Goal: Task Accomplishment & Management: Manage account settings

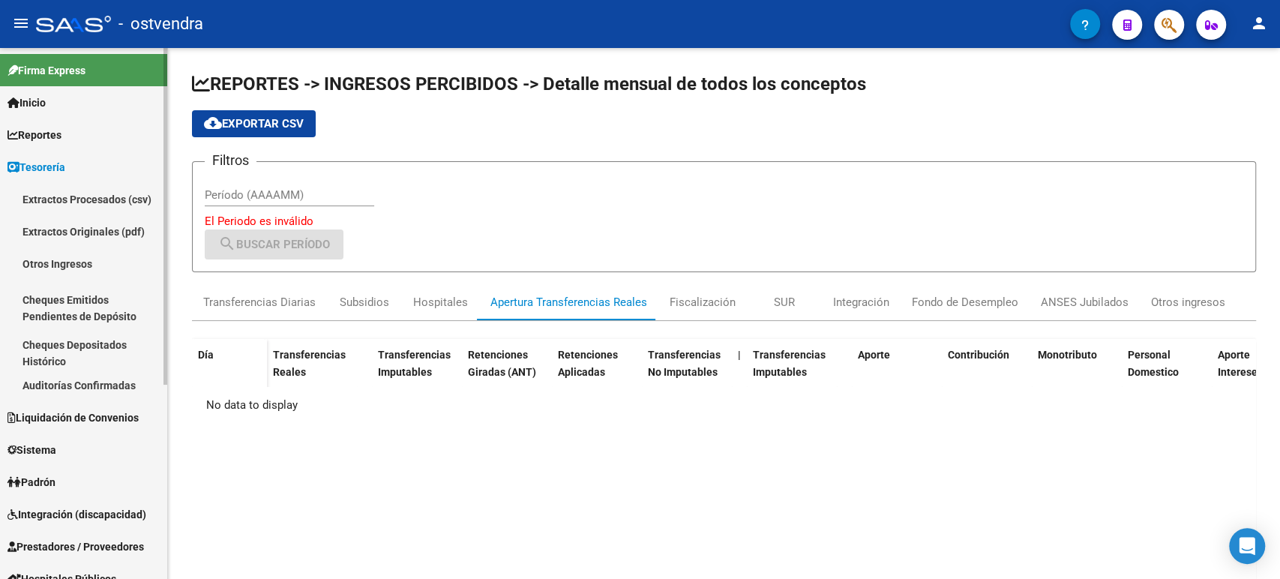
scroll to position [138, 0]
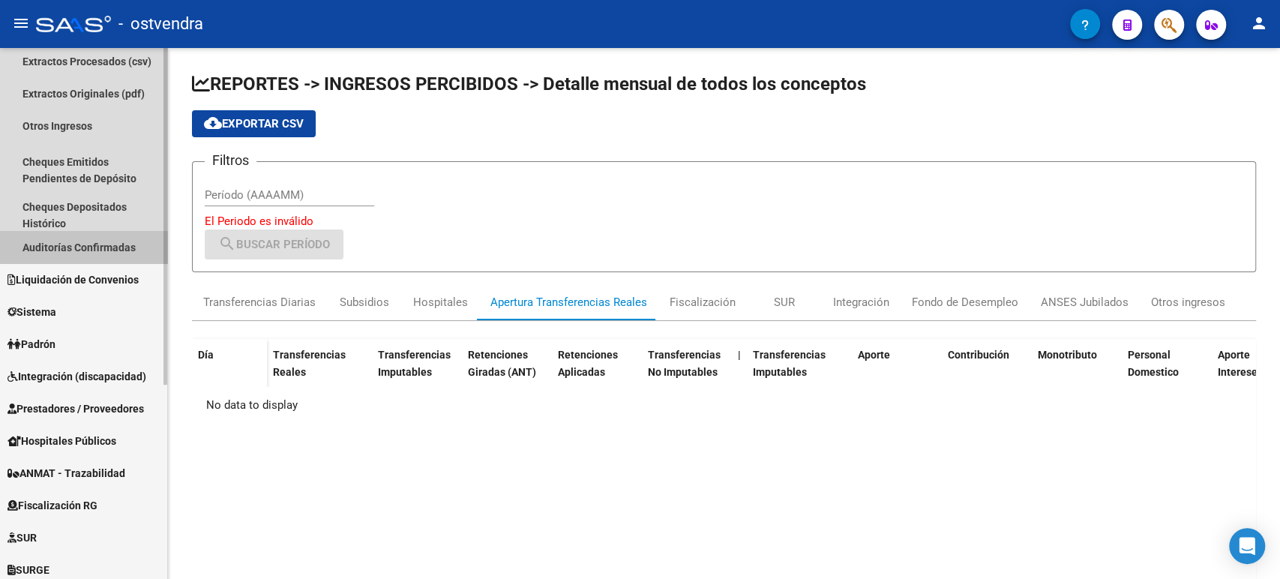
click at [88, 235] on link "Auditorías Confirmadas" at bounding box center [83, 247] width 167 height 32
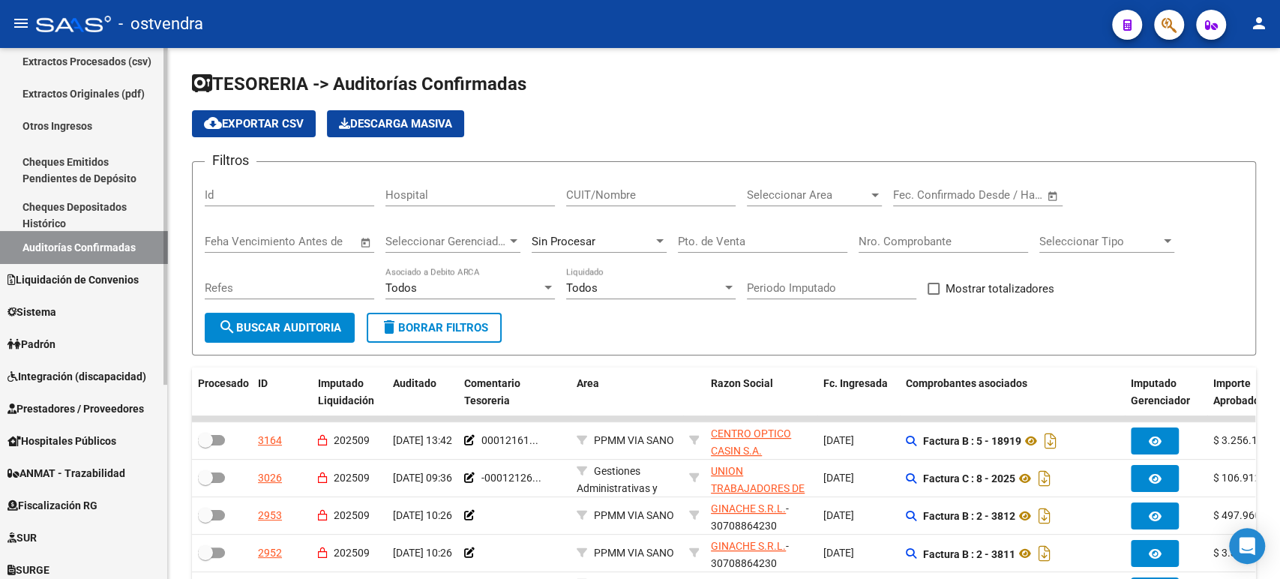
click at [65, 401] on span "Prestadores / Proveedores" at bounding box center [75, 408] width 136 height 16
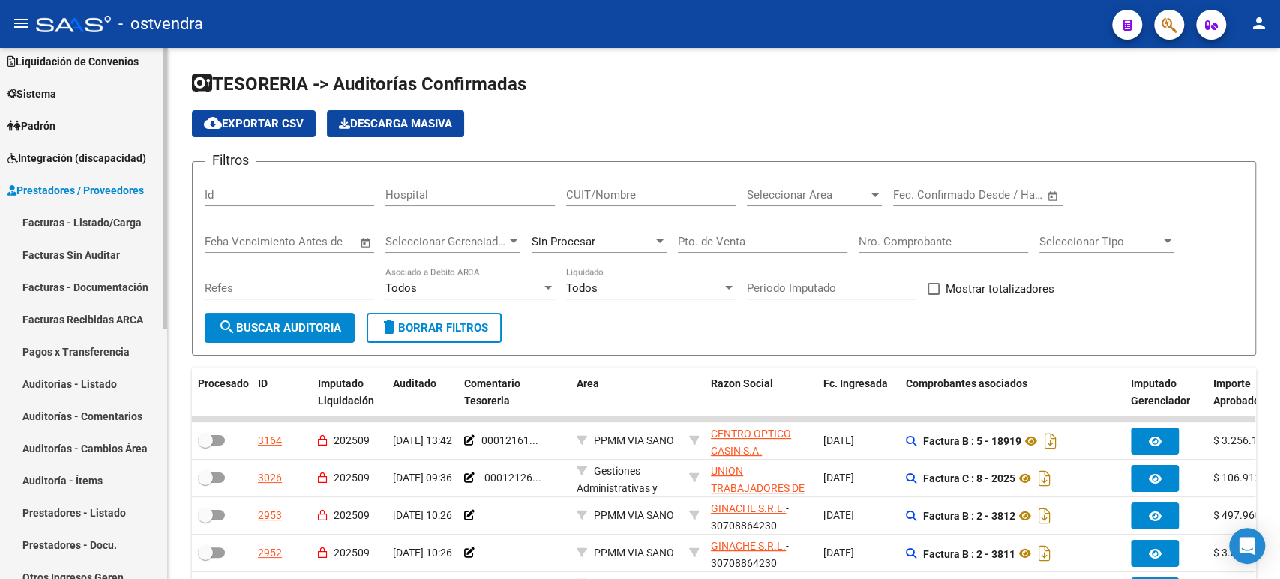
click at [118, 221] on link "Facturas - Listado/Carga" at bounding box center [83, 222] width 167 height 32
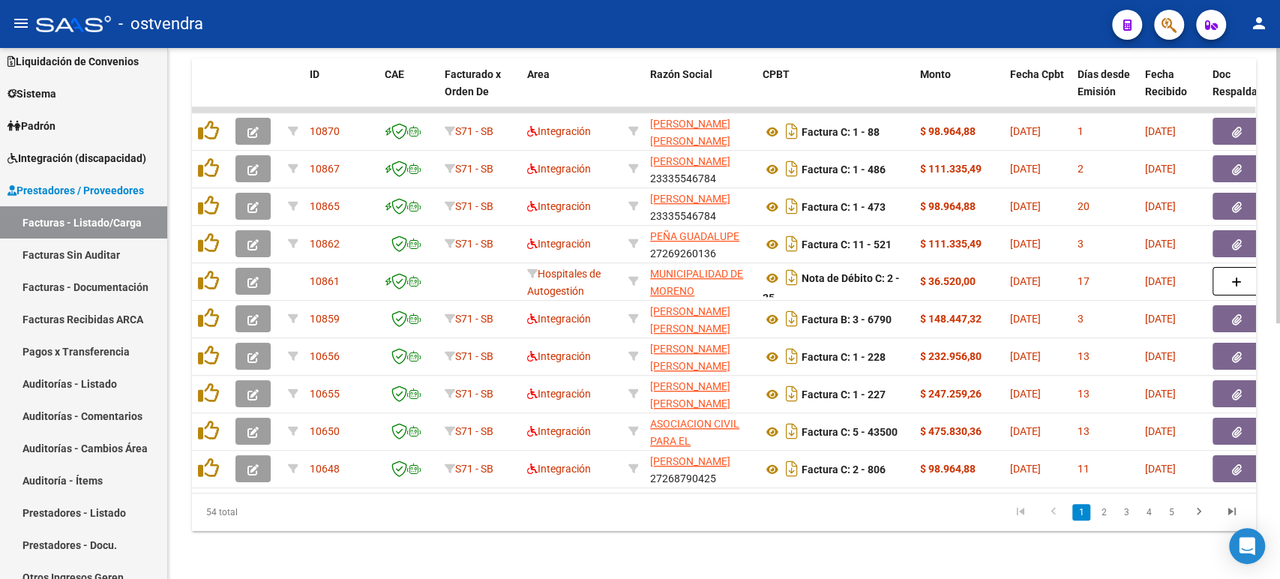
click at [1279, 451] on div at bounding box center [1278, 313] width 4 height 531
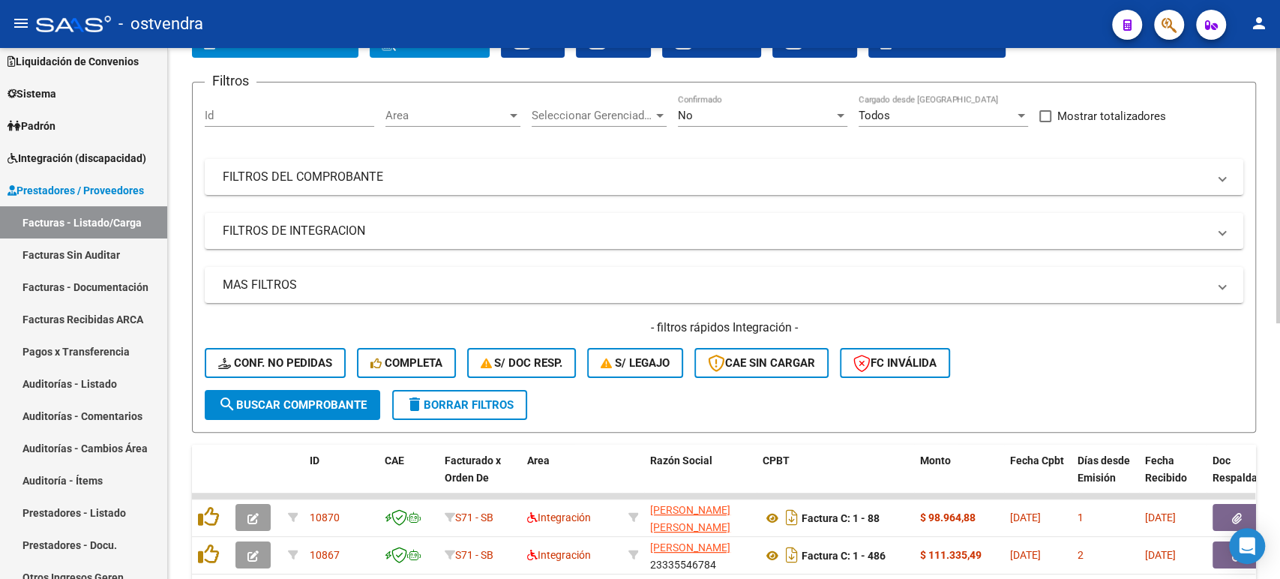
scroll to position [93, 0]
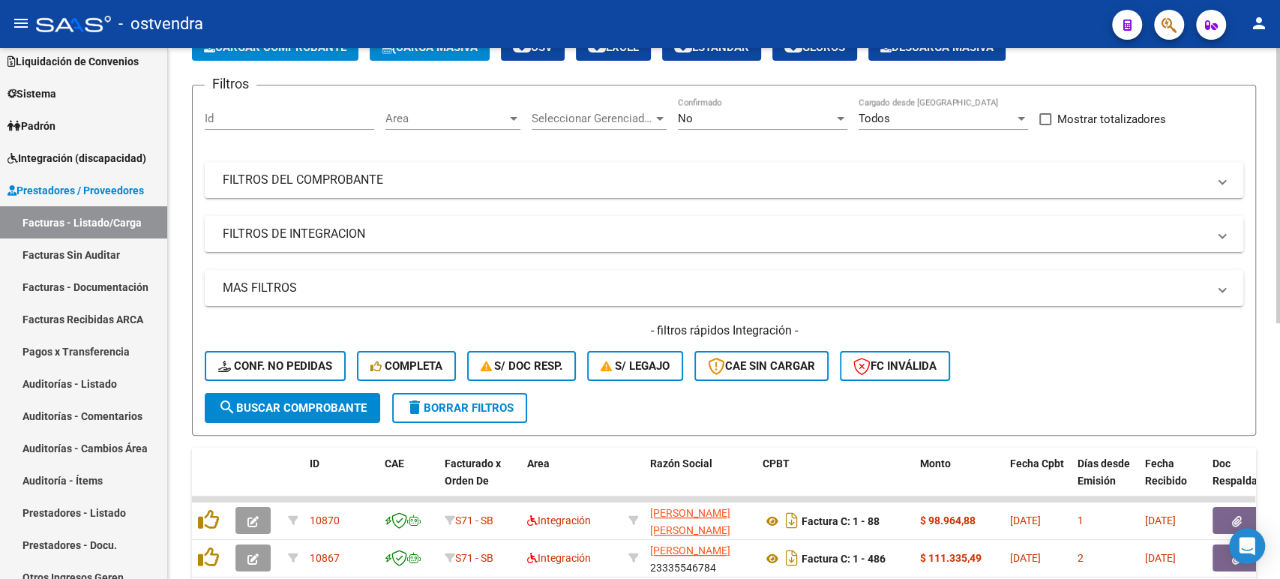
click at [1272, 244] on div "Video tutorial PRESTADORES -> Listado de CPBTs Emitidos por Prestadores / Prove…" at bounding box center [726, 461] width 1116 height 1013
click at [541, 196] on mat-expansion-panel-header "FILTROS DEL COMPROBANTE" at bounding box center [724, 180] width 1039 height 36
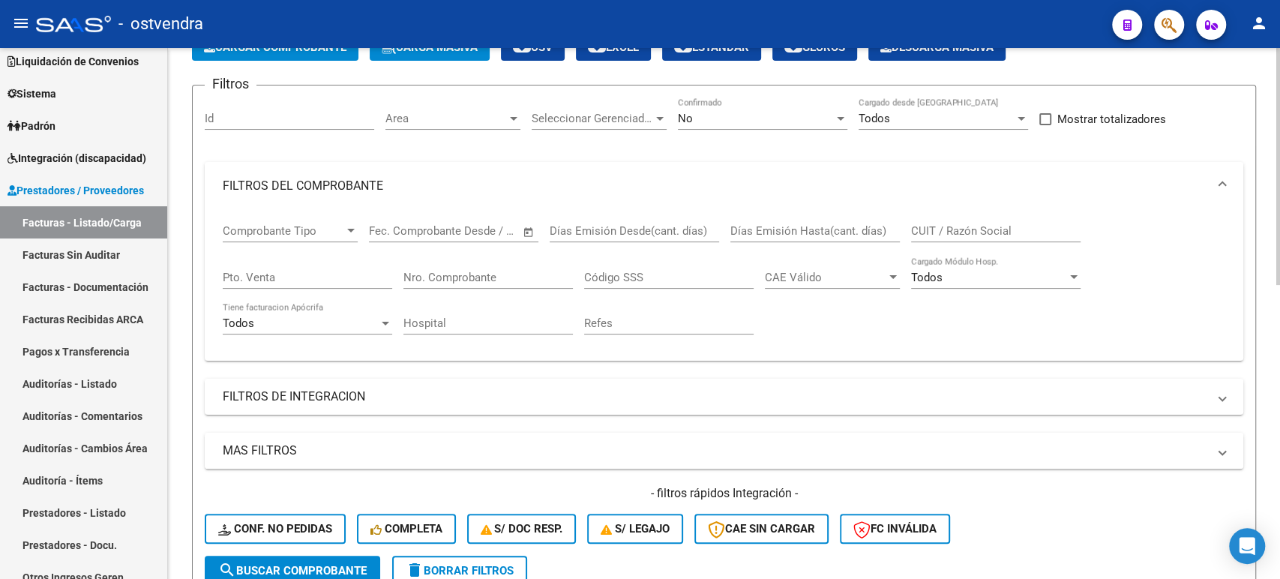
click at [949, 223] on div "CUIT / Razón Social" at bounding box center [995, 226] width 169 height 32
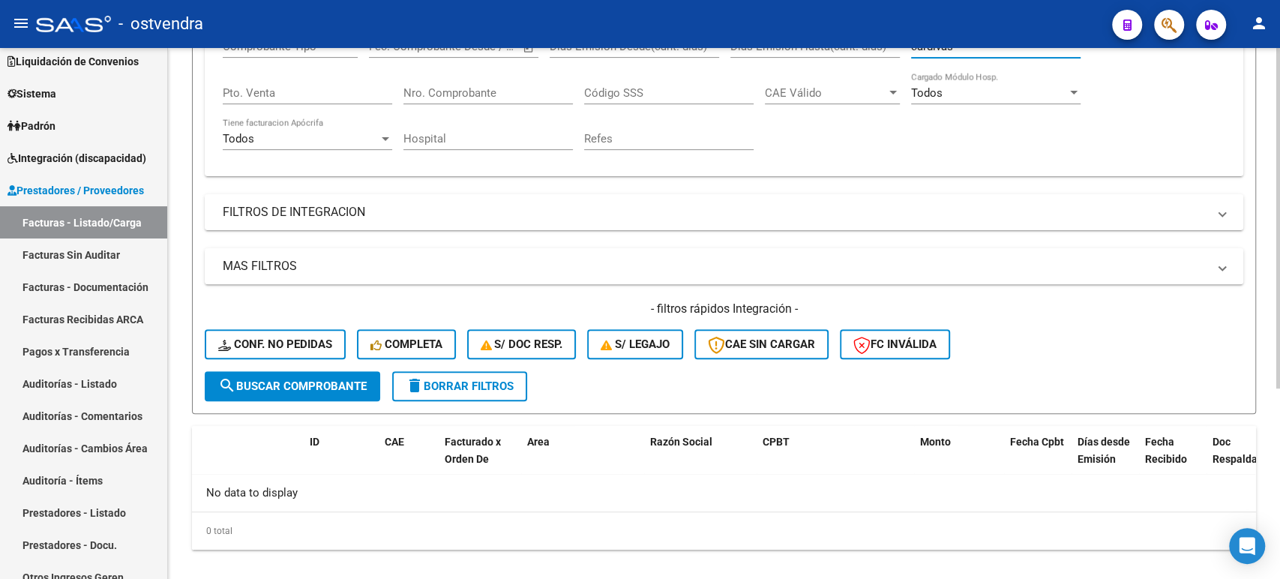
scroll to position [295, 0]
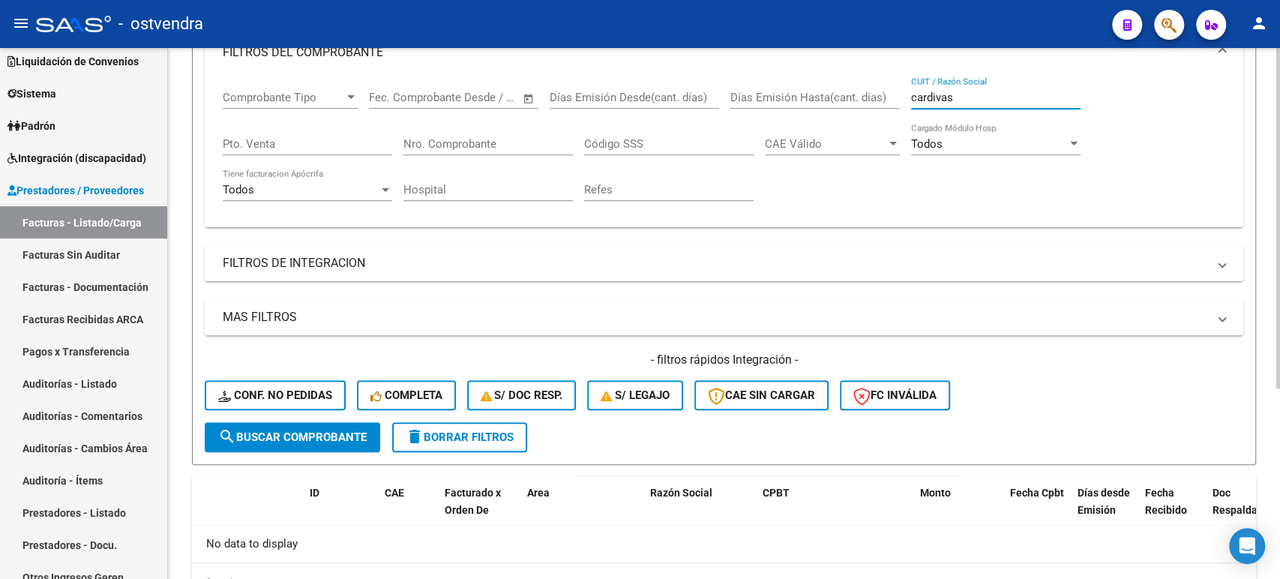
click at [1268, 264] on div "Video tutorial PRESTADORES -> Listado de CPBTs Emitidos por Prestadores / Prove…" at bounding box center [726, 235] width 1116 height 827
type input "c"
type input "M"
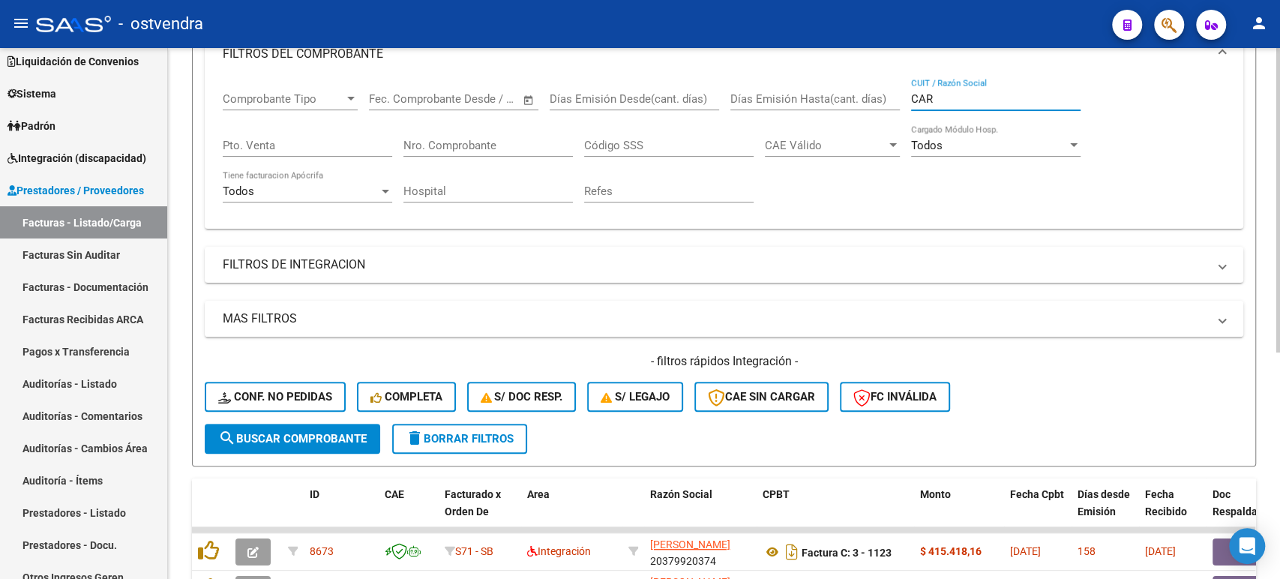
type input "CAR"
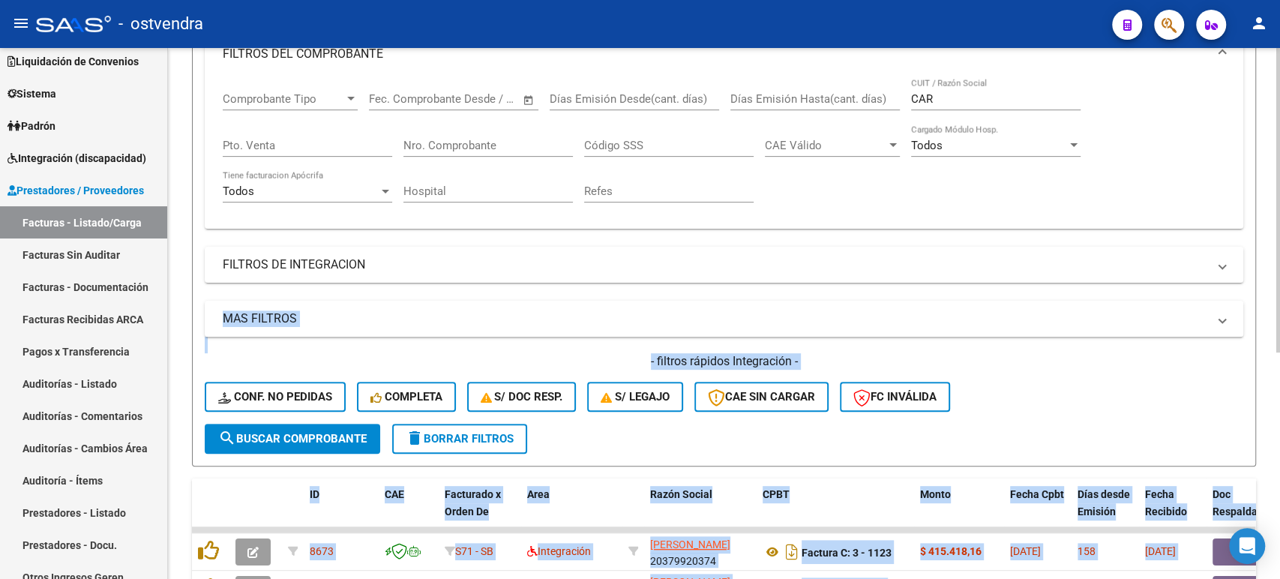
drag, startPoint x: 1275, startPoint y: 254, endPoint x: 1279, endPoint y: 276, distance: 22.1
click at [1279, 276] on div "Video tutorial PRESTADORES -> Listado de CPBTs Emitidos por Prestadores / Prove…" at bounding box center [726, 279] width 1116 height 913
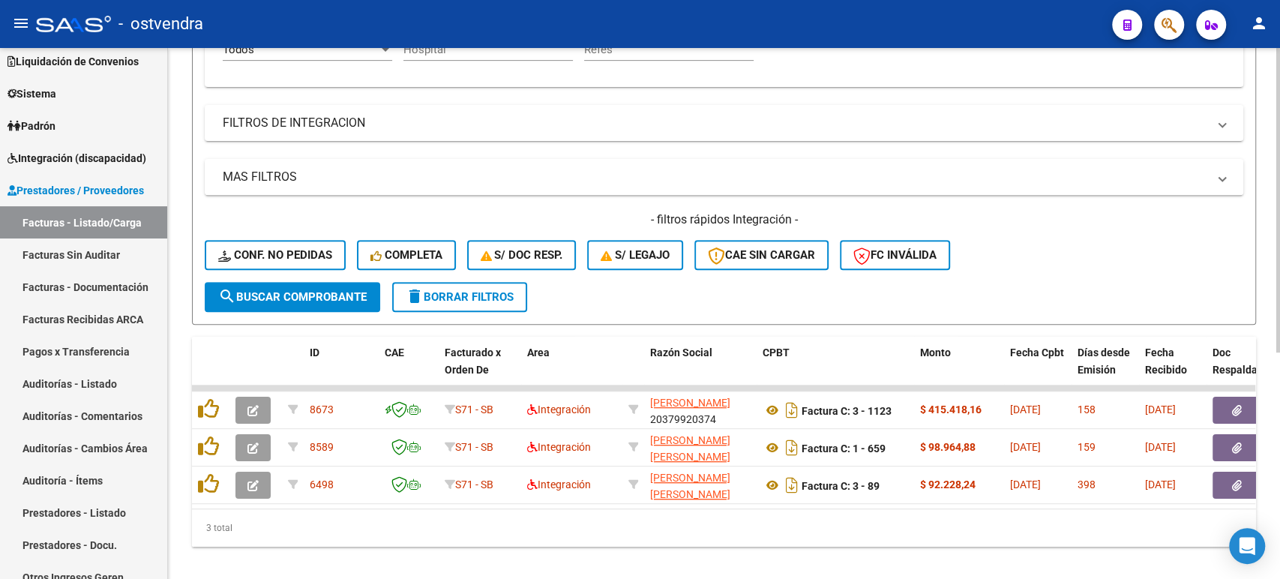
scroll to position [360, 0]
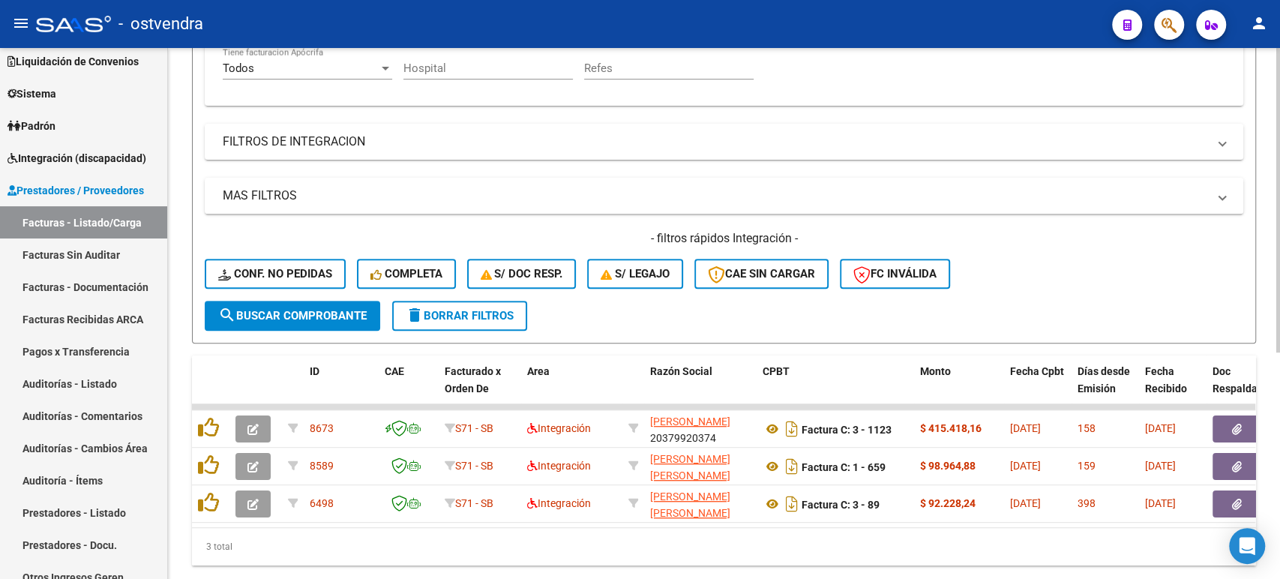
click at [1274, 338] on div "Video tutorial PRESTADORES -> Listado de CPBTs Emitidos por Prestadores / Prove…" at bounding box center [726, 156] width 1116 height 913
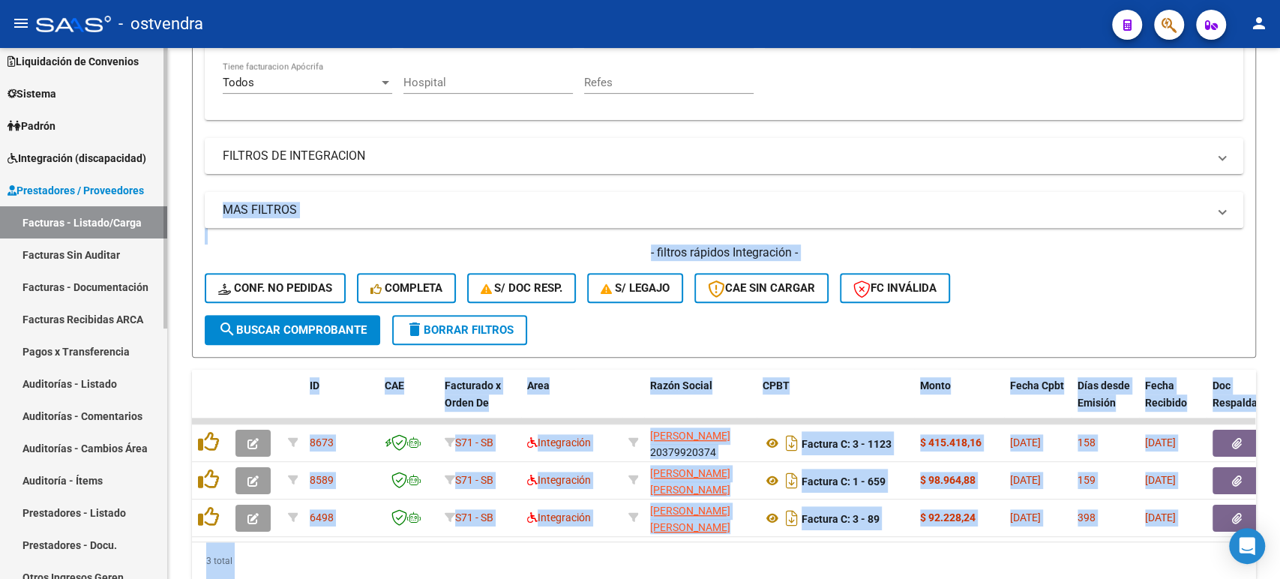
click at [96, 229] on link "Facturas - Listado/Carga" at bounding box center [83, 222] width 167 height 32
click at [91, 249] on link "Facturas Sin Auditar" at bounding box center [83, 254] width 167 height 32
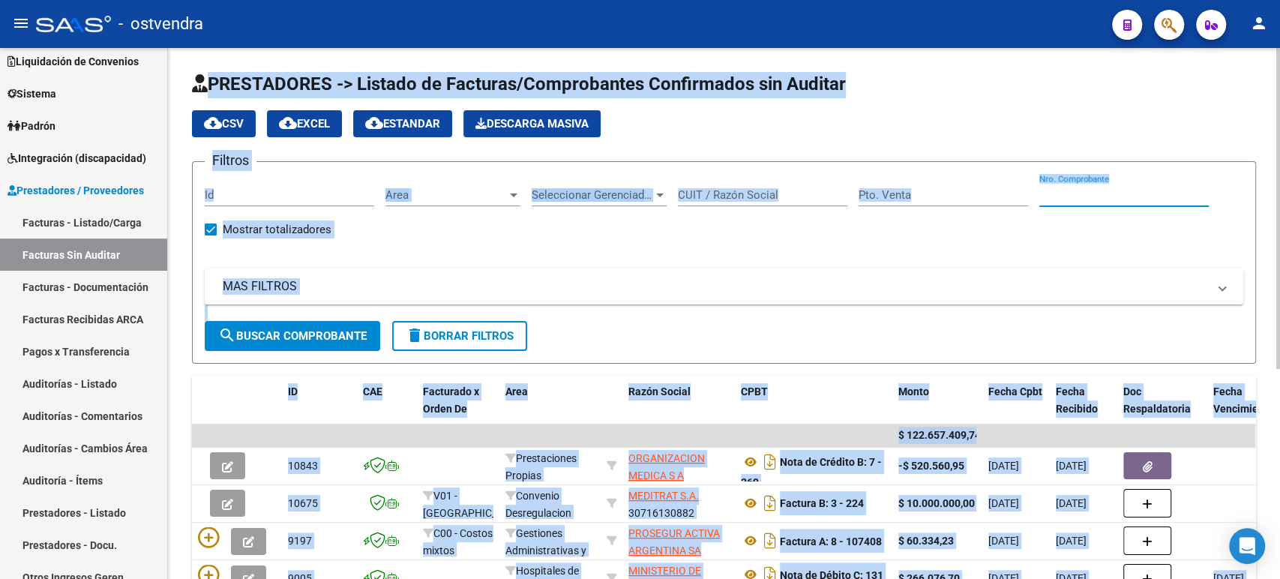
click at [1095, 199] on input "Nro. Comprobante" at bounding box center [1123, 194] width 169 height 13
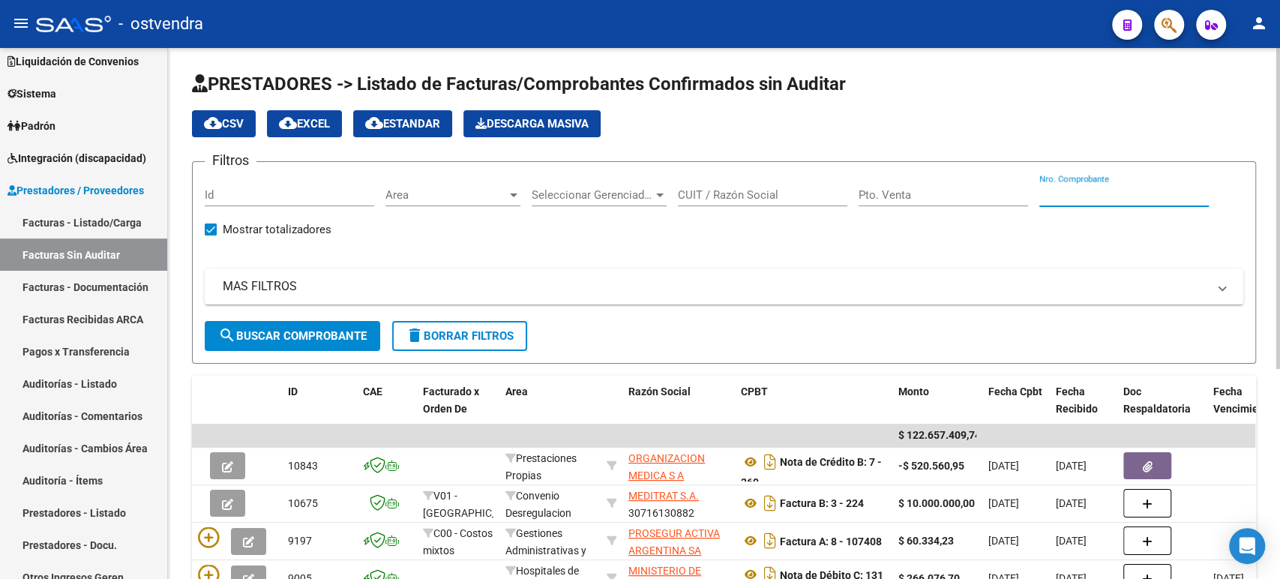
click at [737, 195] on input "CUIT / Razón Social" at bounding box center [762, 194] width 169 height 13
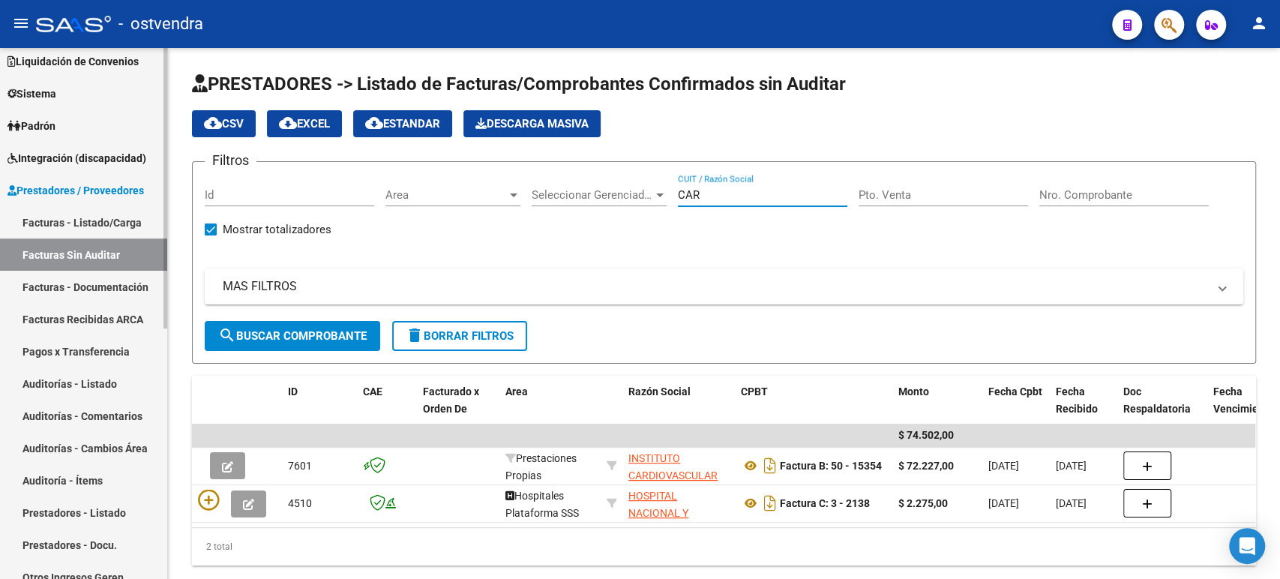
type input "CAR"
click at [79, 229] on link "Facturas - Listado/Carga" at bounding box center [83, 222] width 167 height 32
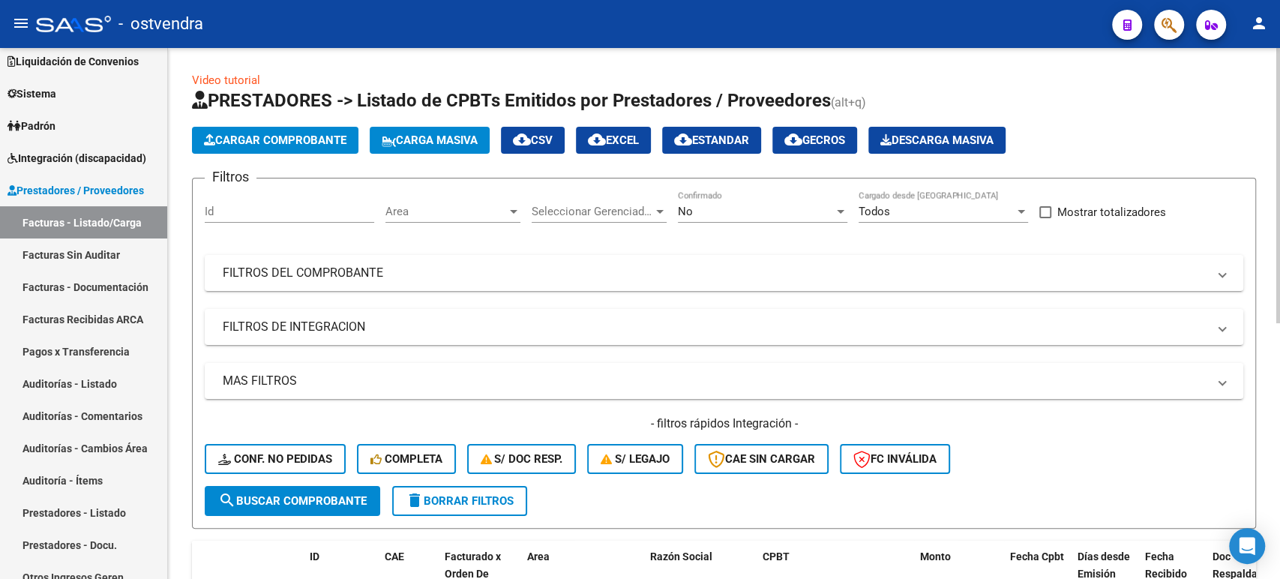
click at [748, 210] on div "No" at bounding box center [756, 211] width 156 height 13
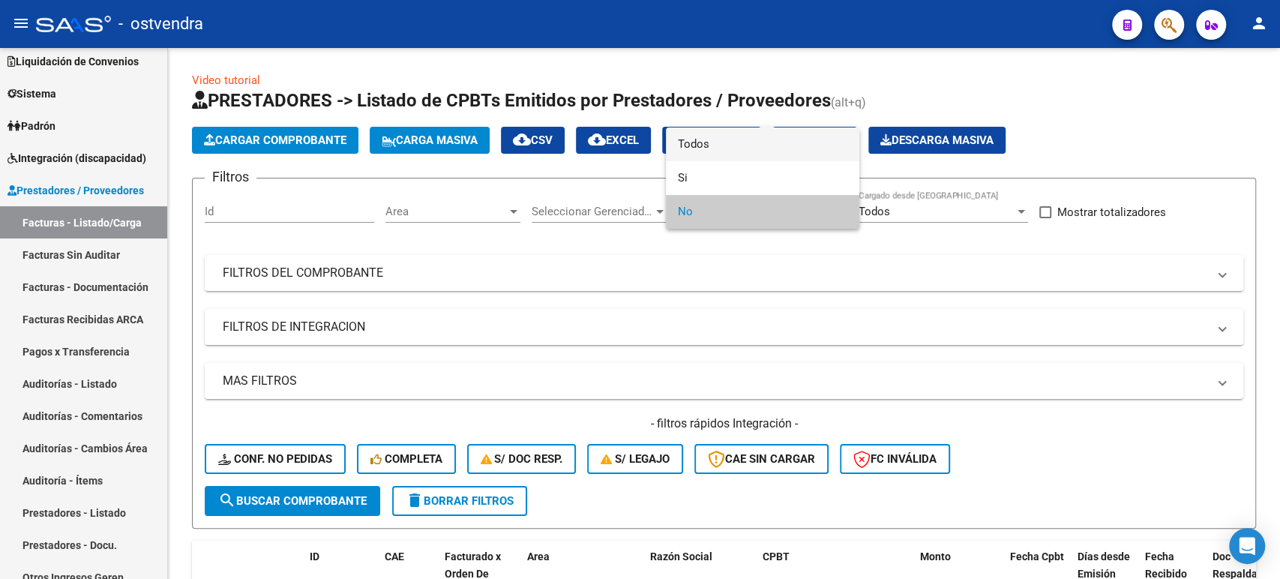
click at [737, 150] on span "Todos" at bounding box center [762, 144] width 169 height 34
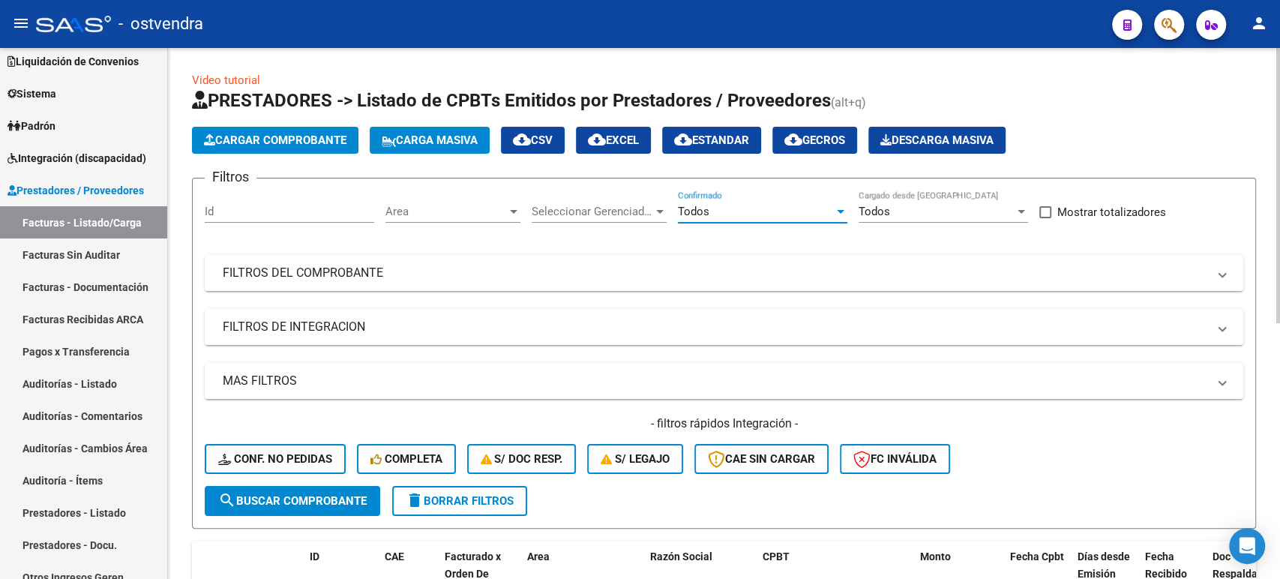
click at [703, 275] on mat-panel-title "FILTROS DEL COMPROBANTE" at bounding box center [715, 273] width 985 height 16
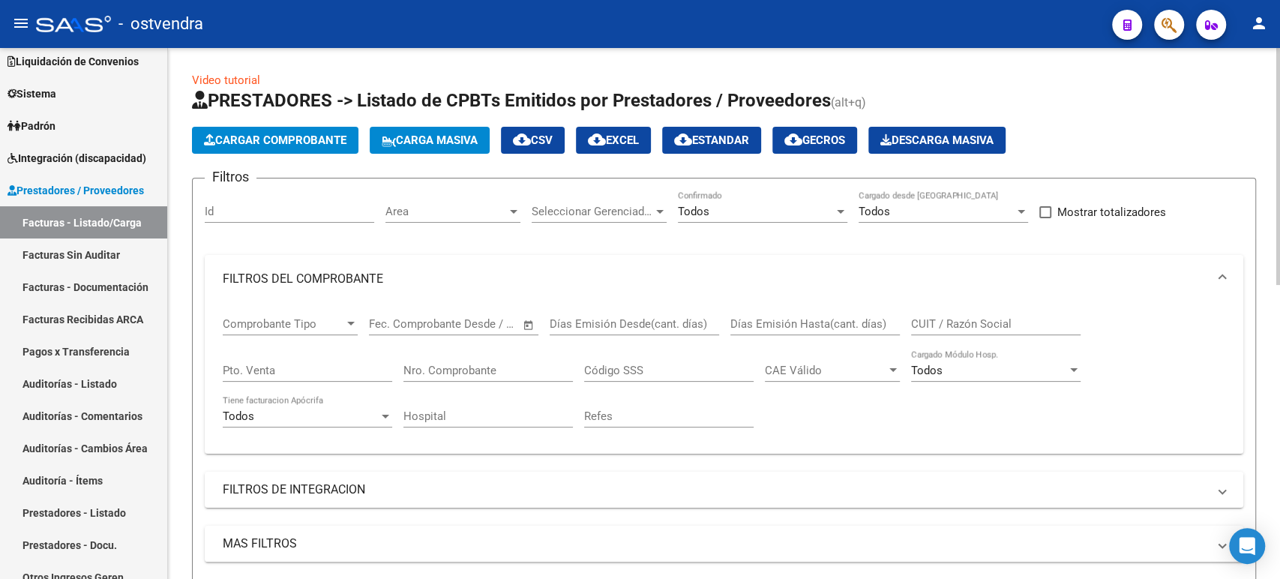
click at [480, 214] on span "Area" at bounding box center [445, 211] width 121 height 13
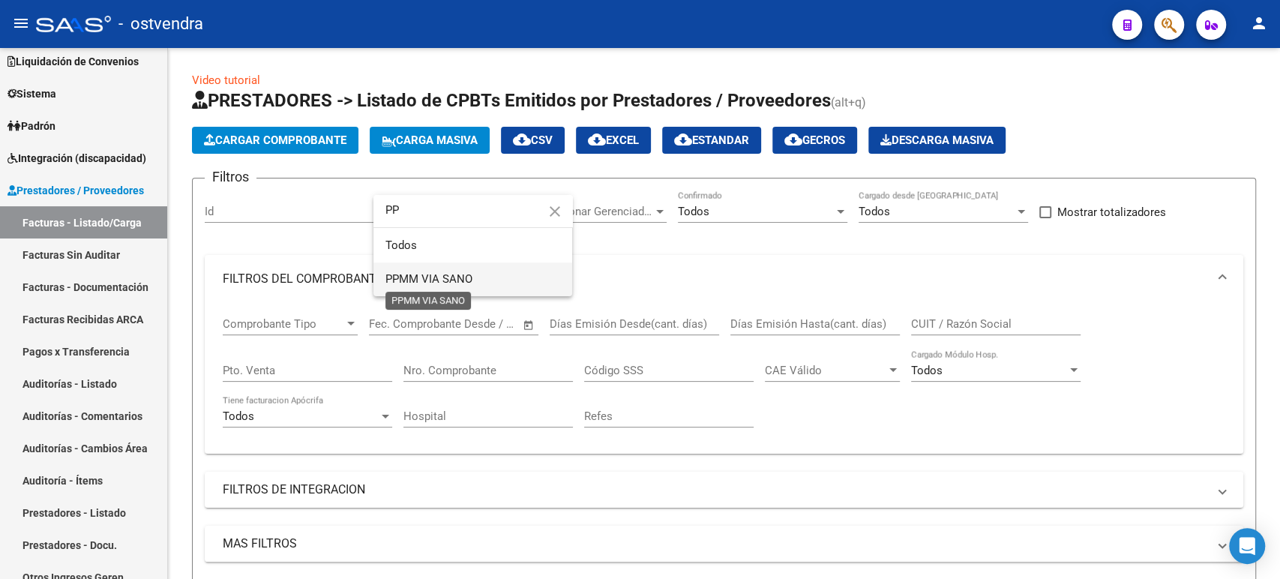
type input "PP"
click at [418, 280] on span "PPMM VIA SANO" at bounding box center [428, 278] width 87 height 13
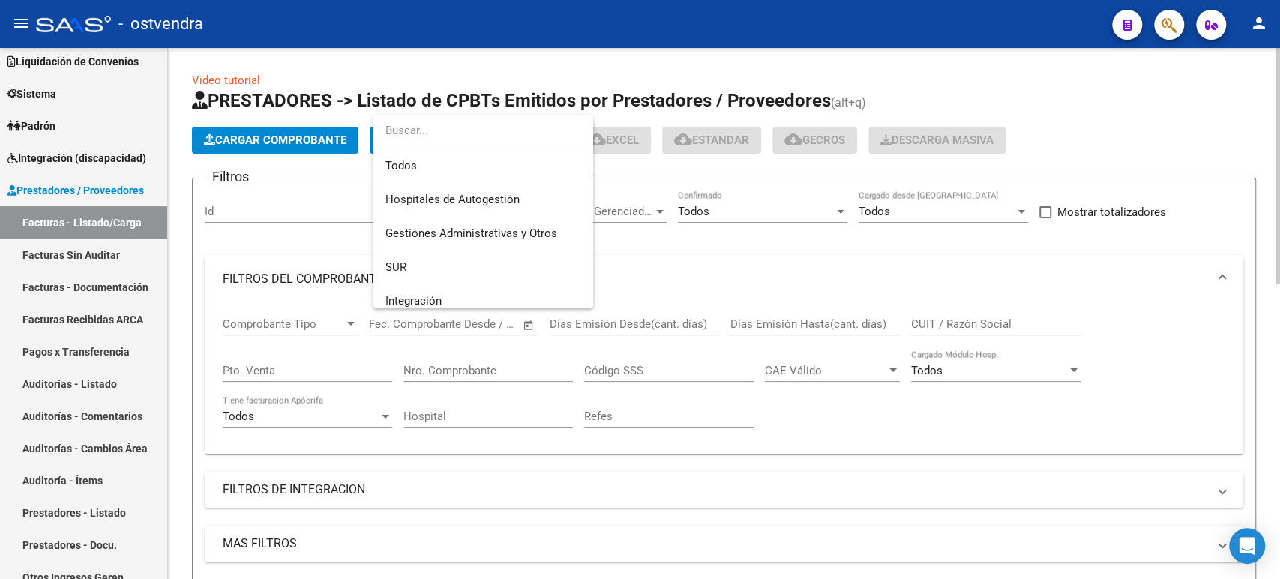
scroll to position [292, 0]
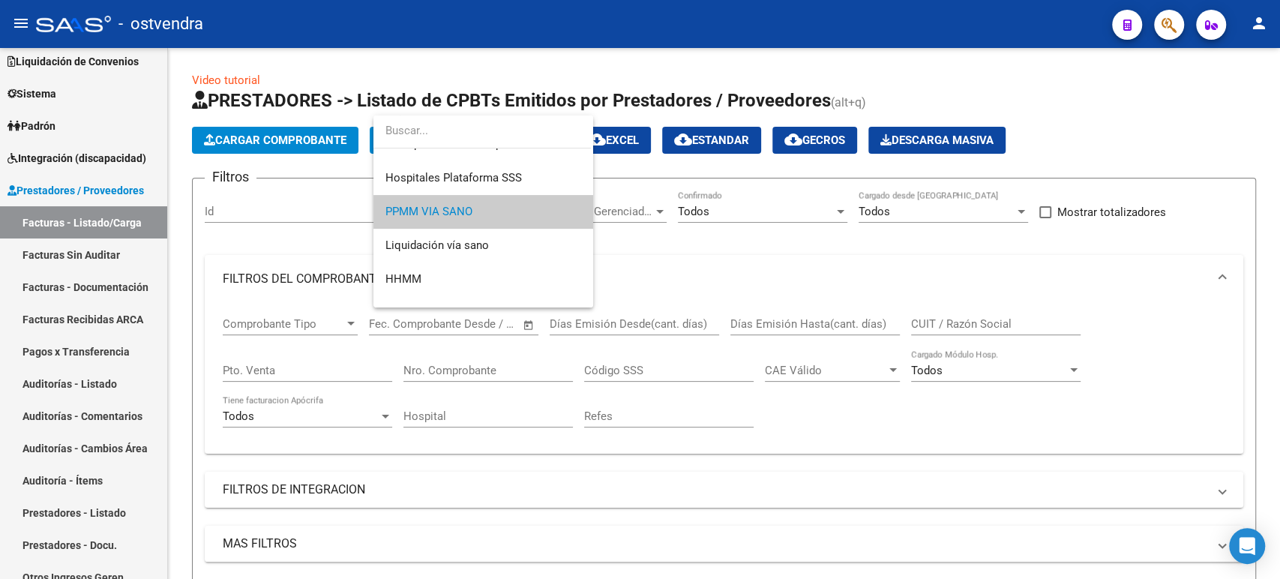
click at [504, 207] on span "PPMM VIA SANO" at bounding box center [483, 212] width 196 height 34
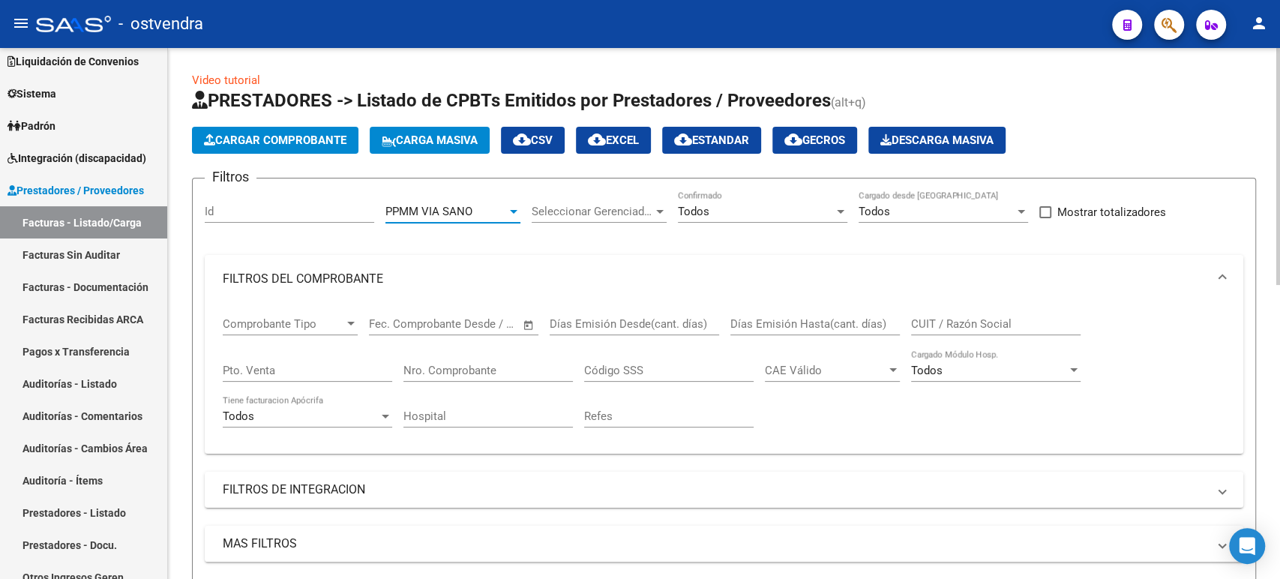
scroll to position [531, 0]
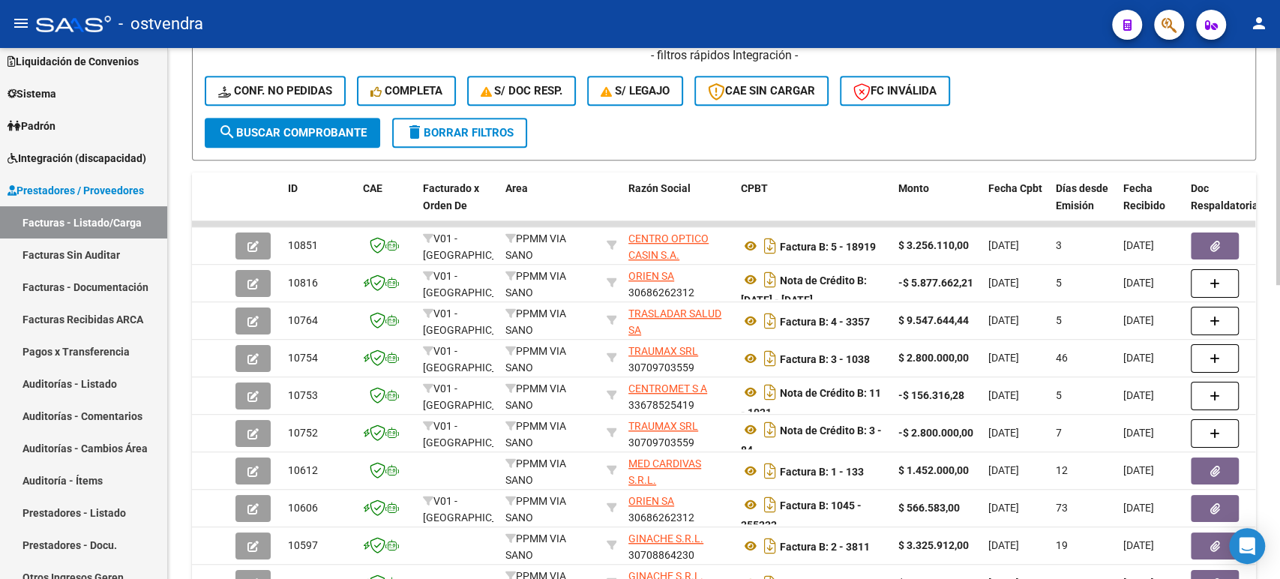
click at [1279, 316] on div at bounding box center [1278, 313] width 4 height 531
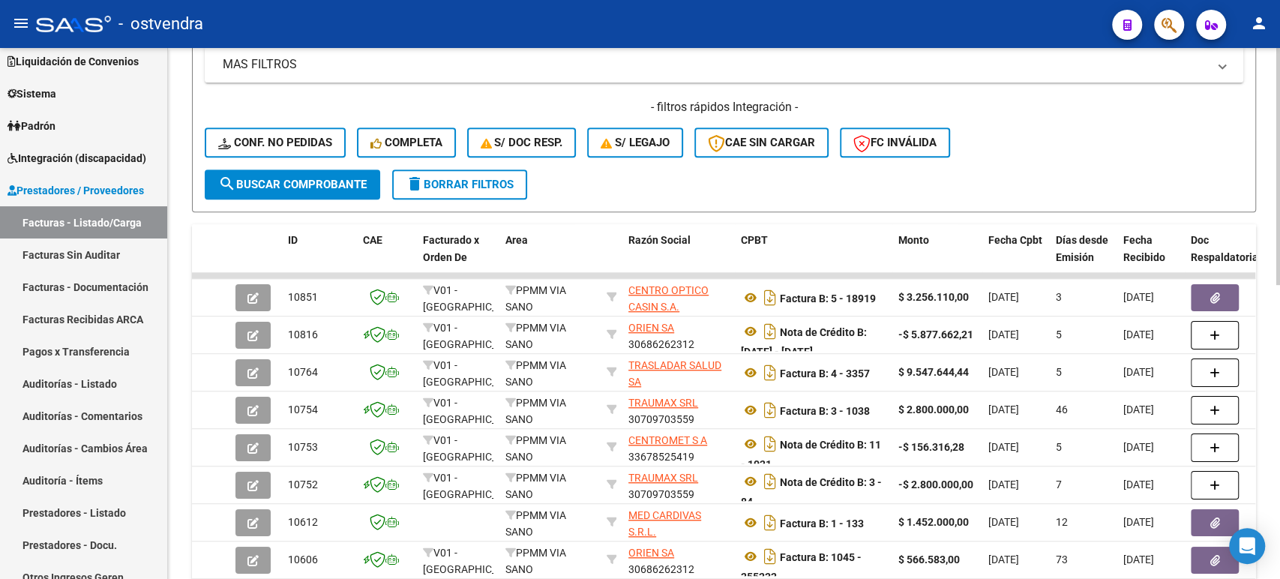
scroll to position [476, 0]
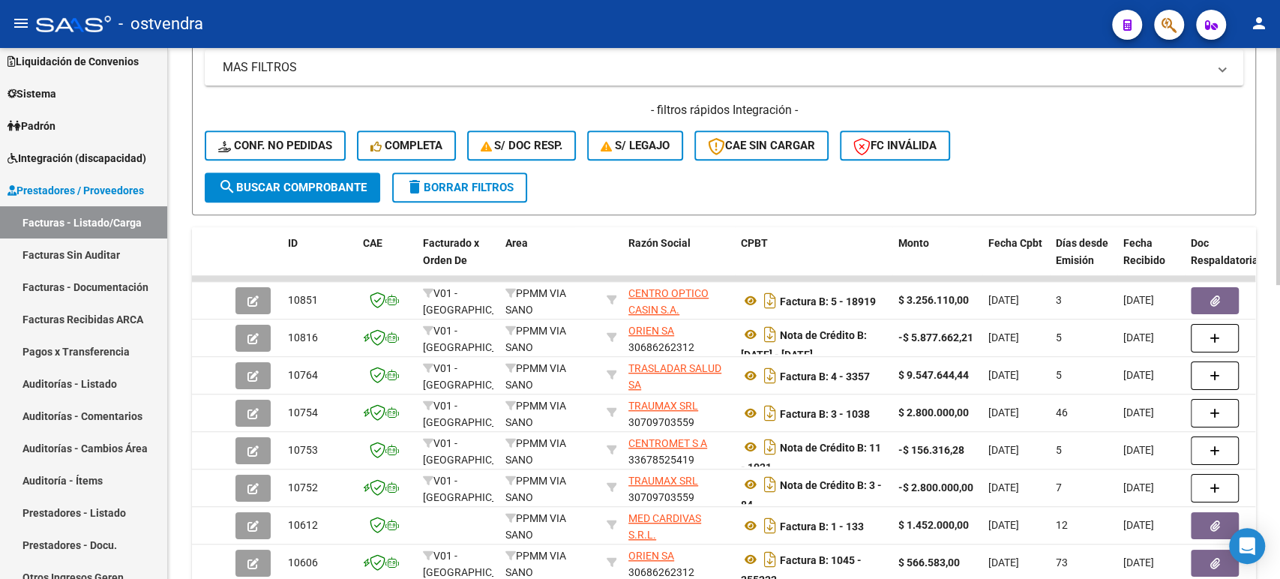
click at [1279, 292] on div at bounding box center [1278, 383] width 4 height 237
click at [298, 190] on span "search Buscar Comprobante" at bounding box center [292, 187] width 148 height 13
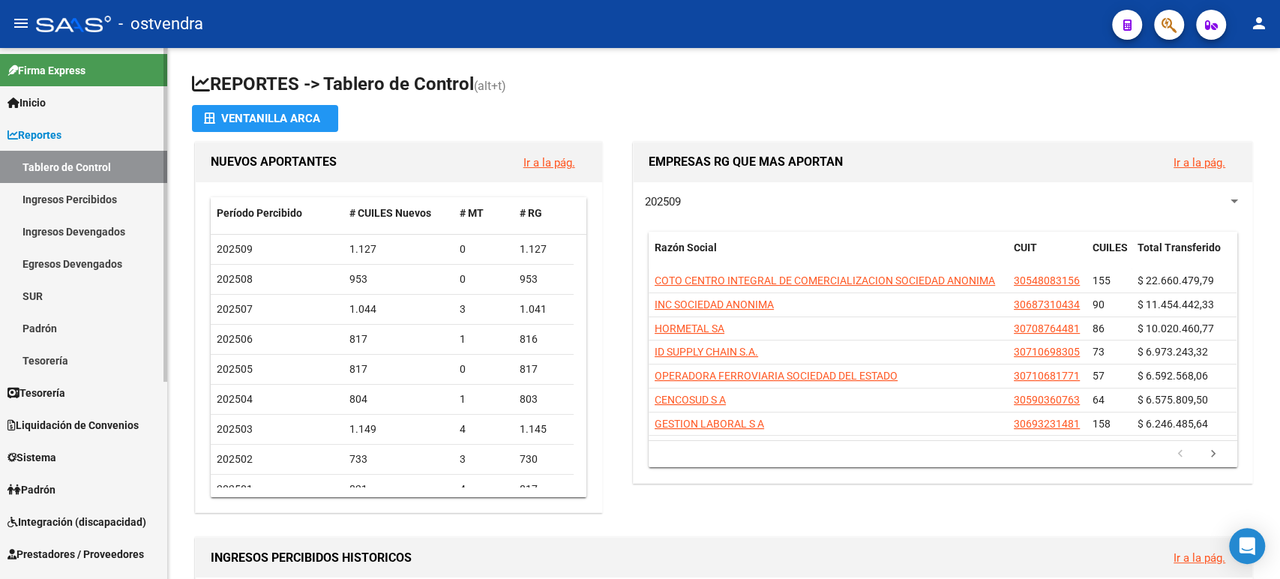
click at [54, 102] on link "Inicio" at bounding box center [83, 102] width 167 height 32
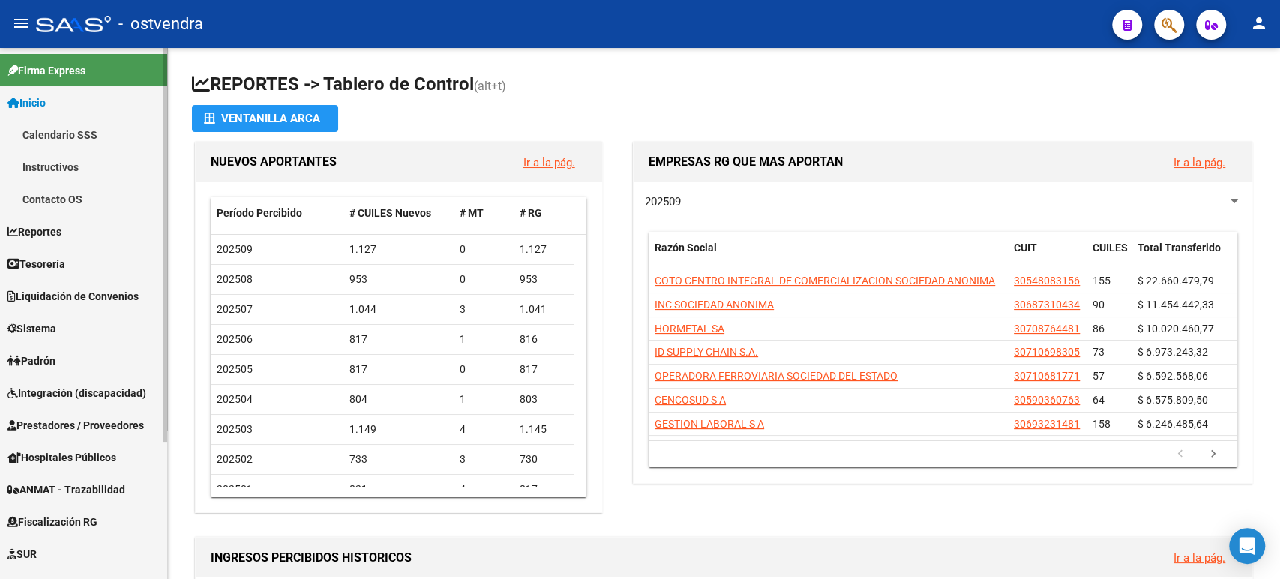
click at [71, 289] on span "Liquidación de Convenios" at bounding box center [72, 296] width 131 height 16
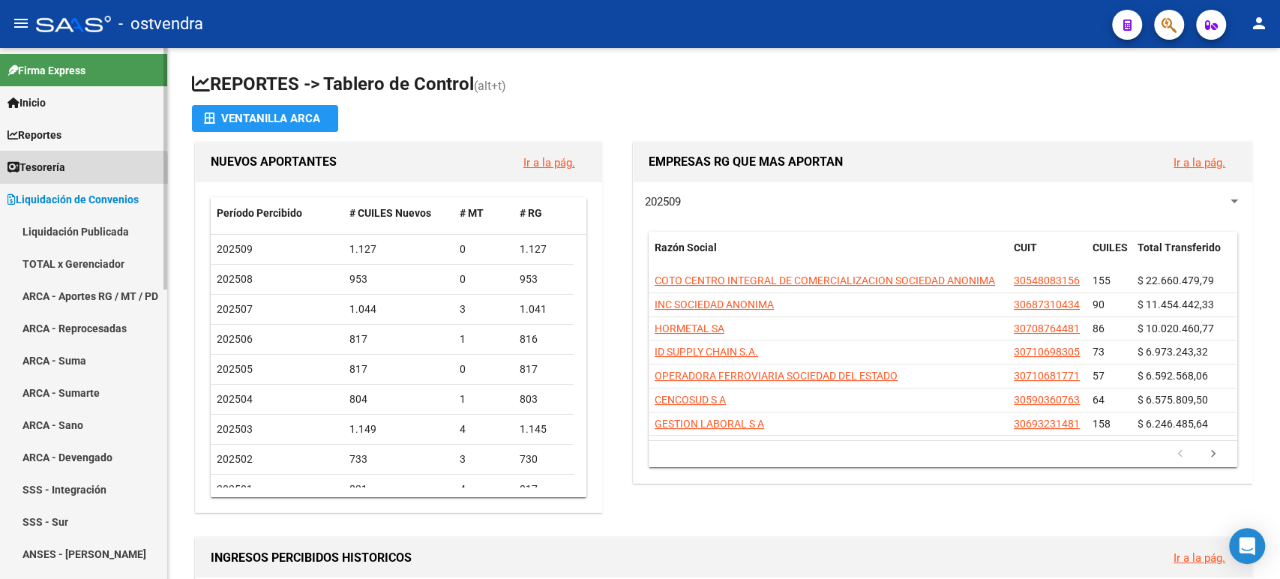
click at [65, 172] on span "Tesorería" at bounding box center [36, 167] width 58 height 16
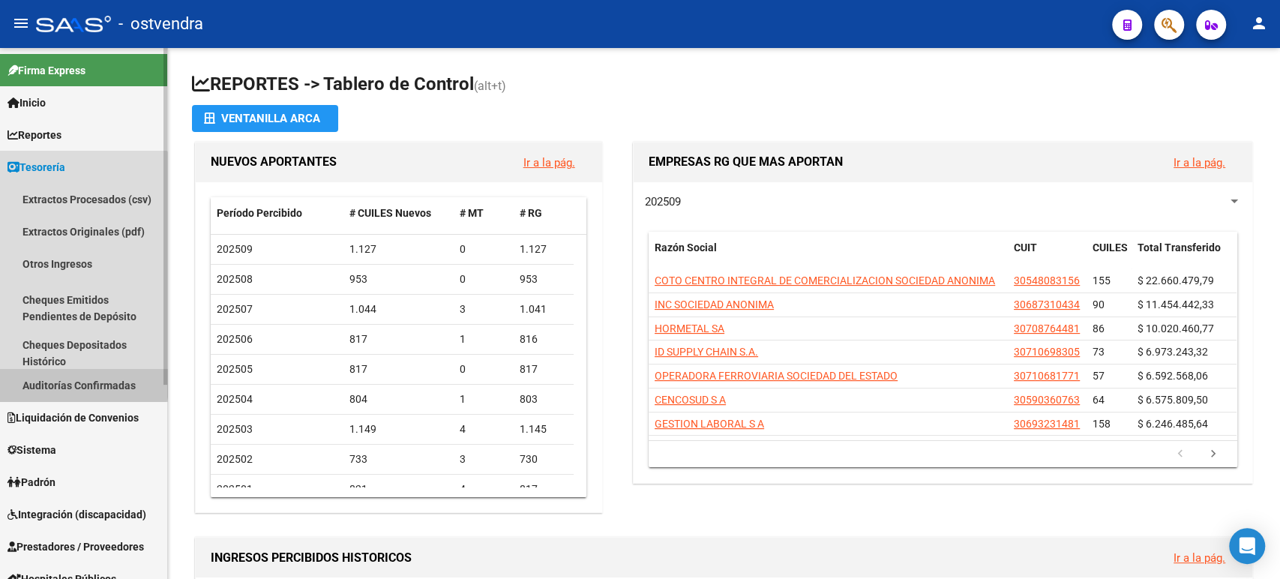
drag, startPoint x: 65, startPoint y: 376, endPoint x: 106, endPoint y: 335, distance: 57.3
click at [65, 376] on link "Auditorías Confirmadas" at bounding box center [83, 385] width 167 height 32
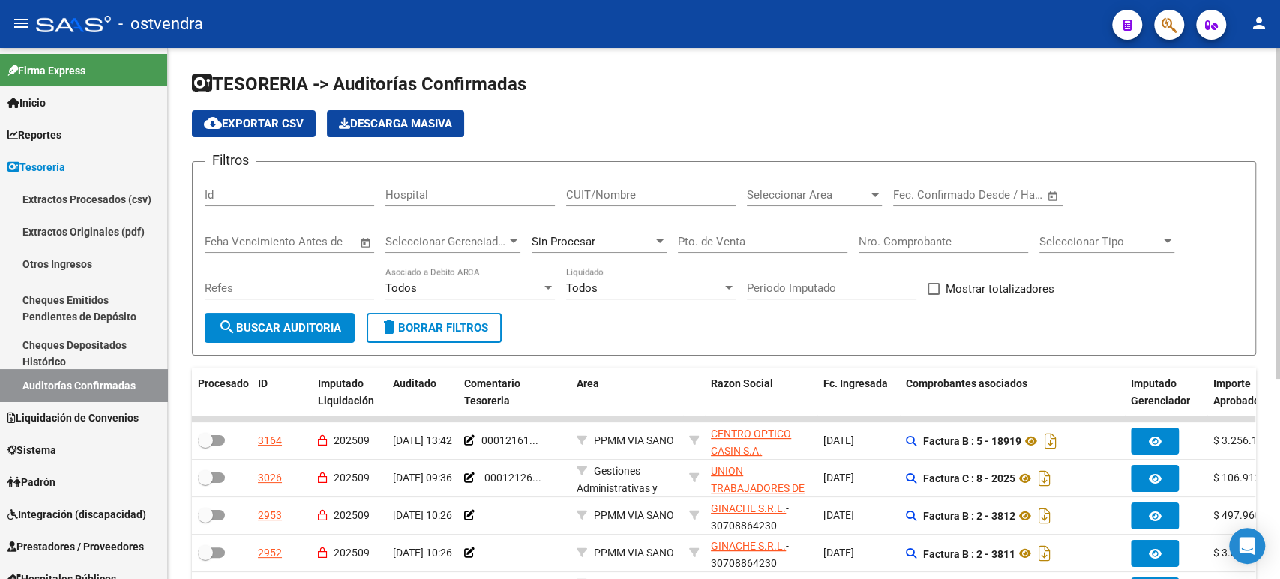
click at [890, 244] on input "Nro. Comprobante" at bounding box center [943, 241] width 169 height 13
paste input "00000138"
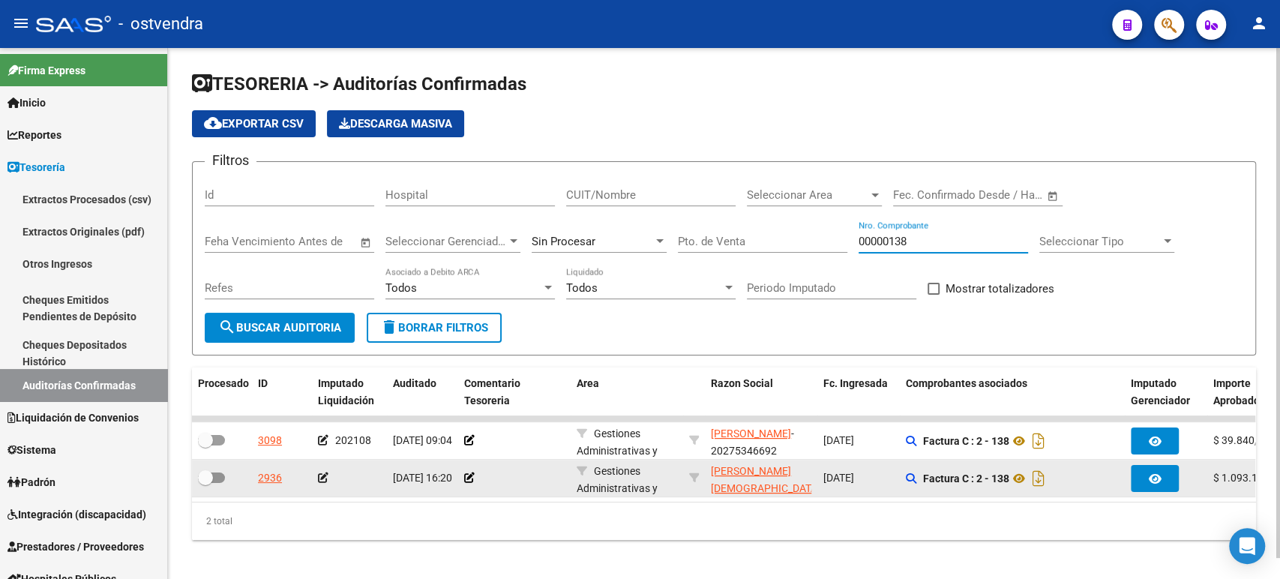
type input "00000138"
click at [325, 475] on icon at bounding box center [323, 477] width 10 height 10
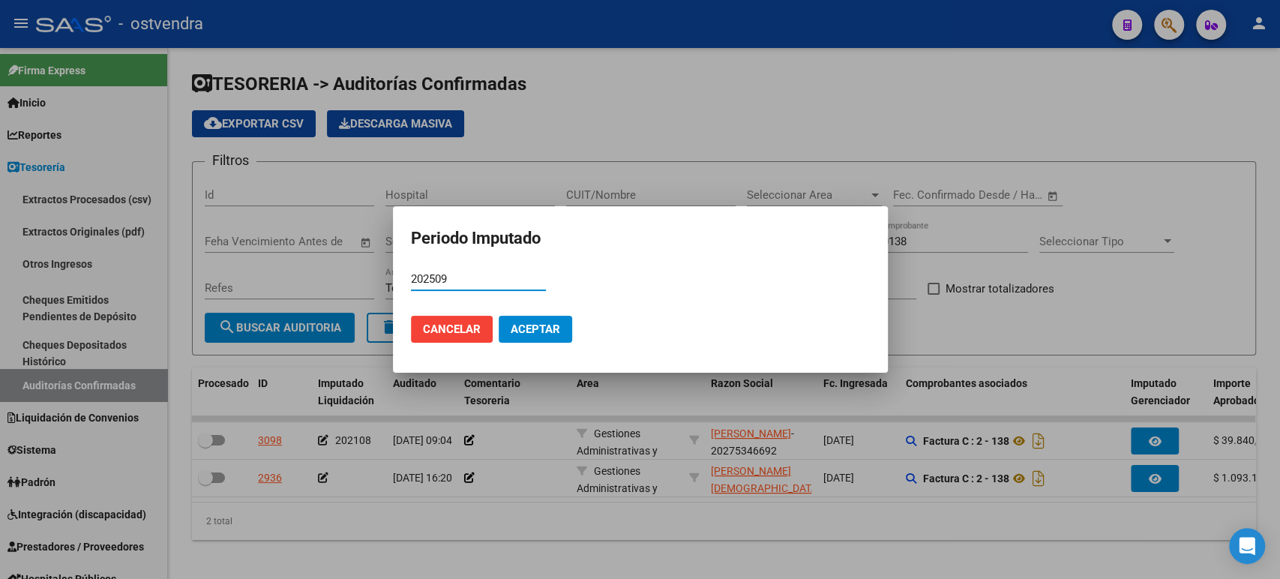
type input "202509"
click at [542, 316] on button "Aceptar" at bounding box center [535, 329] width 73 height 27
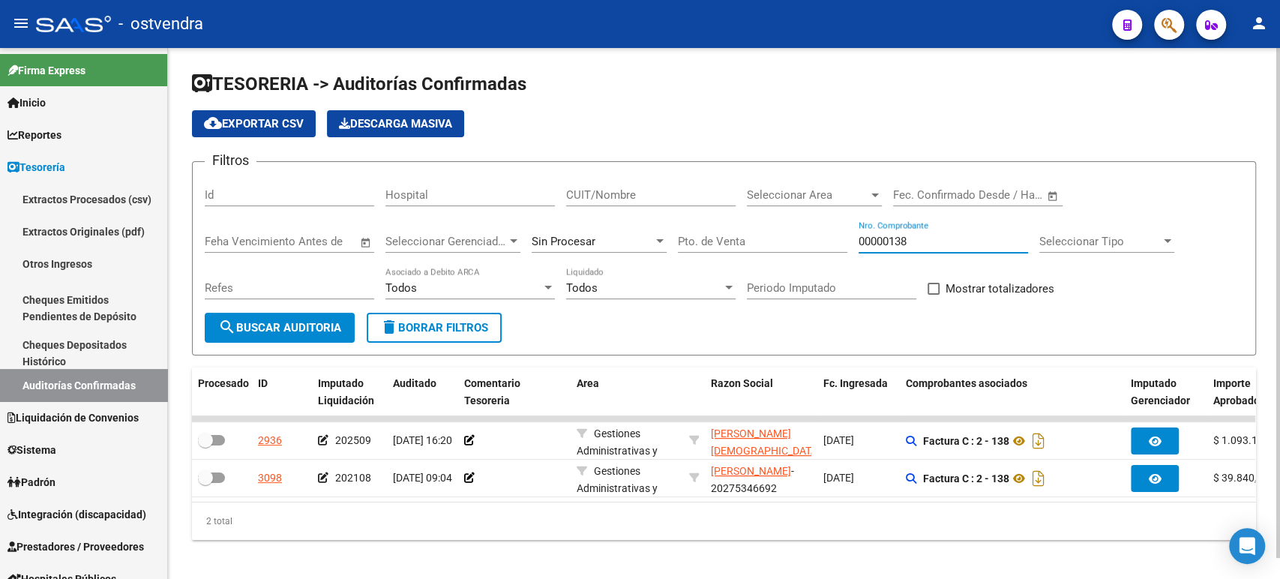
click at [882, 243] on input "00000138" at bounding box center [943, 241] width 169 height 13
paste input "89"
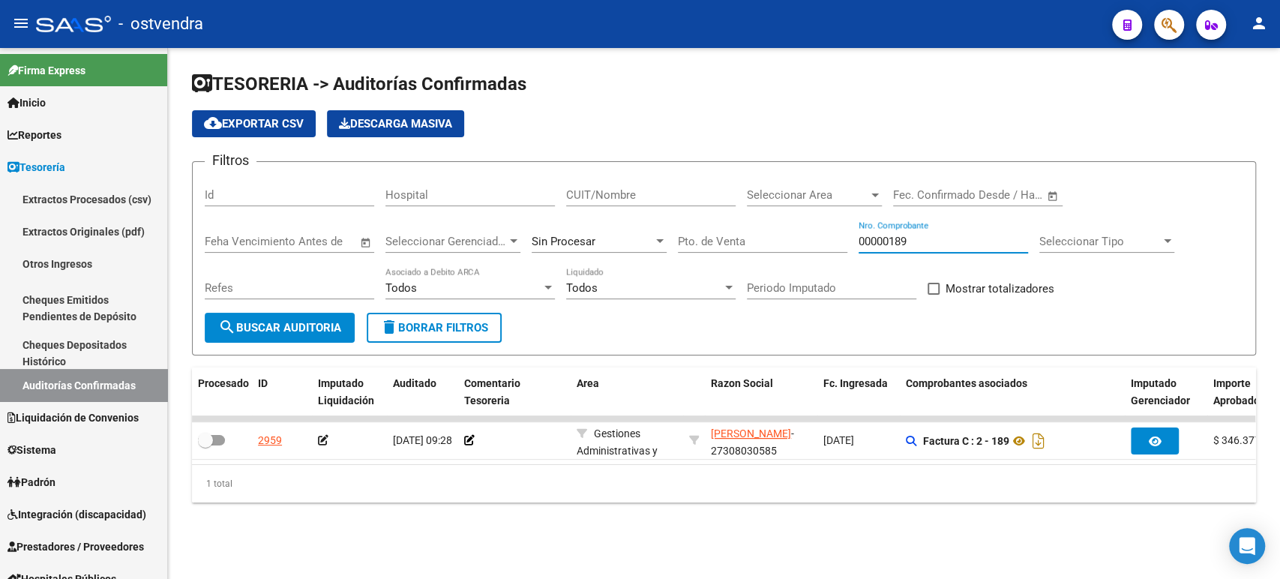
type input "00000189"
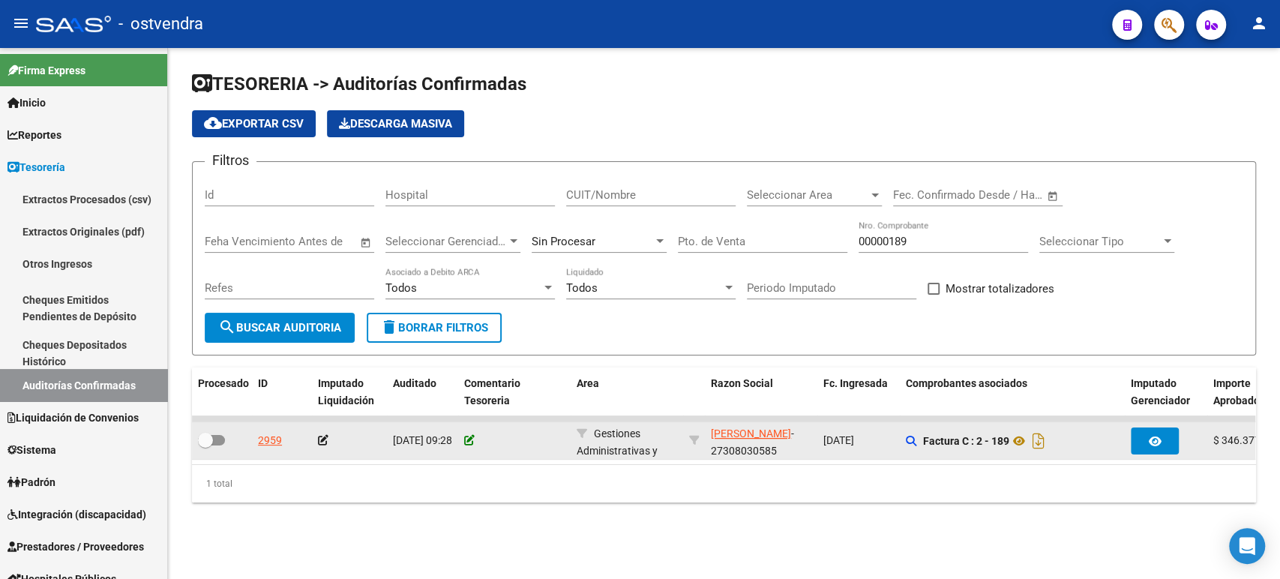
click at [469, 442] on icon at bounding box center [469, 440] width 10 height 10
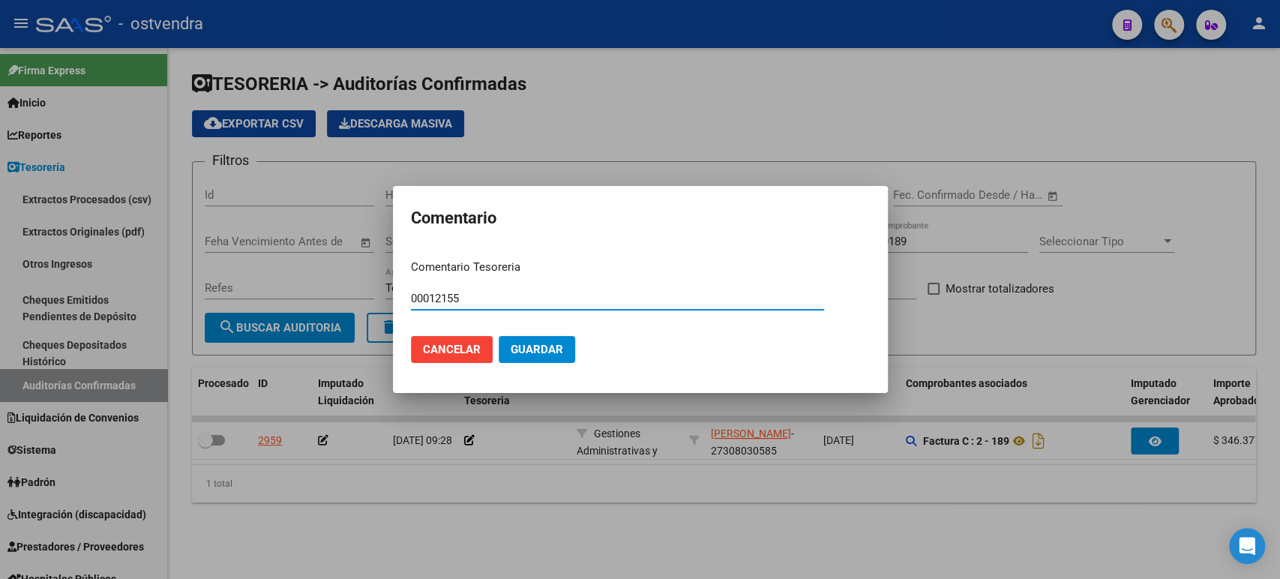
type input "00012155"
click at [518, 352] on span "Guardar" at bounding box center [537, 349] width 52 height 13
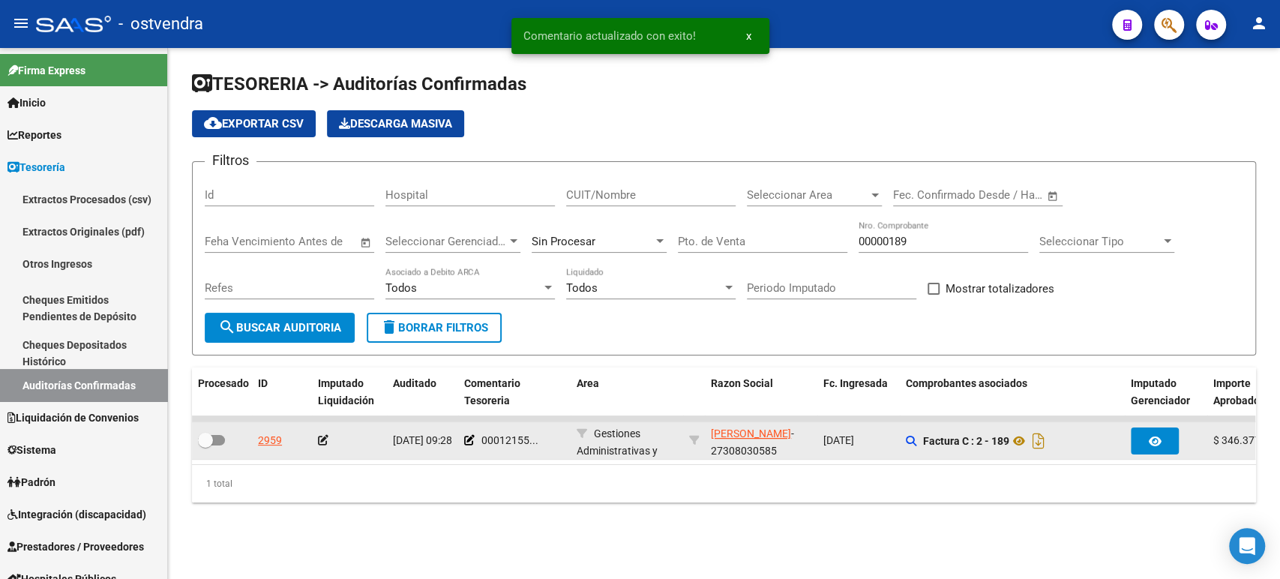
click at [320, 445] on icon at bounding box center [323, 440] width 10 height 10
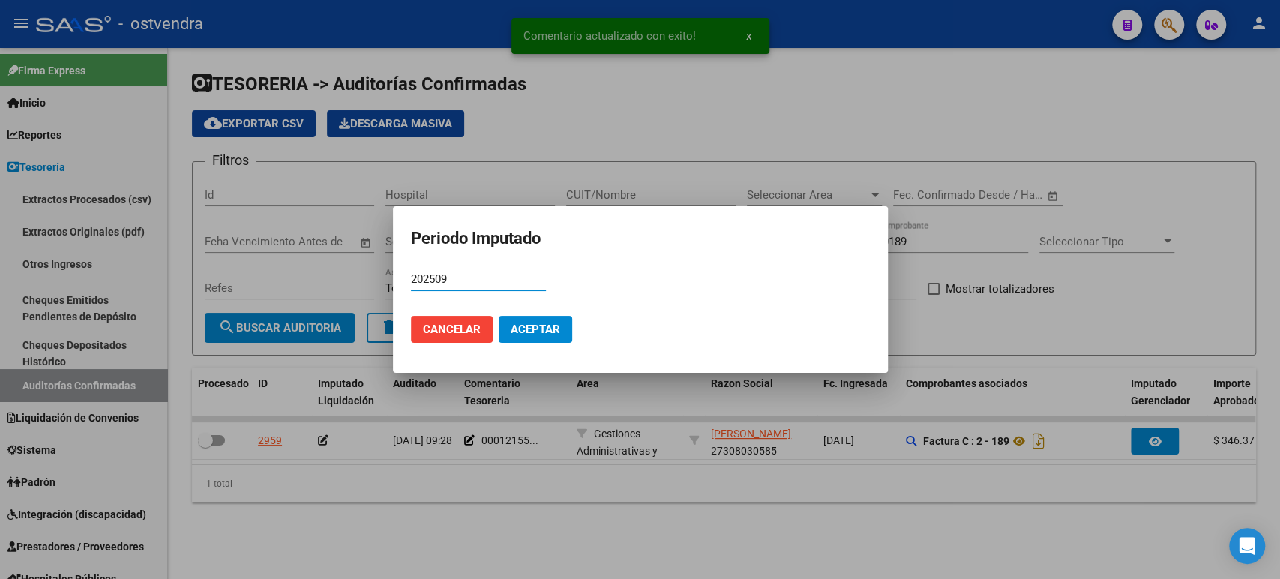
type input "202509"
click at [557, 331] on span "Aceptar" at bounding box center [535, 328] width 49 height 13
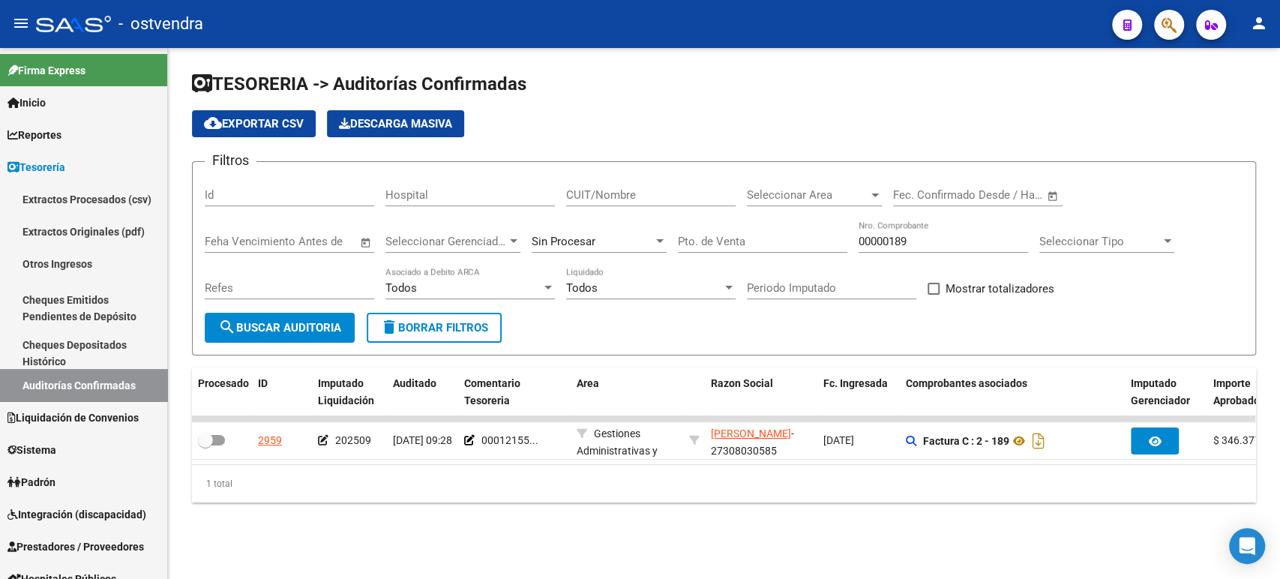
click at [877, 236] on input "00000189" at bounding box center [943, 241] width 169 height 13
paste input "608"
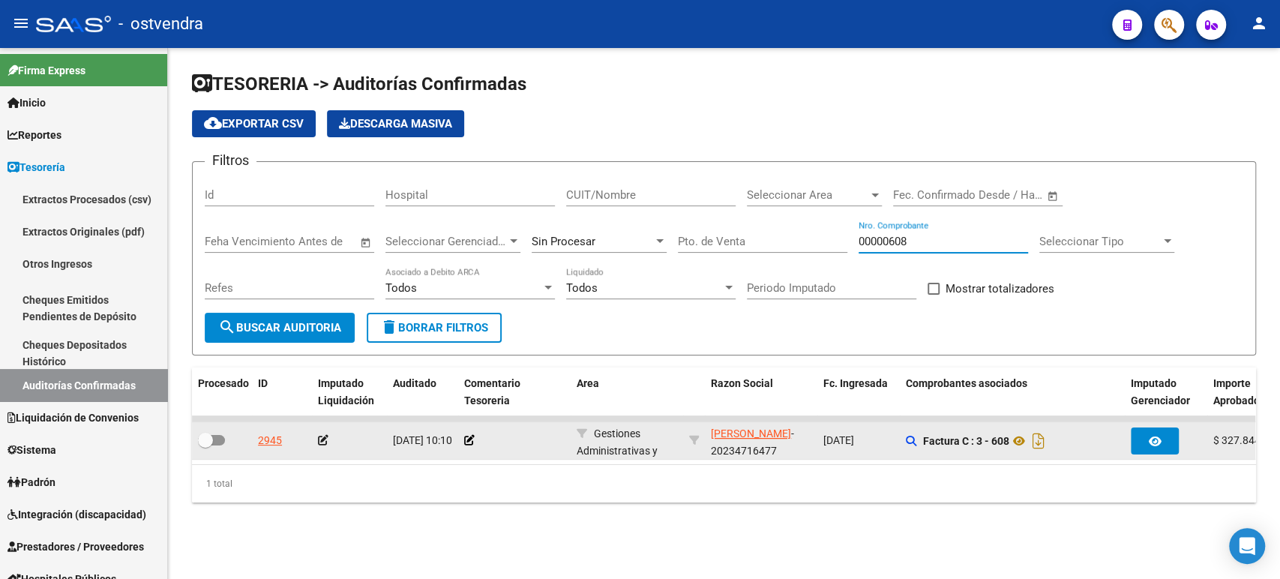
type input "00000608"
click at [325, 442] on icon at bounding box center [323, 440] width 10 height 10
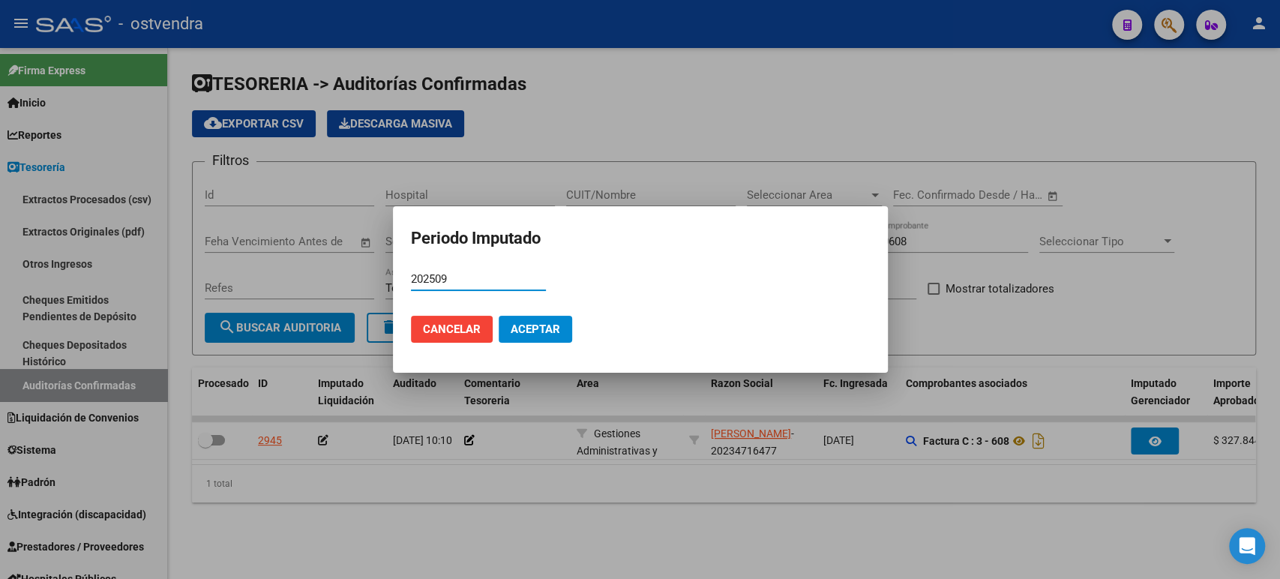
click at [538, 330] on span "Aceptar" at bounding box center [535, 328] width 49 height 13
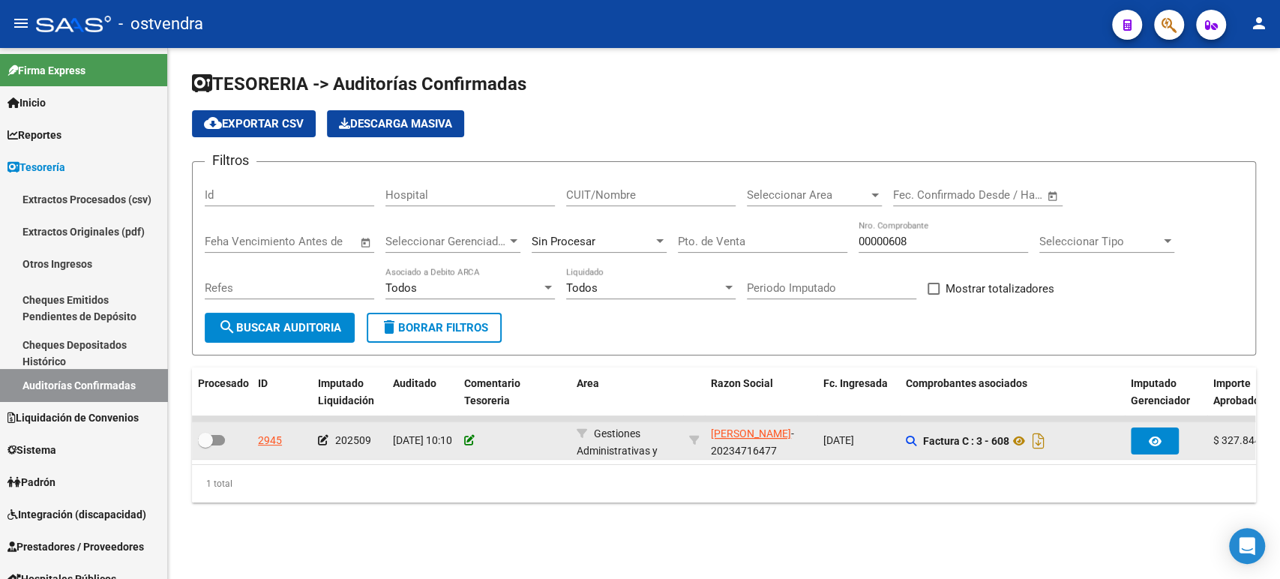
click at [471, 443] on icon at bounding box center [469, 440] width 10 height 10
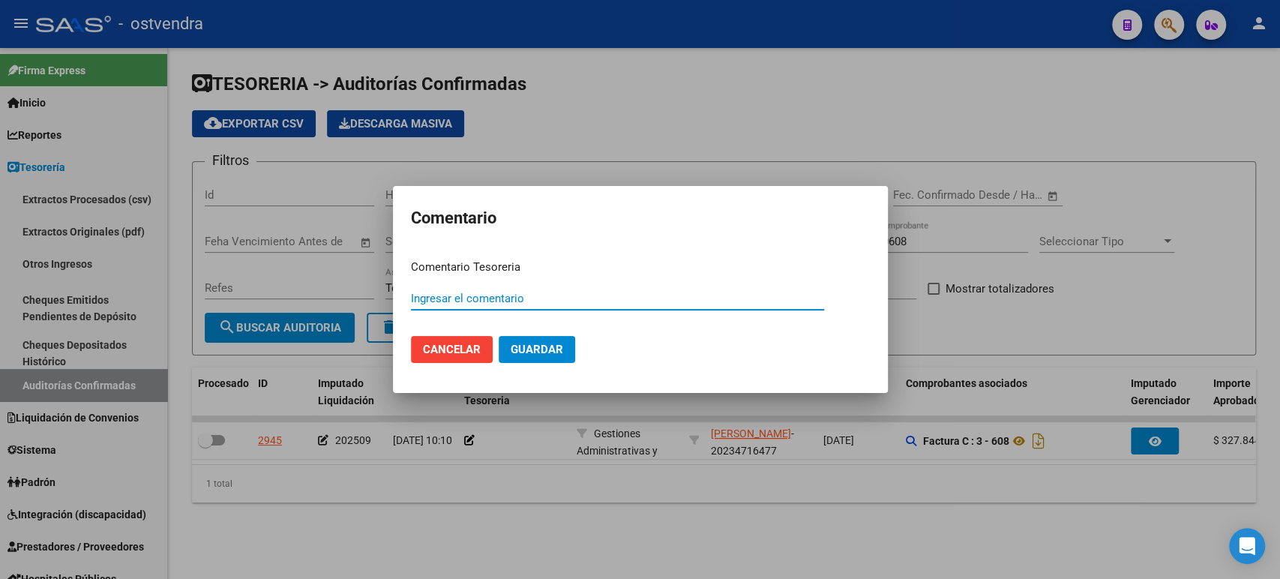
paste input "00012156"
type input "00012156"
click at [546, 345] on span "Guardar" at bounding box center [537, 349] width 52 height 13
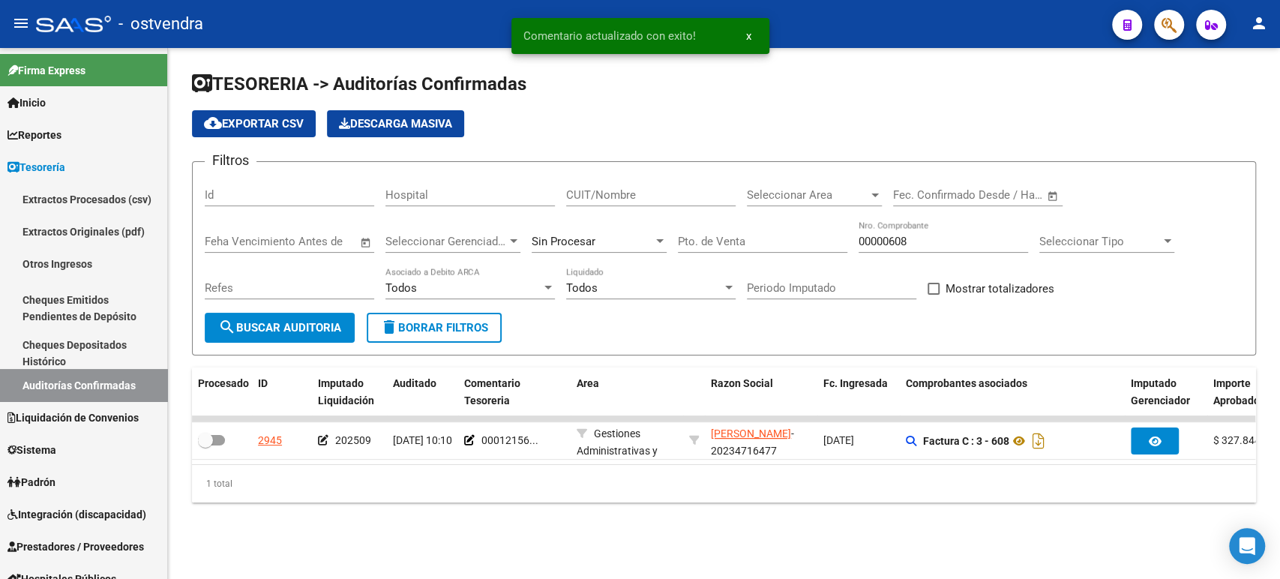
scroll to position [0, 34]
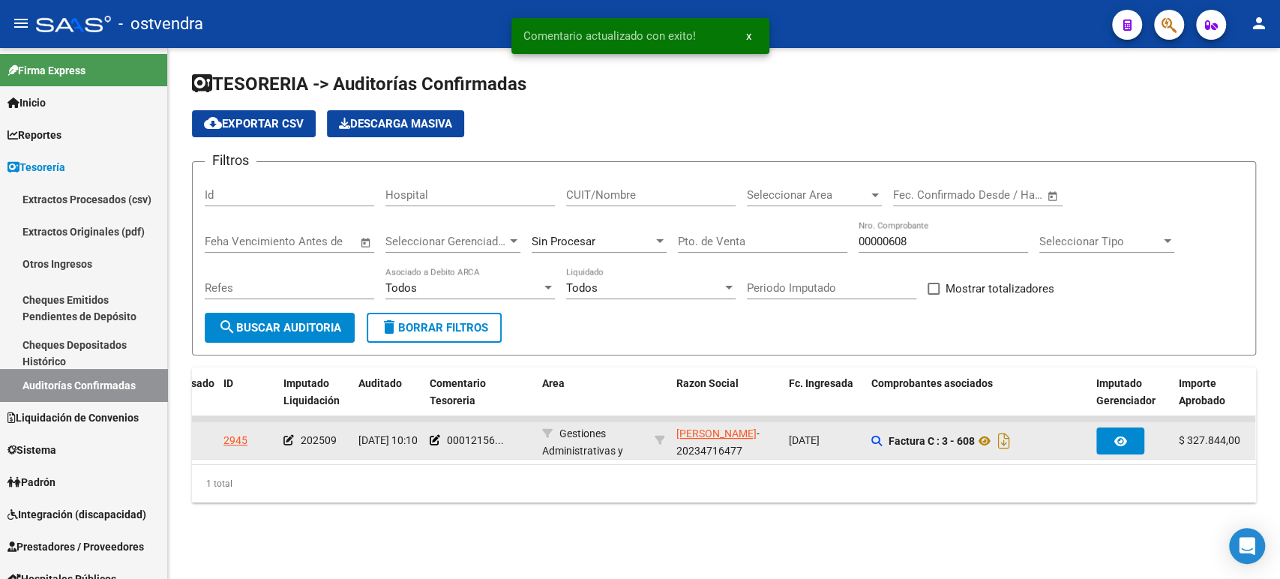
click at [716, 449] on div "[PERSON_NAME] - 20234716477" at bounding box center [726, 440] width 100 height 31
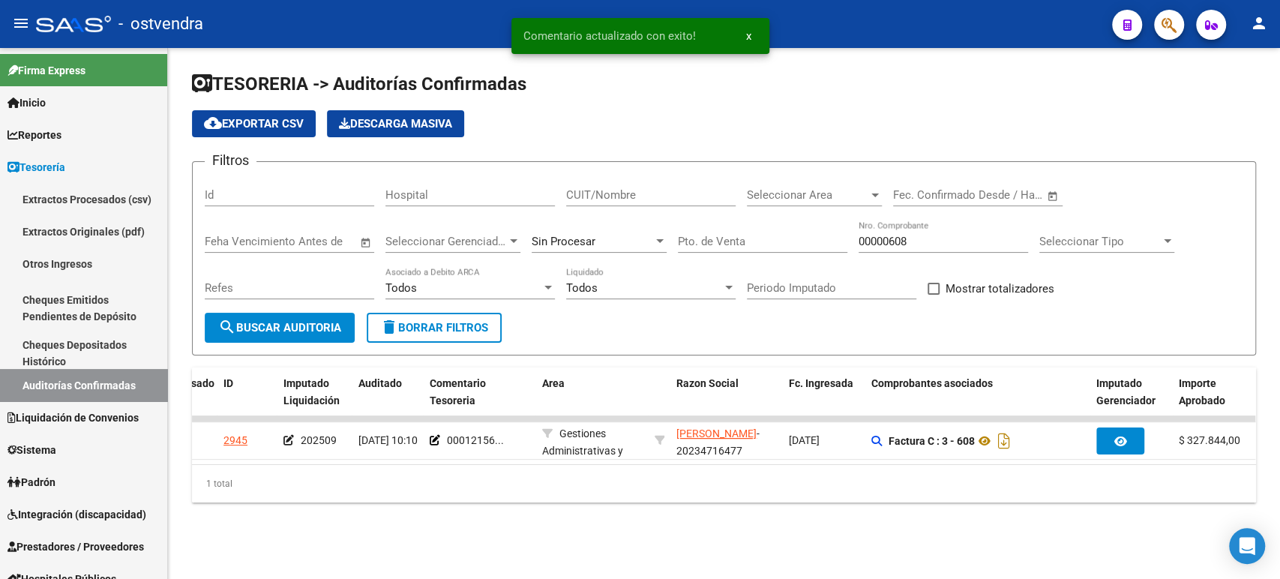
copy div "20234716477"
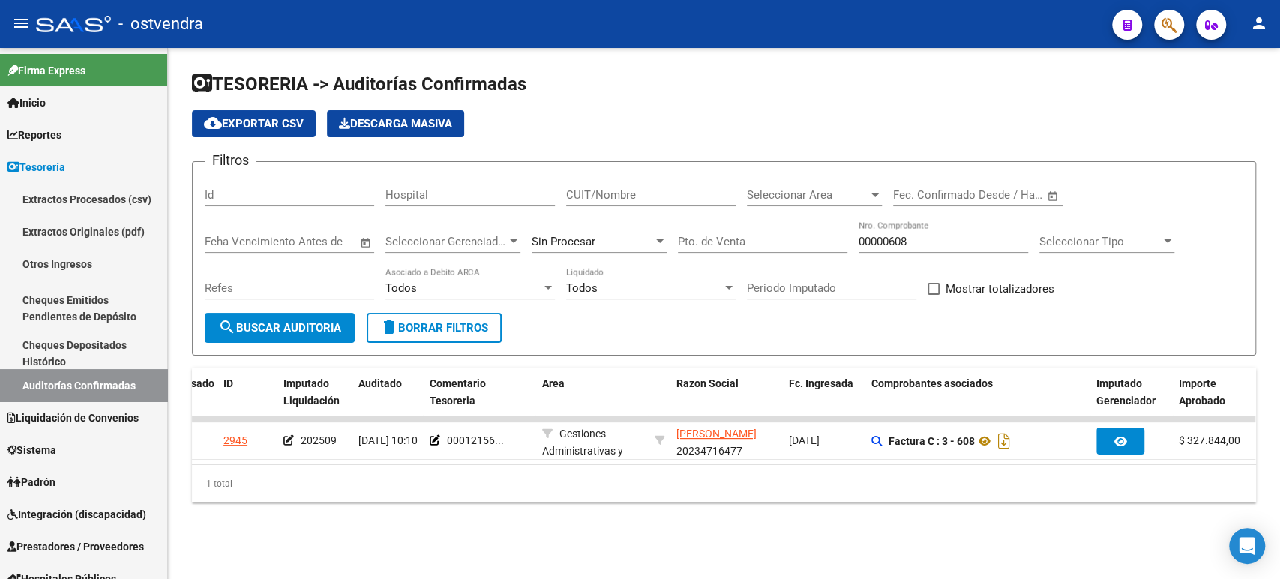
click at [630, 206] on div "CUIT/Nombre" at bounding box center [650, 197] width 169 height 46
click at [627, 204] on div "CUIT/Nombre" at bounding box center [650, 190] width 169 height 32
paste input "20234716477"
type input "20234716477"
click at [887, 241] on input "00000608" at bounding box center [943, 241] width 169 height 13
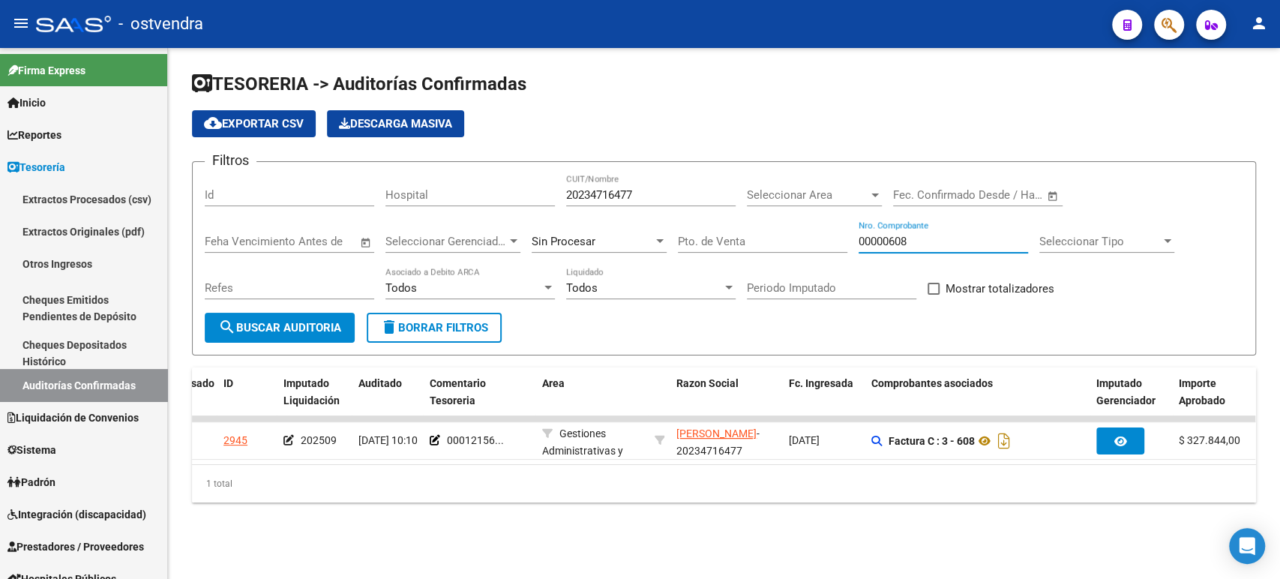
click at [887, 241] on input "00000608" at bounding box center [943, 241] width 169 height 13
click at [892, 243] on input "00000608" at bounding box center [943, 241] width 169 height 13
click at [892, 242] on input "00000608" at bounding box center [943, 241] width 169 height 13
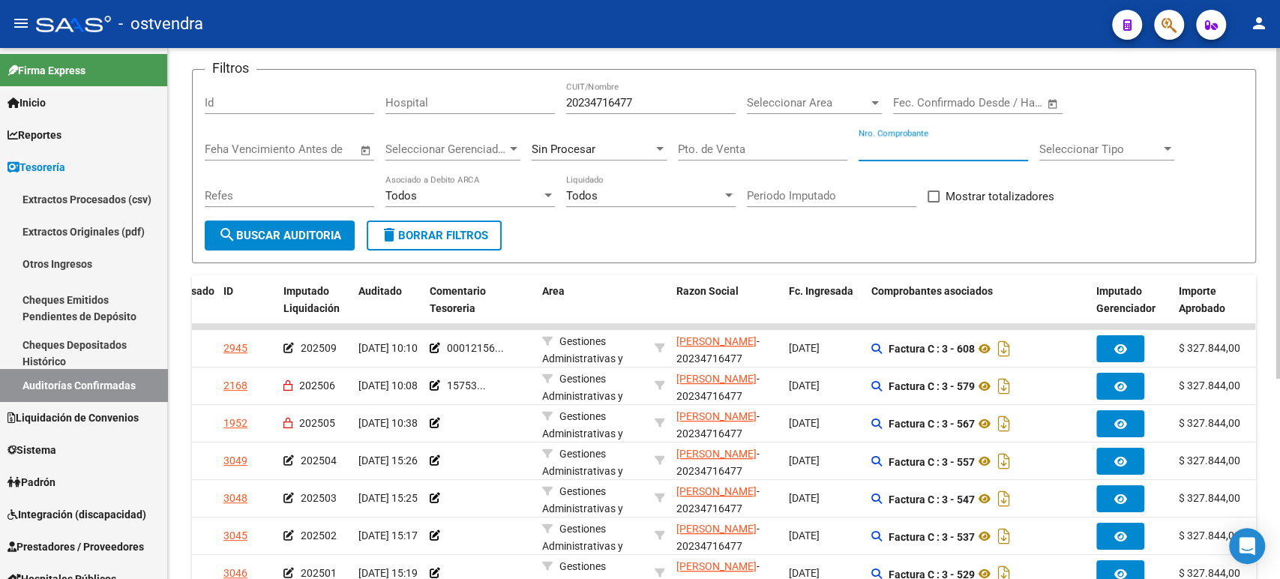
scroll to position [0, 0]
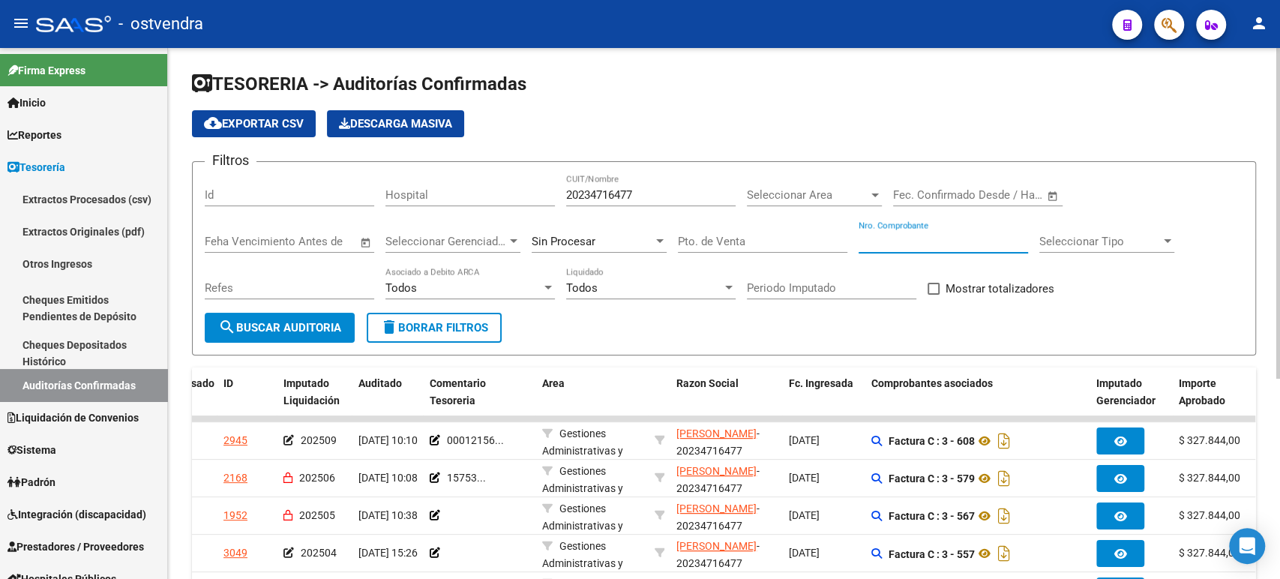
click at [757, 198] on span "Seleccionar Area" at bounding box center [807, 194] width 121 height 13
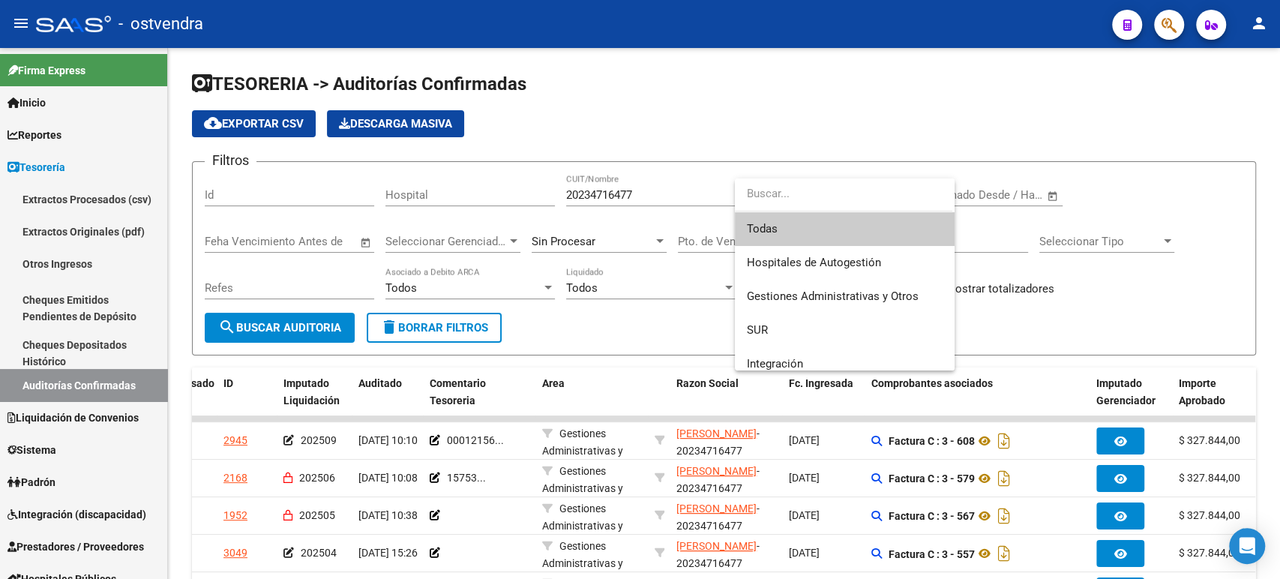
click at [672, 199] on div at bounding box center [640, 289] width 1280 height 579
click at [669, 199] on input "20234716477" at bounding box center [650, 194] width 169 height 13
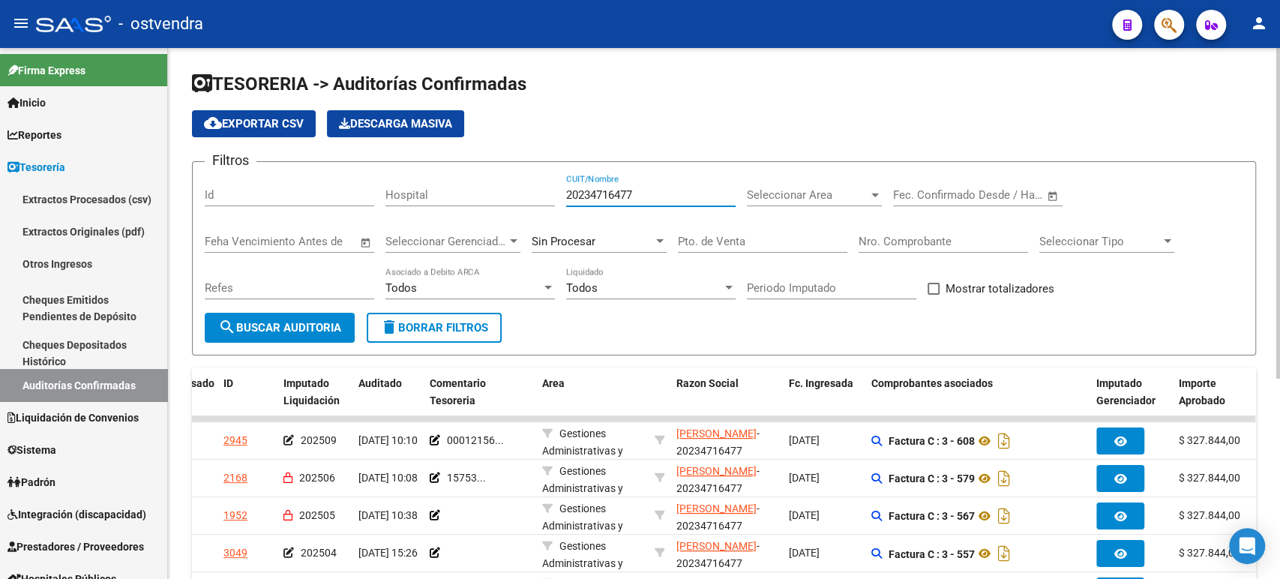
click at [667, 199] on input "20234716477" at bounding box center [650, 194] width 169 height 13
click at [673, 199] on input "20234716477" at bounding box center [650, 194] width 169 height 13
paste input "7388651313"
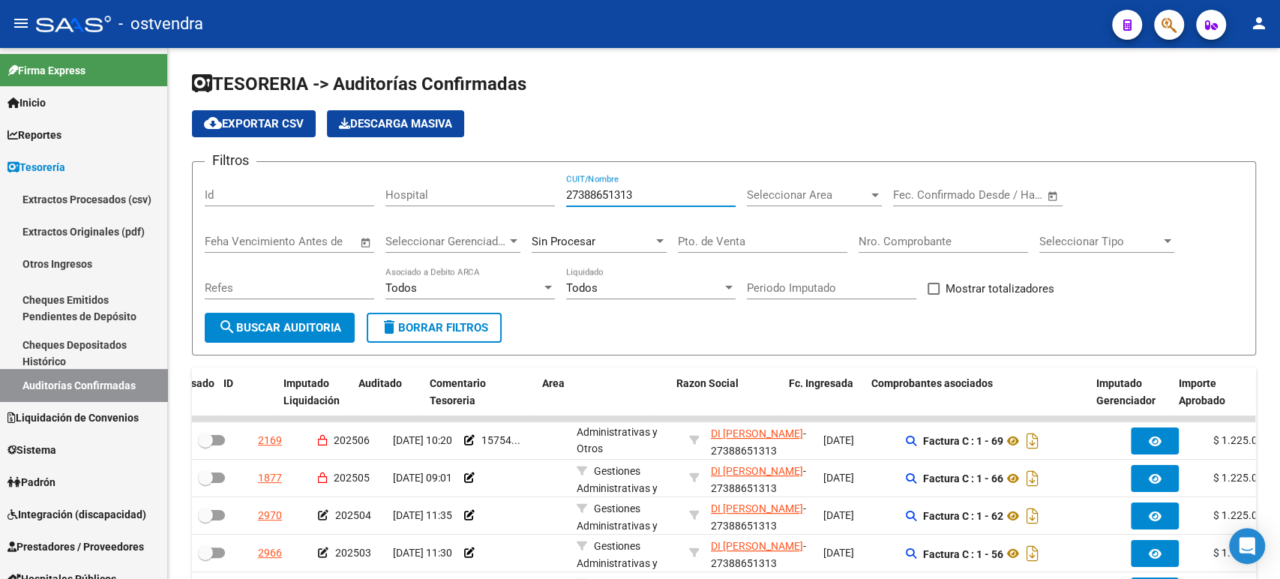
type input "27388651313"
click at [884, 244] on input "Nro. Comprobante" at bounding box center [943, 241] width 169 height 13
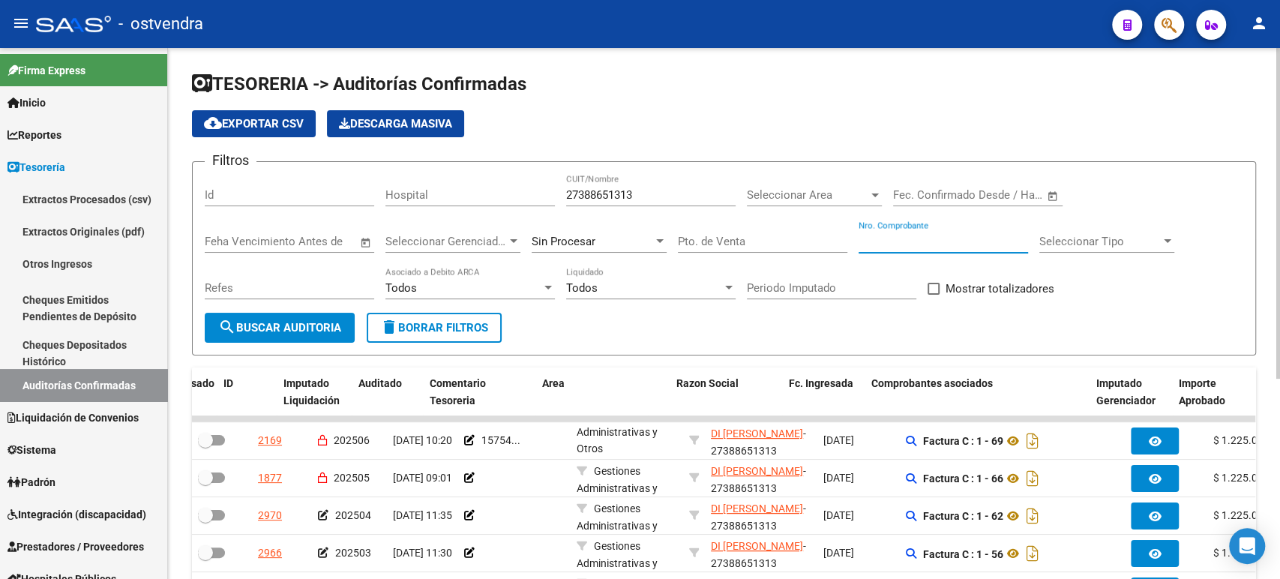
paste input "00000083"
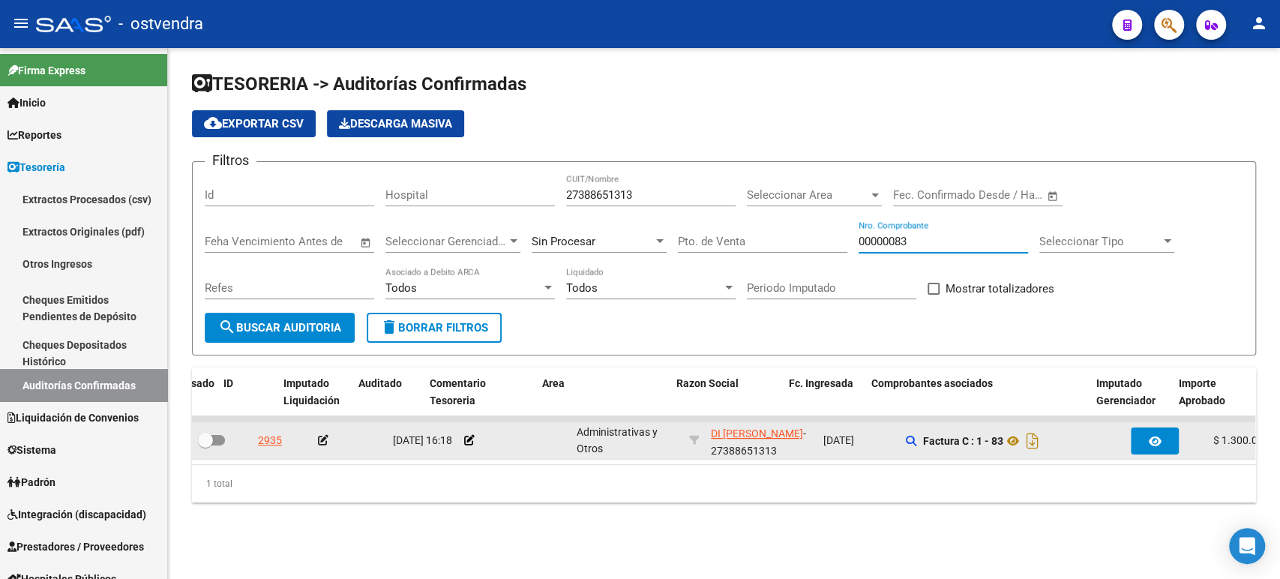
type input "00000083"
click at [325, 442] on icon at bounding box center [323, 440] width 10 height 10
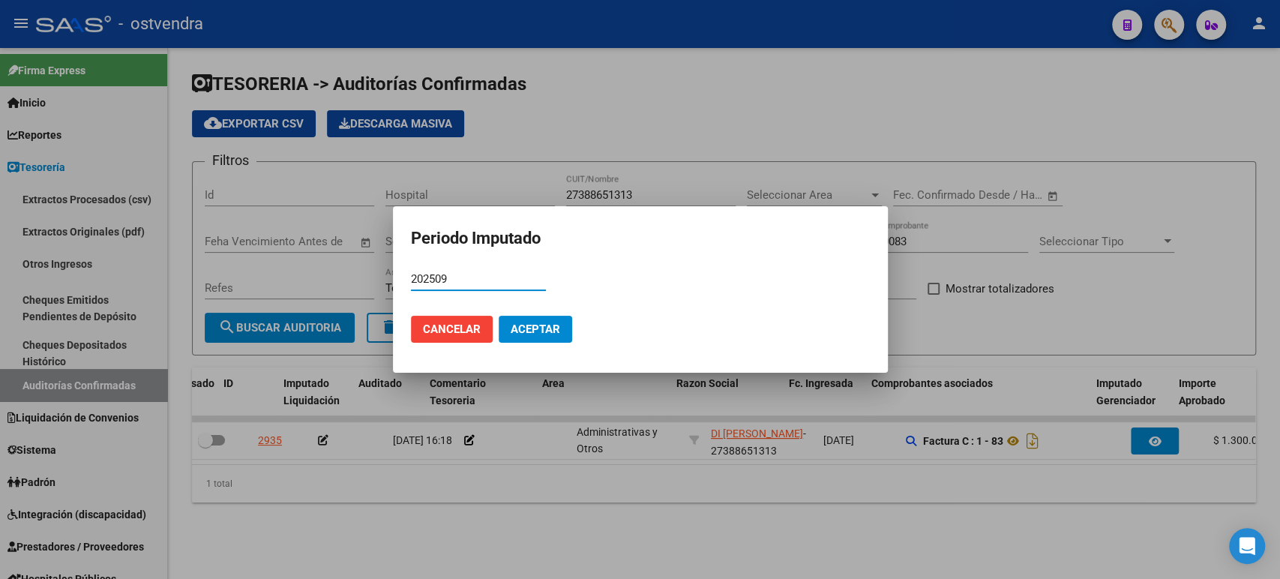
type input "202509"
click at [535, 322] on button "Aceptar" at bounding box center [535, 329] width 73 height 27
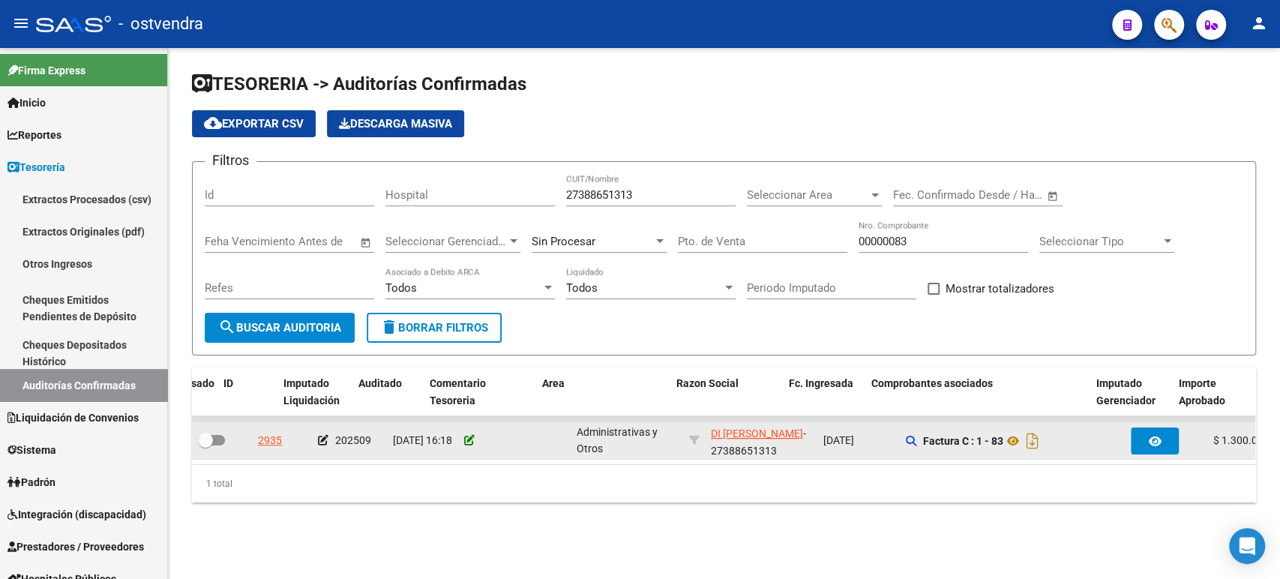
click at [471, 442] on icon at bounding box center [469, 440] width 10 height 10
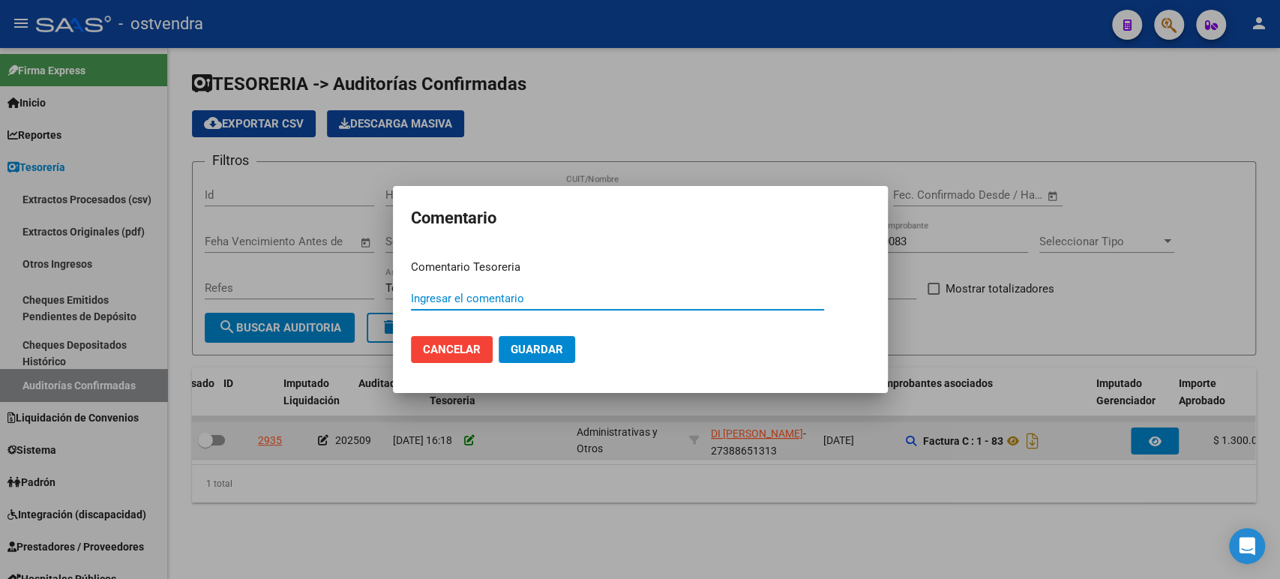
paste input "00012153"
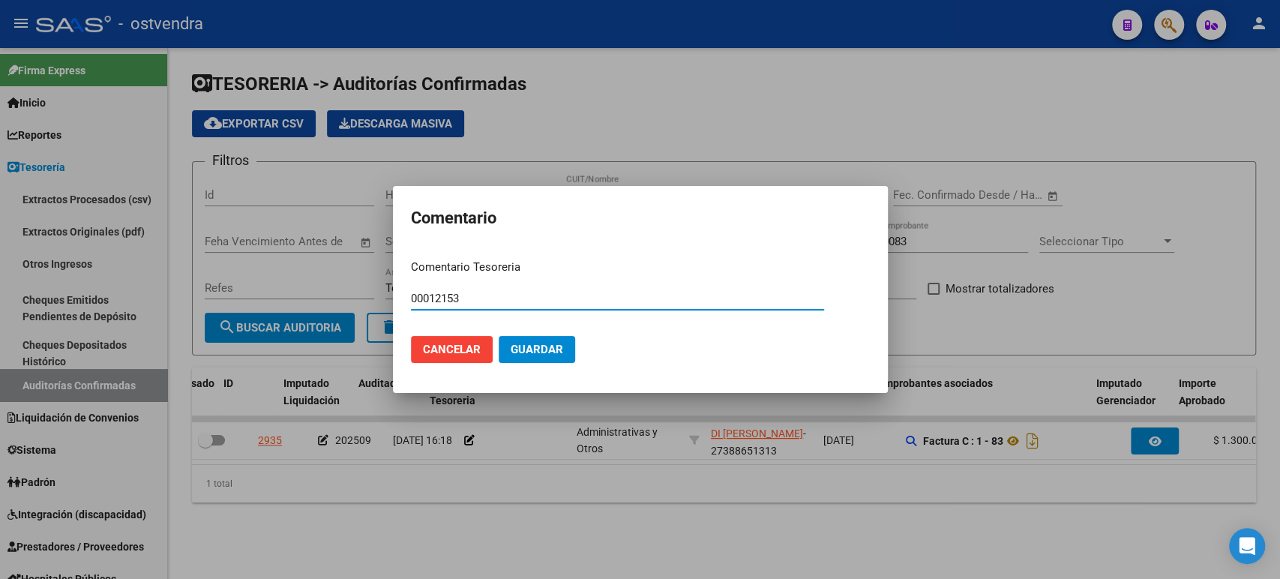
type input "00012153"
click at [520, 352] on span "Guardar" at bounding box center [537, 349] width 52 height 13
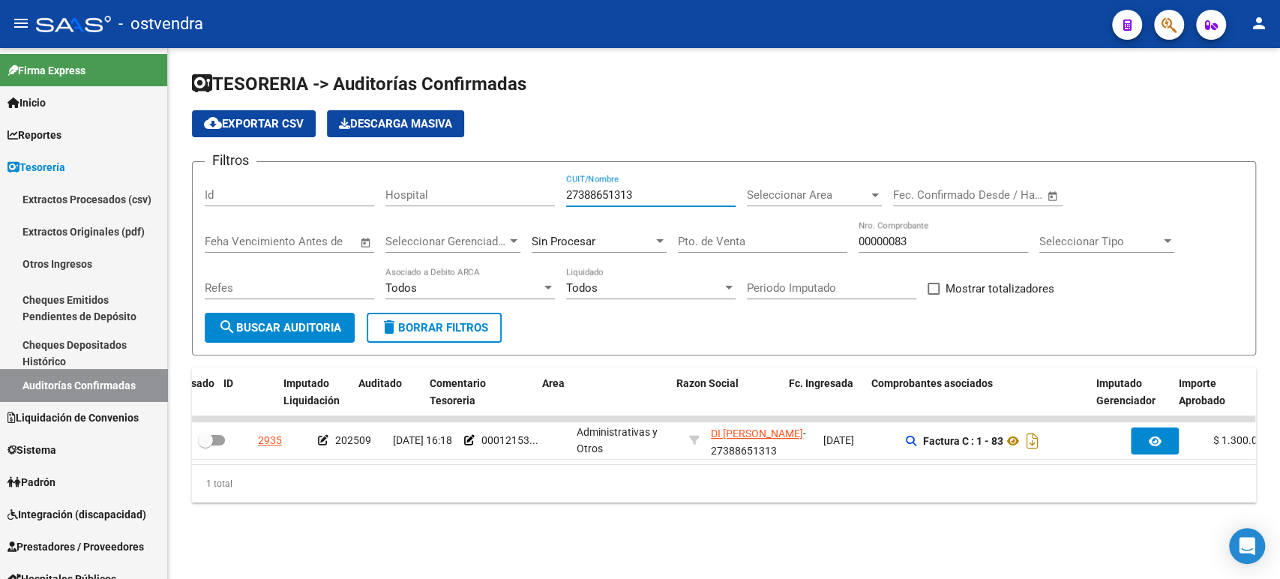
click at [630, 192] on input "27388651313" at bounding box center [650, 194] width 169 height 13
paste input "31745761"
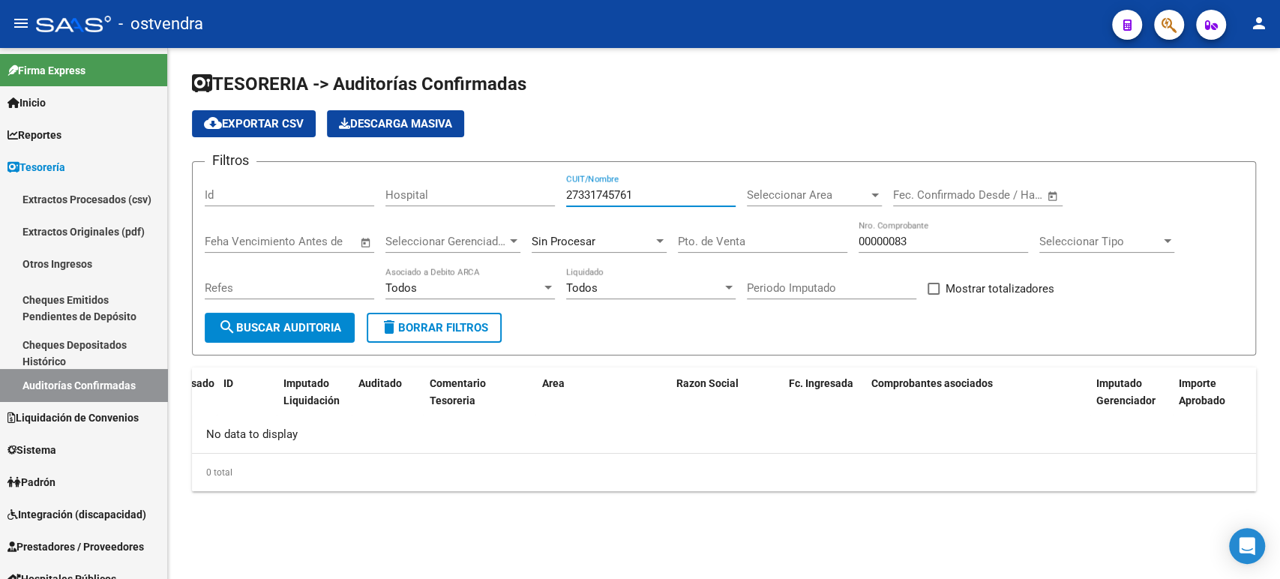
type input "27331745761"
click at [856, 237] on div "Filtros Id Hospital 27331745761 CUIT/Nombre Seleccionar Area Seleccionar Area F…" at bounding box center [724, 243] width 1039 height 139
click at [857, 237] on div "Filtros Id Hospital 27331745761 CUIT/Nombre Seleccionar Area Seleccionar Area F…" at bounding box center [724, 243] width 1039 height 139
click at [859, 237] on input "00000083" at bounding box center [943, 241] width 169 height 13
click at [858, 236] on div "Filtros Id Hospital 27331745761 CUIT/Nombre Seleccionar Area Seleccionar Area F…" at bounding box center [724, 243] width 1039 height 139
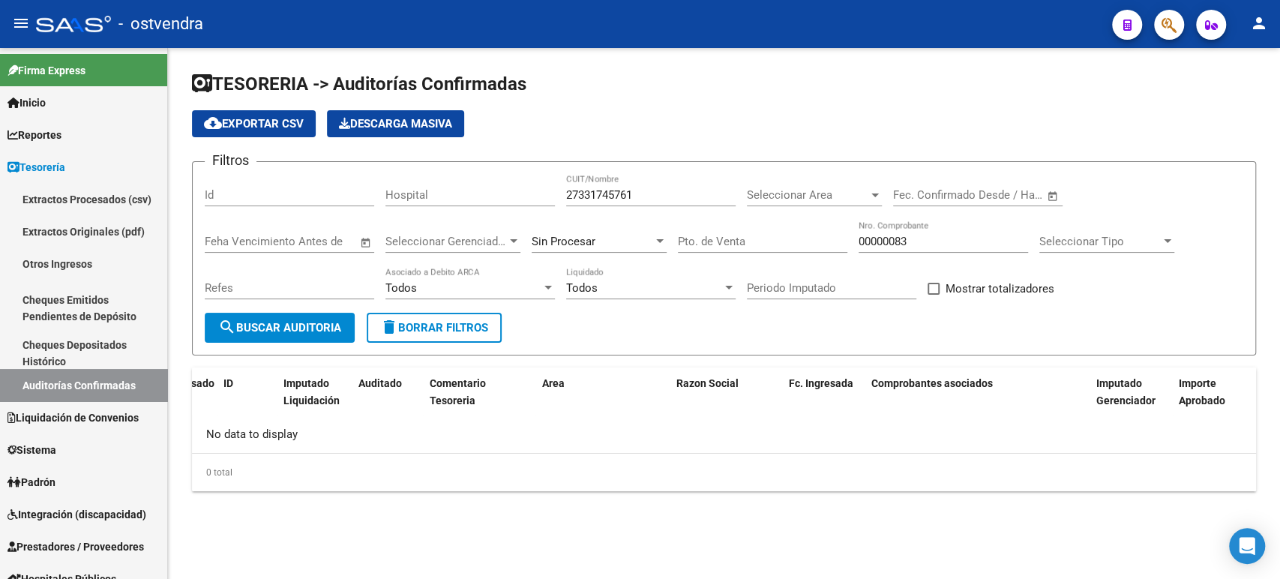
click at [858, 236] on div "Filtros Id Hospital 27331745761 CUIT/Nombre Seleccionar Area Seleccionar Area F…" at bounding box center [724, 243] width 1039 height 139
click at [871, 241] on input "00000083" at bounding box center [943, 241] width 169 height 13
click at [933, 250] on div "00000083 Nro. Comprobante" at bounding box center [943, 236] width 169 height 32
click at [935, 247] on div "00000083 Nro. Comprobante" at bounding box center [943, 236] width 169 height 32
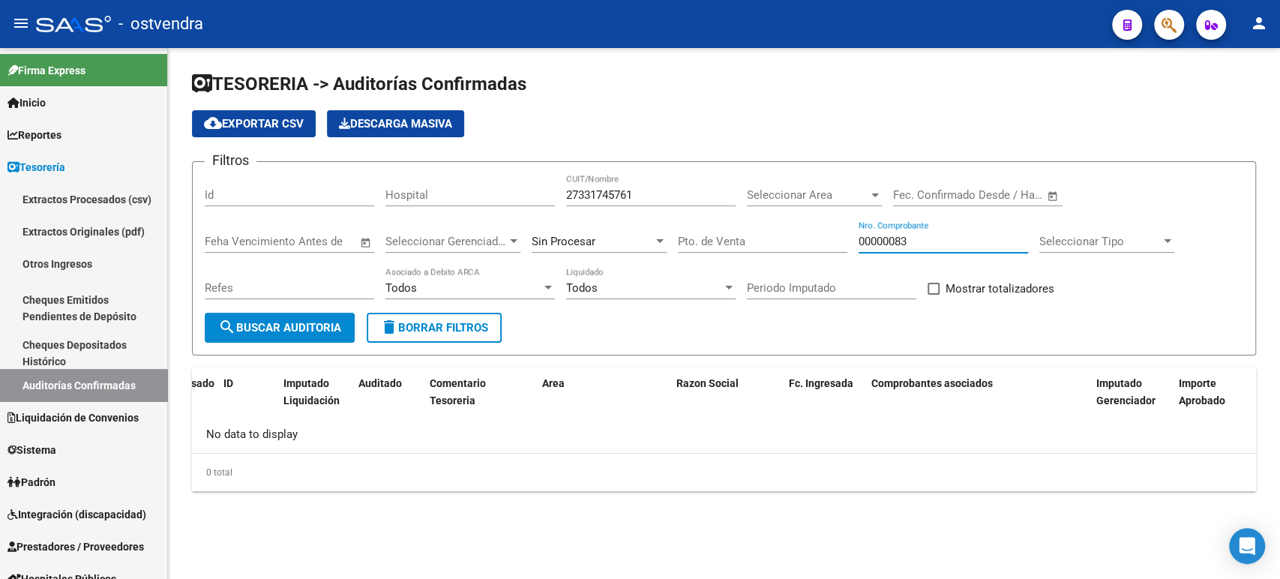
drag, startPoint x: 931, startPoint y: 247, endPoint x: 831, endPoint y: 250, distance: 100.5
click at [835, 250] on div "Filtros Id Hospital 27331745761 CUIT/Nombre Seleccionar Area Seleccionar Area F…" at bounding box center [724, 243] width 1039 height 139
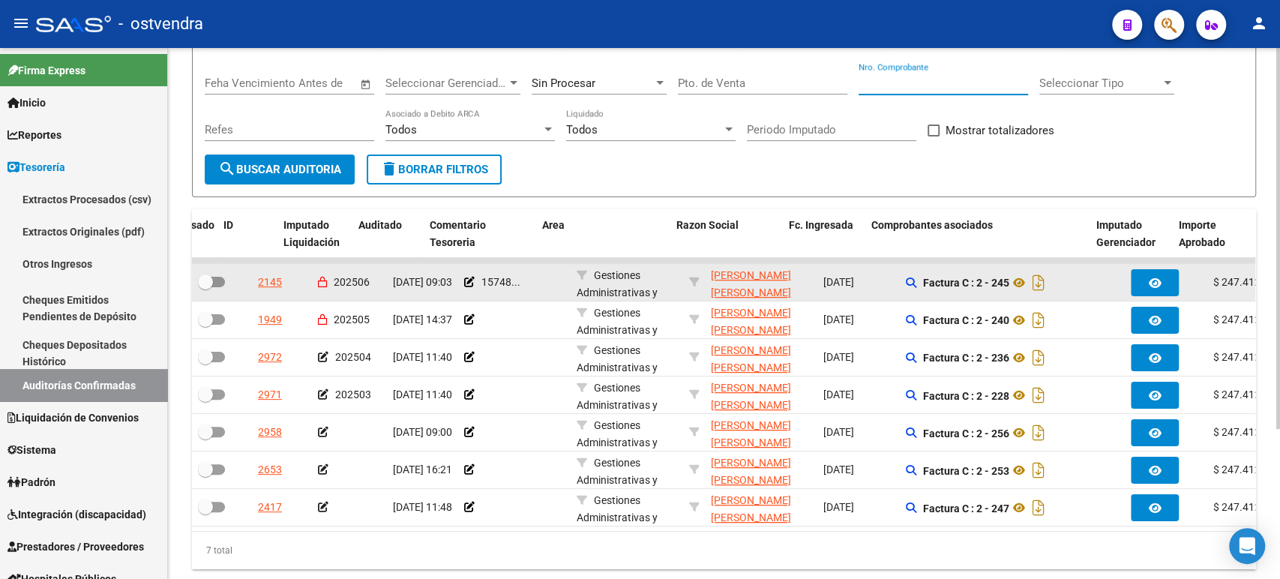
scroll to position [166, 0]
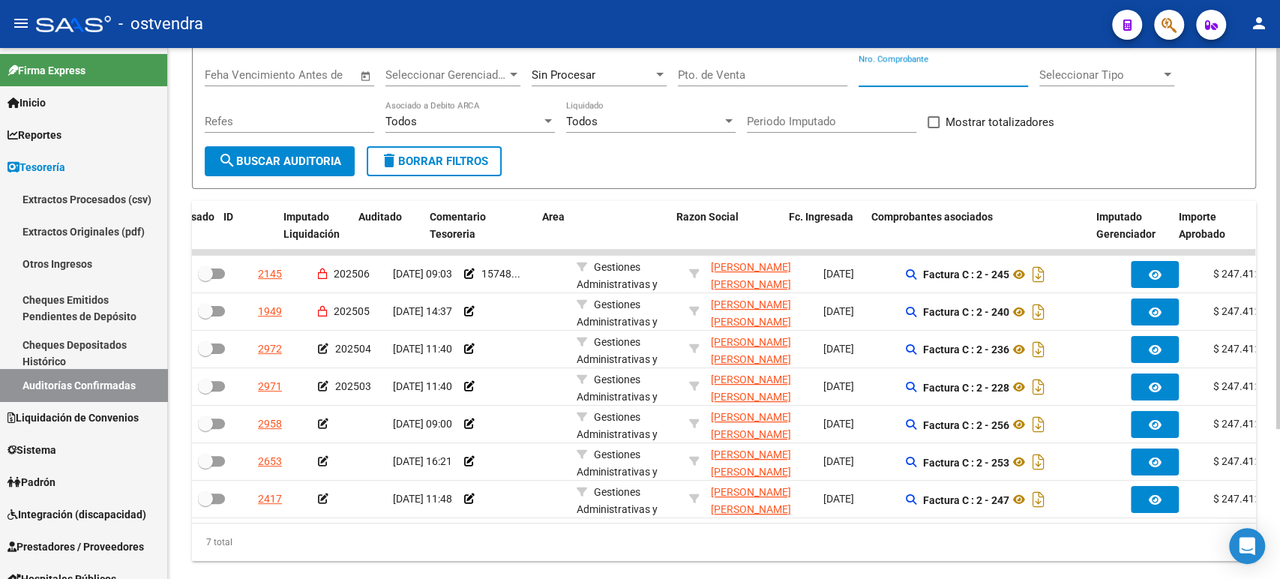
paste input "00000256"
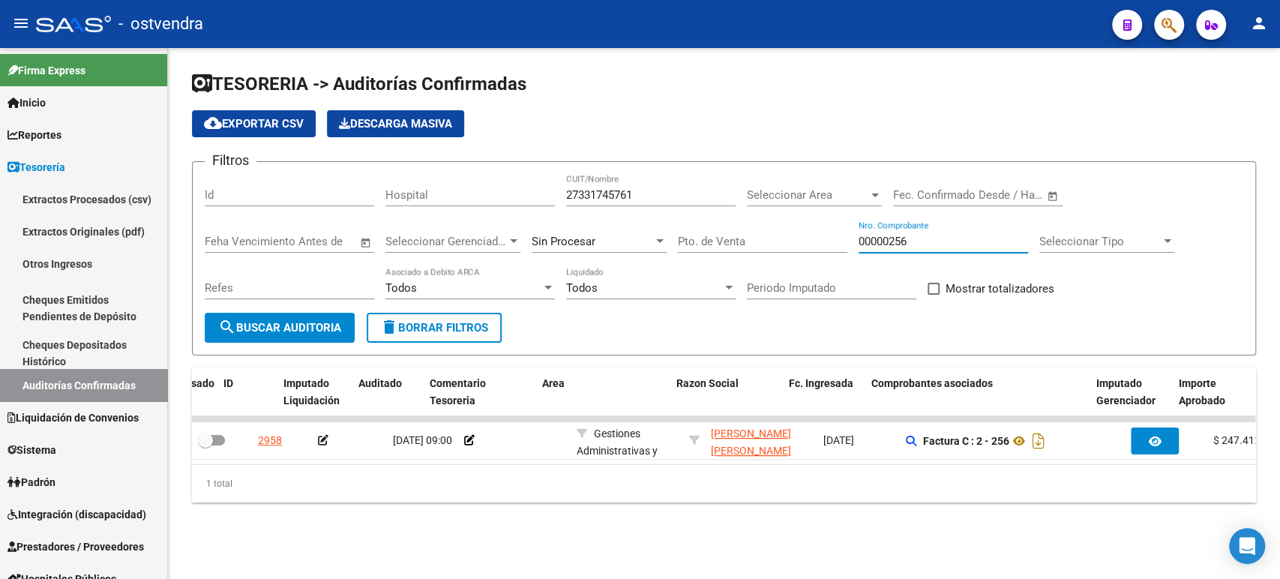
scroll to position [0, 0]
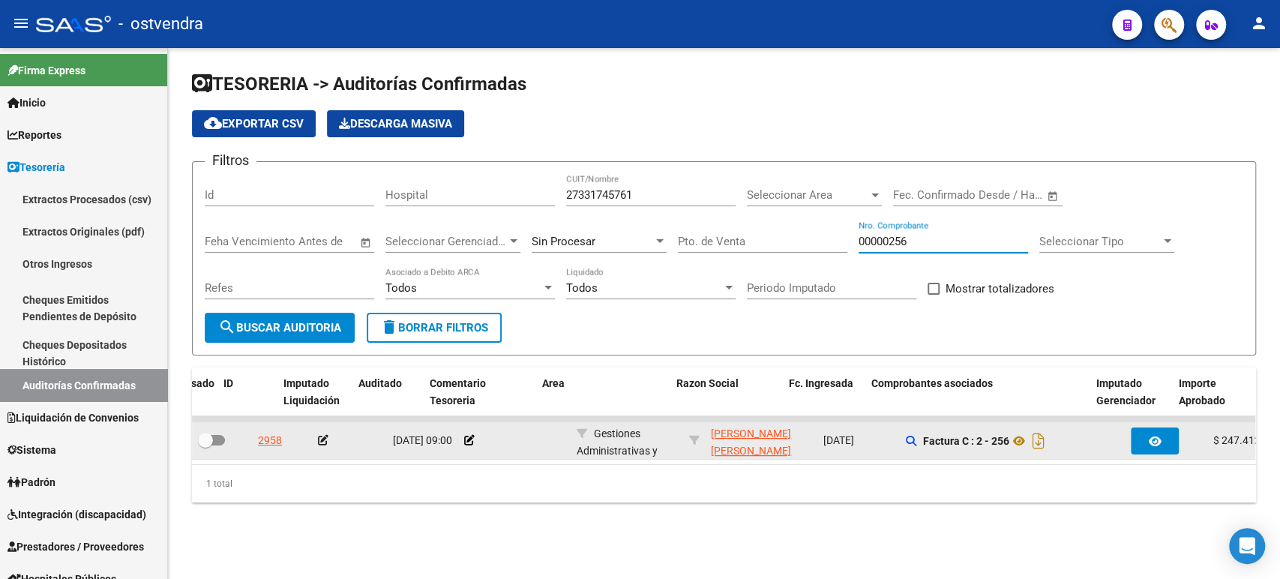
type input "00000256"
click at [328, 441] on icon at bounding box center [323, 440] width 10 height 10
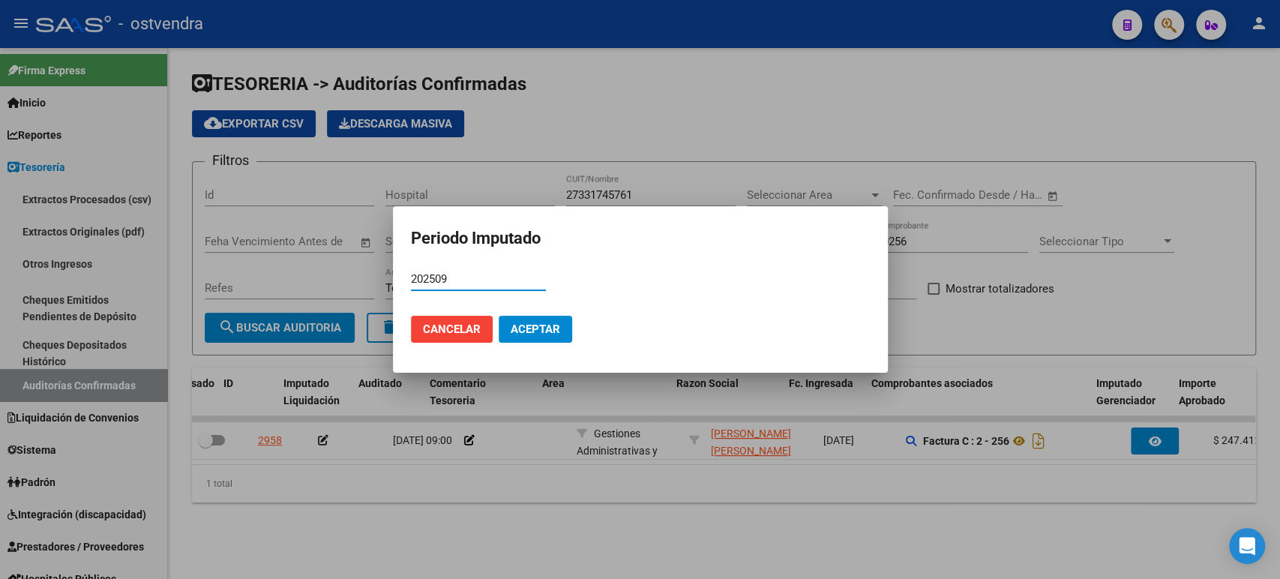
type input "202509"
click at [540, 334] on span "Aceptar" at bounding box center [535, 328] width 49 height 13
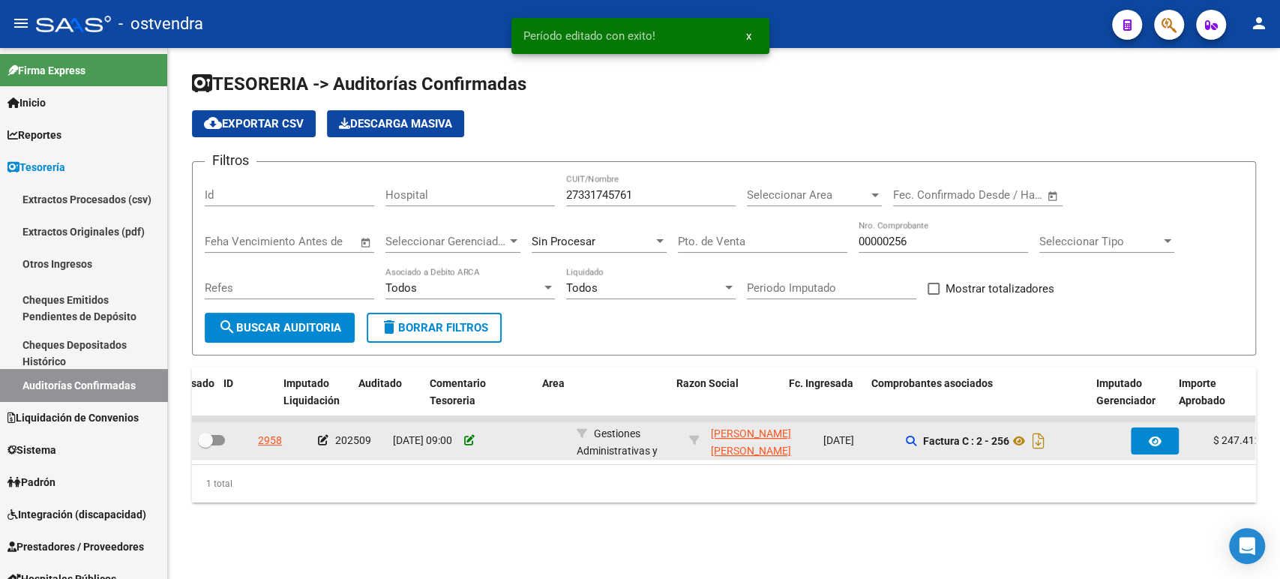
click at [465, 435] on icon at bounding box center [469, 440] width 10 height 10
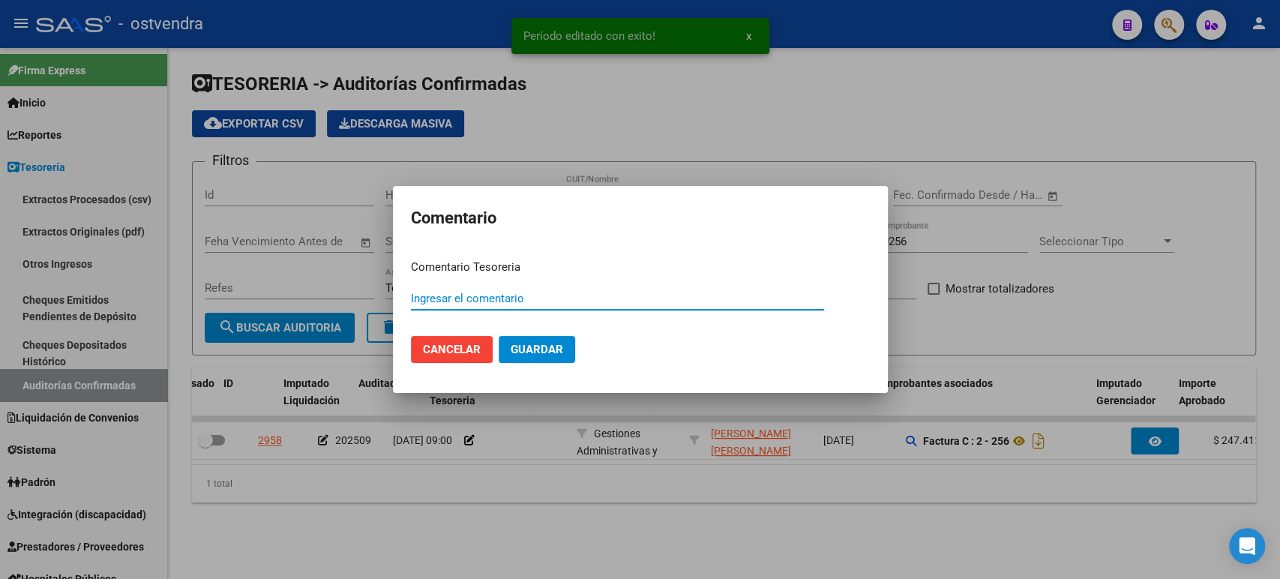
paste input "00012152"
type input "00012152"
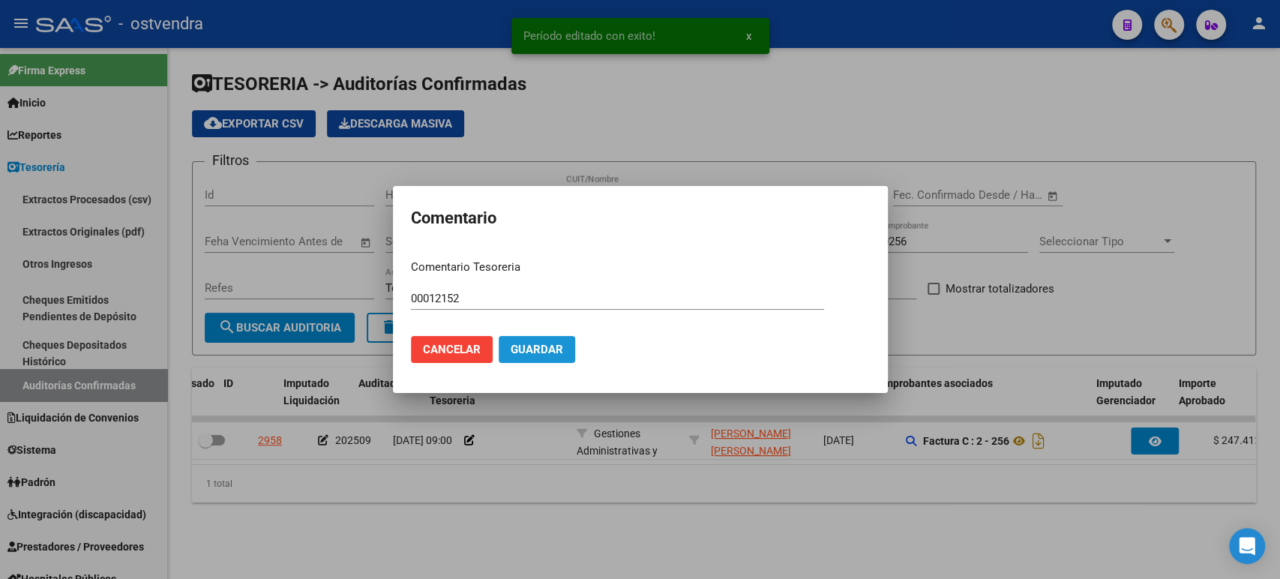
click at [512, 351] on span "Guardar" at bounding box center [537, 349] width 52 height 13
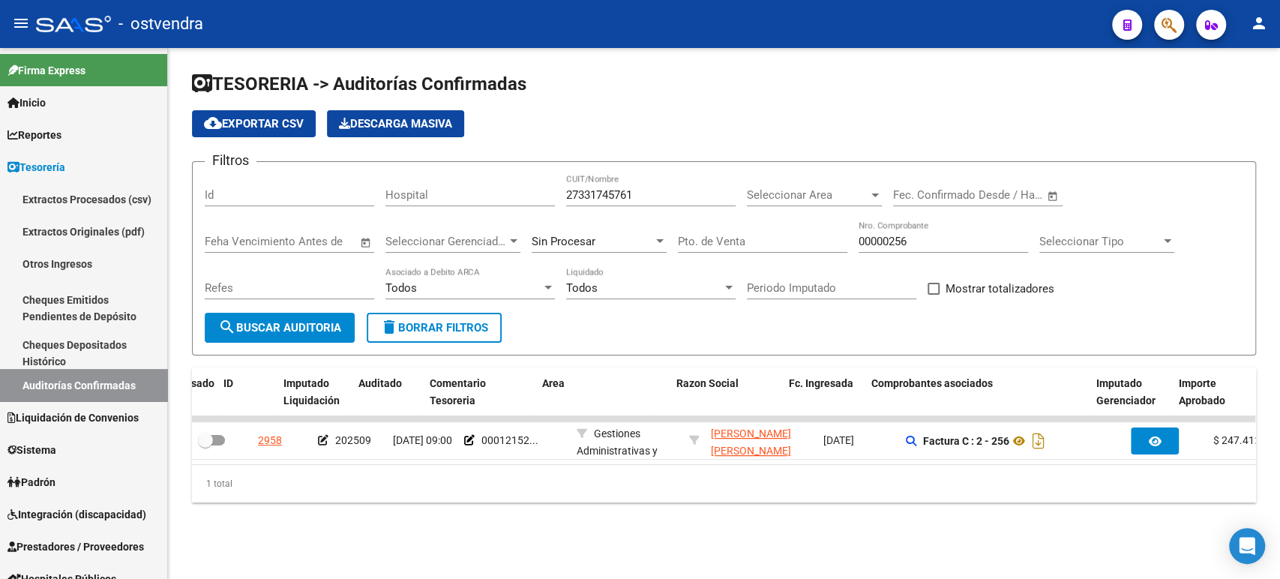
click at [631, 193] on input "27331745761" at bounding box center [650, 194] width 169 height 13
click at [631, 192] on input "27331745761" at bounding box center [650, 194] width 169 height 13
paste input "00000080"
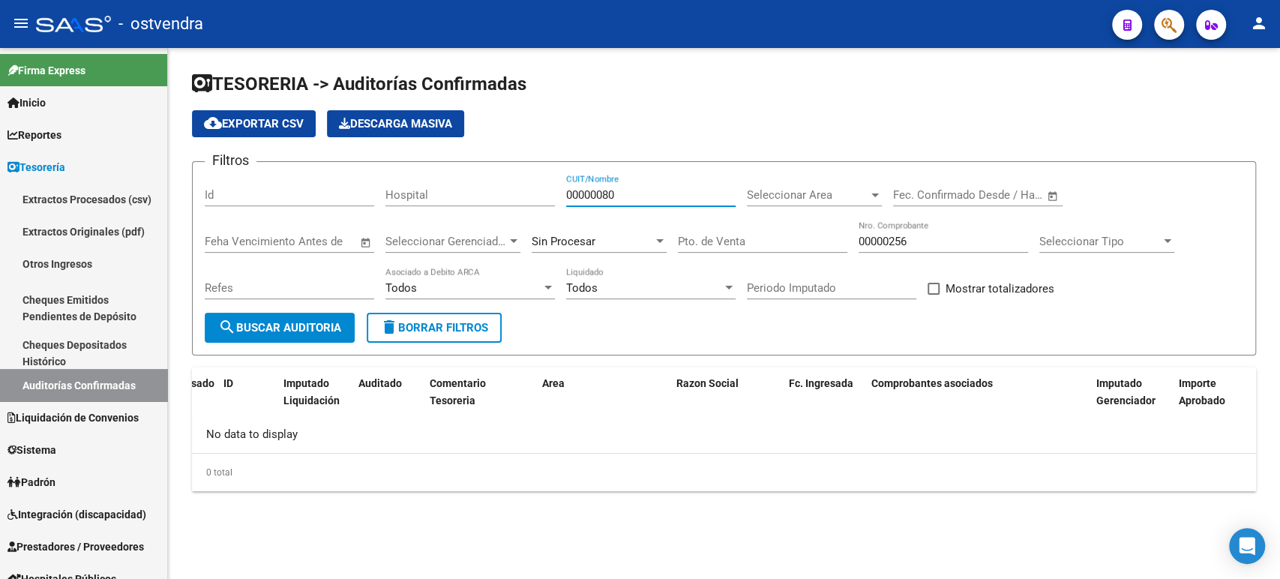
type input "00000080"
click at [903, 238] on input "00000256" at bounding box center [943, 241] width 169 height 13
paste input "080"
type input "00000080"
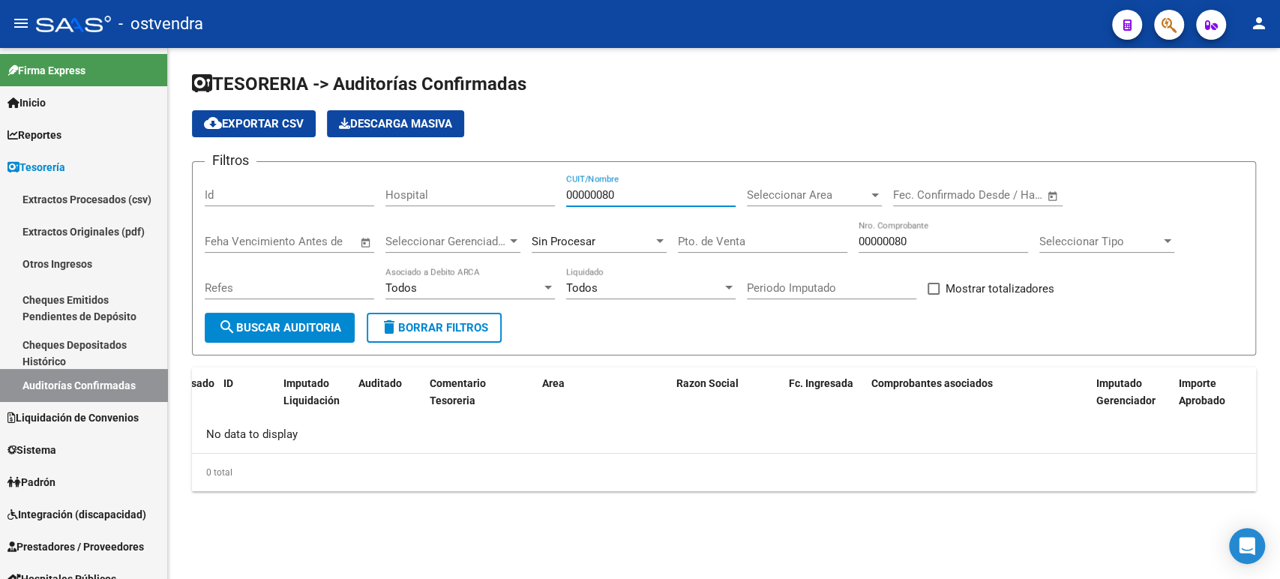
click at [616, 188] on input "00000080" at bounding box center [650, 194] width 169 height 13
click at [615, 187] on div "00000080 CUIT/Nombre" at bounding box center [650, 190] width 169 height 32
click at [606, 195] on input "00000080" at bounding box center [650, 194] width 169 height 13
click at [609, 196] on input "00000080" at bounding box center [650, 194] width 169 height 13
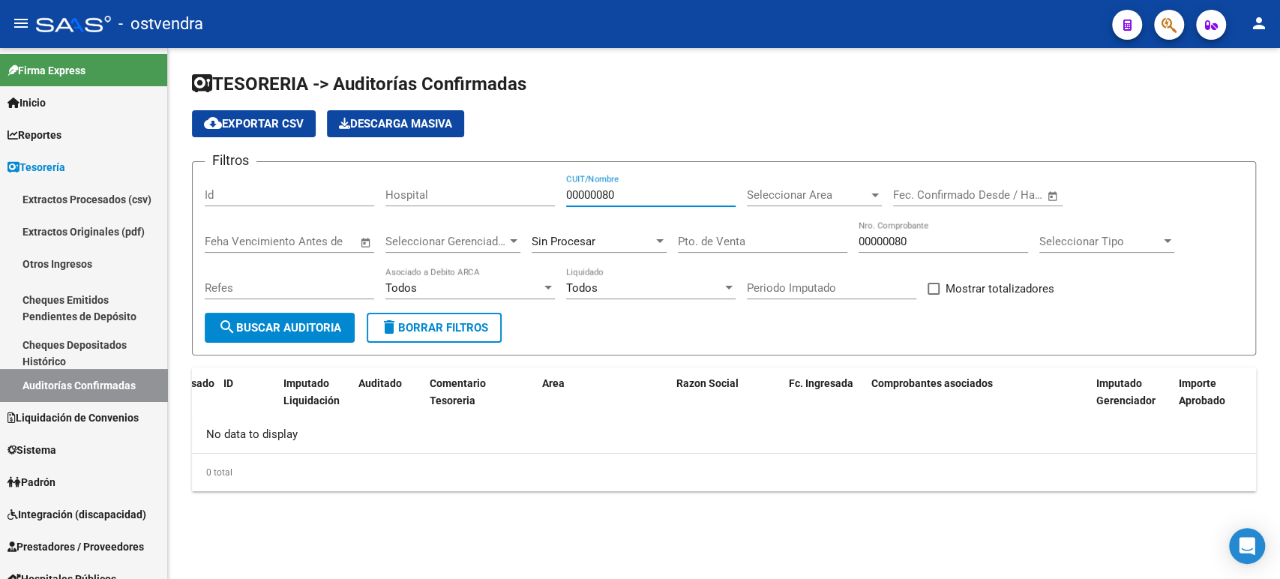
click at [610, 196] on input "00000080" at bounding box center [650, 194] width 169 height 13
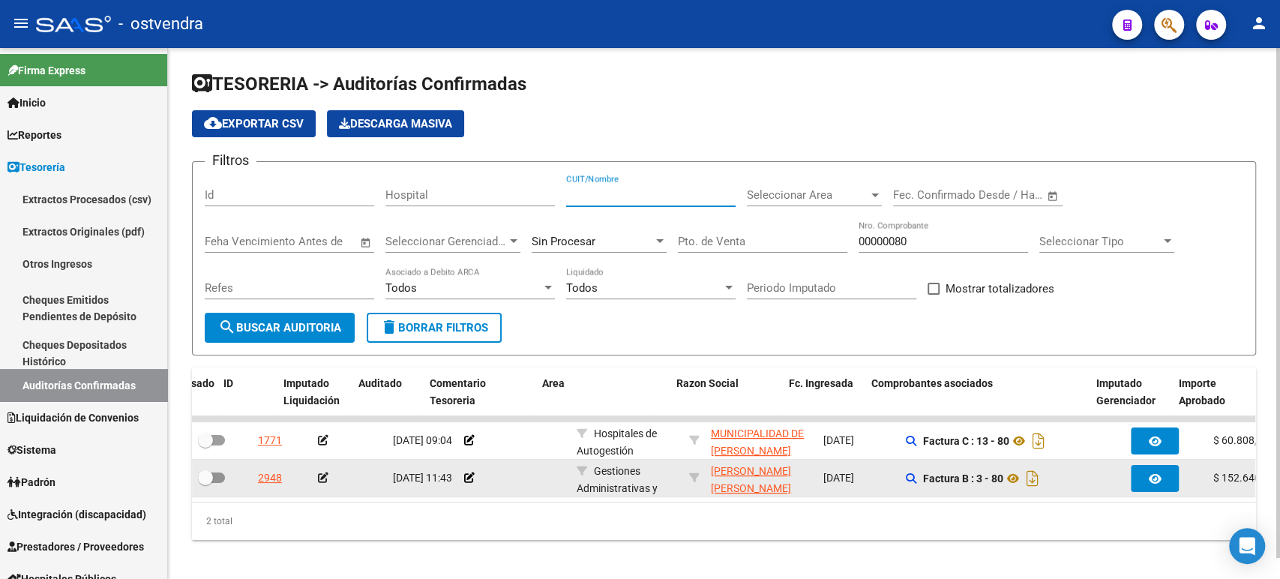
click at [466, 490] on datatable-body-cell at bounding box center [514, 478] width 112 height 37
click at [466, 484] on div at bounding box center [514, 477] width 100 height 17
click at [337, 478] on div at bounding box center [349, 477] width 63 height 17
click at [325, 475] on icon at bounding box center [323, 477] width 10 height 10
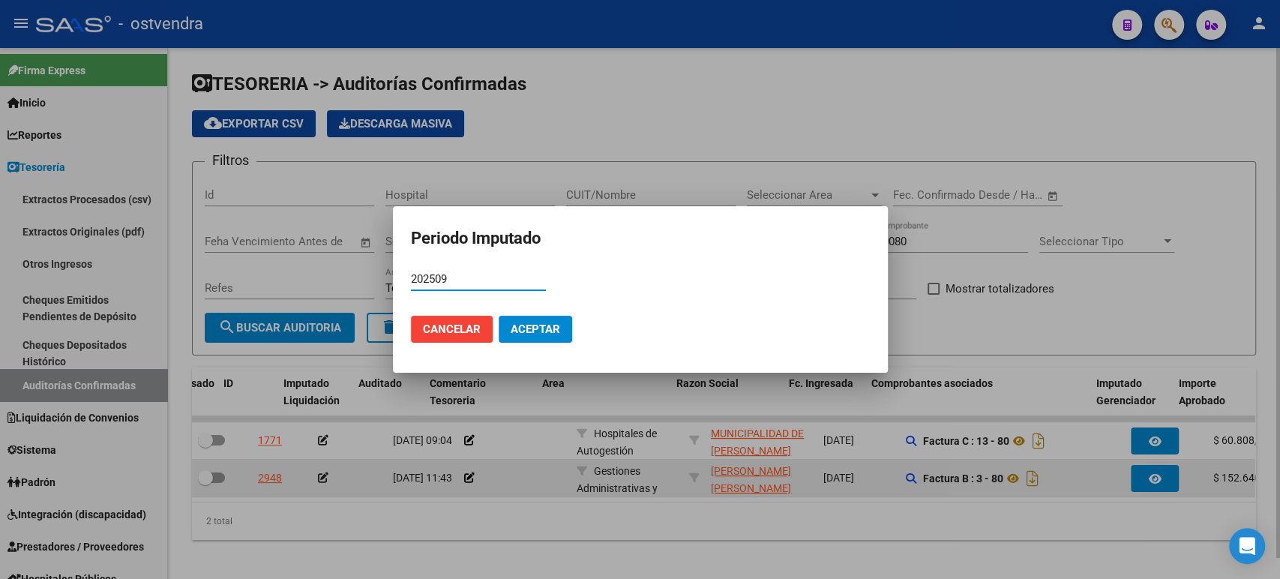
type input "202509"
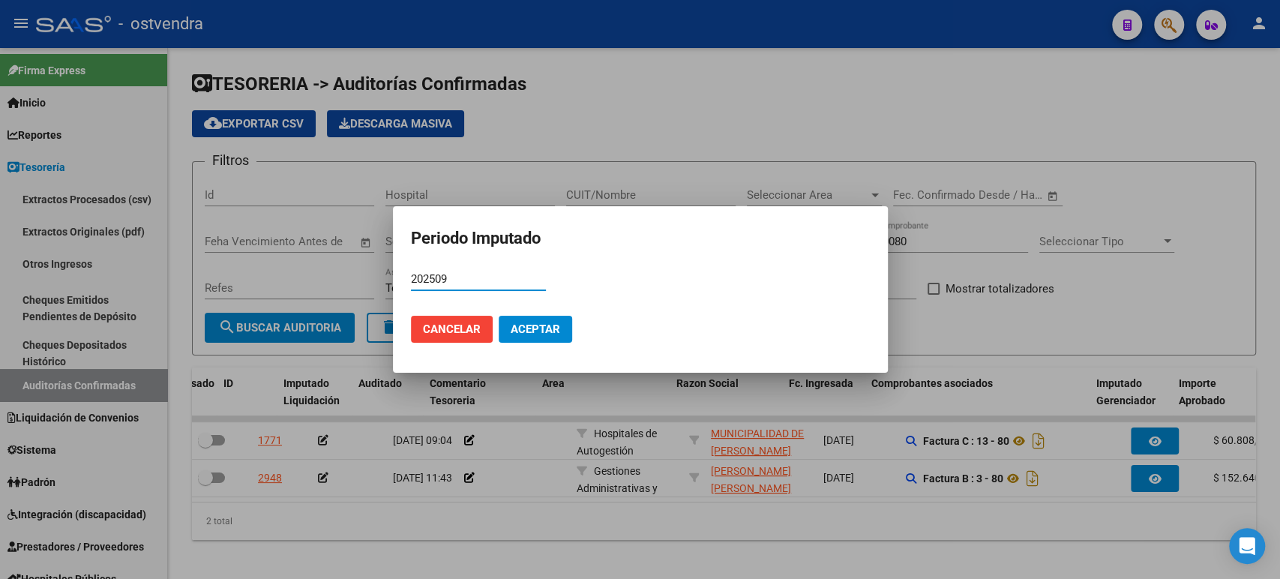
click at [527, 328] on span "Aceptar" at bounding box center [535, 328] width 49 height 13
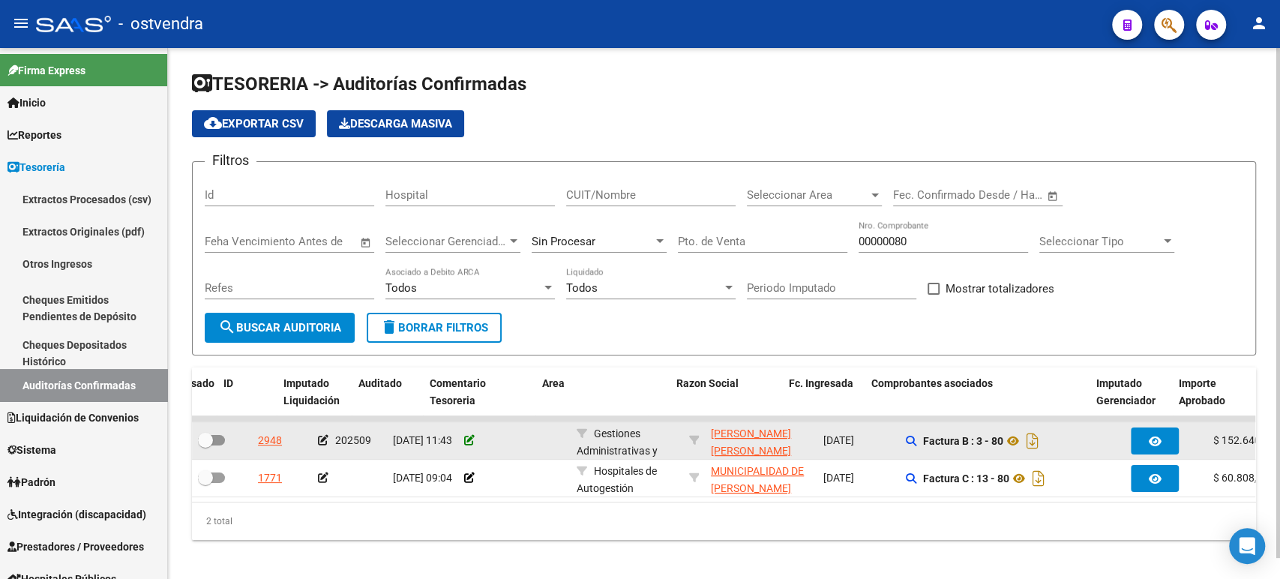
click at [466, 443] on icon at bounding box center [469, 440] width 10 height 10
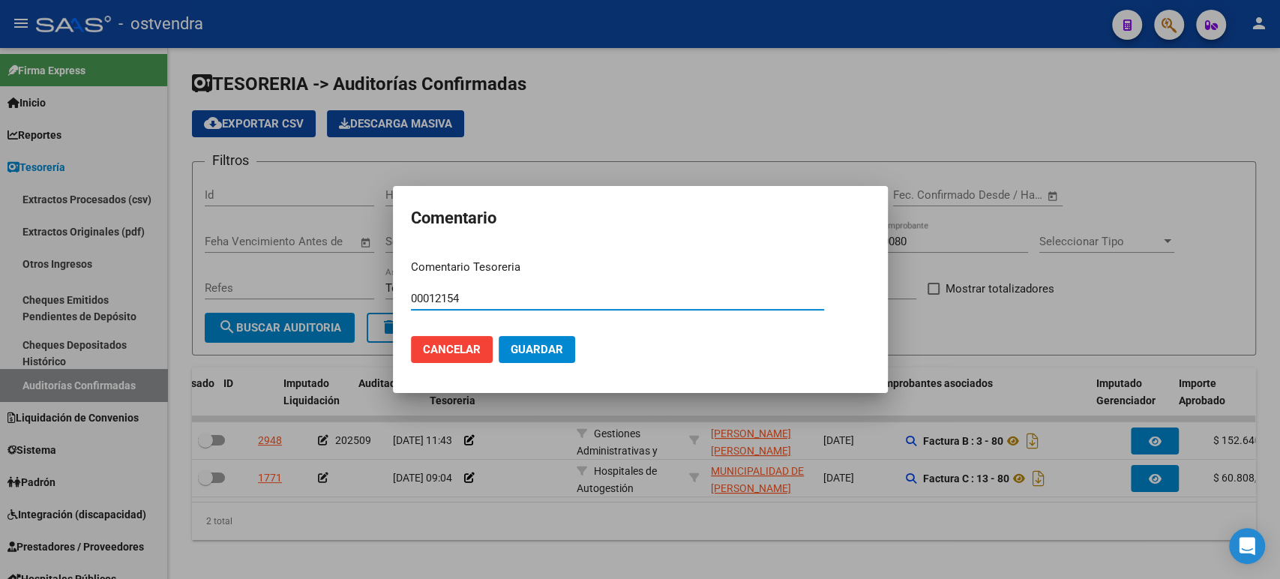
type input "00012154"
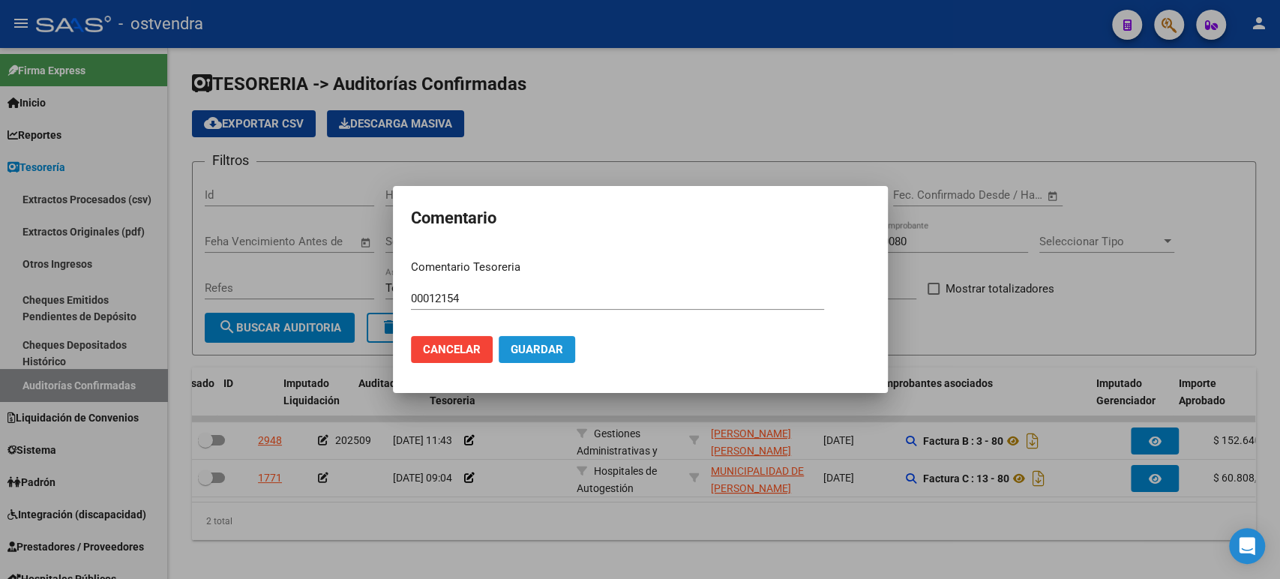
click at [529, 343] on button "Guardar" at bounding box center [537, 349] width 76 height 27
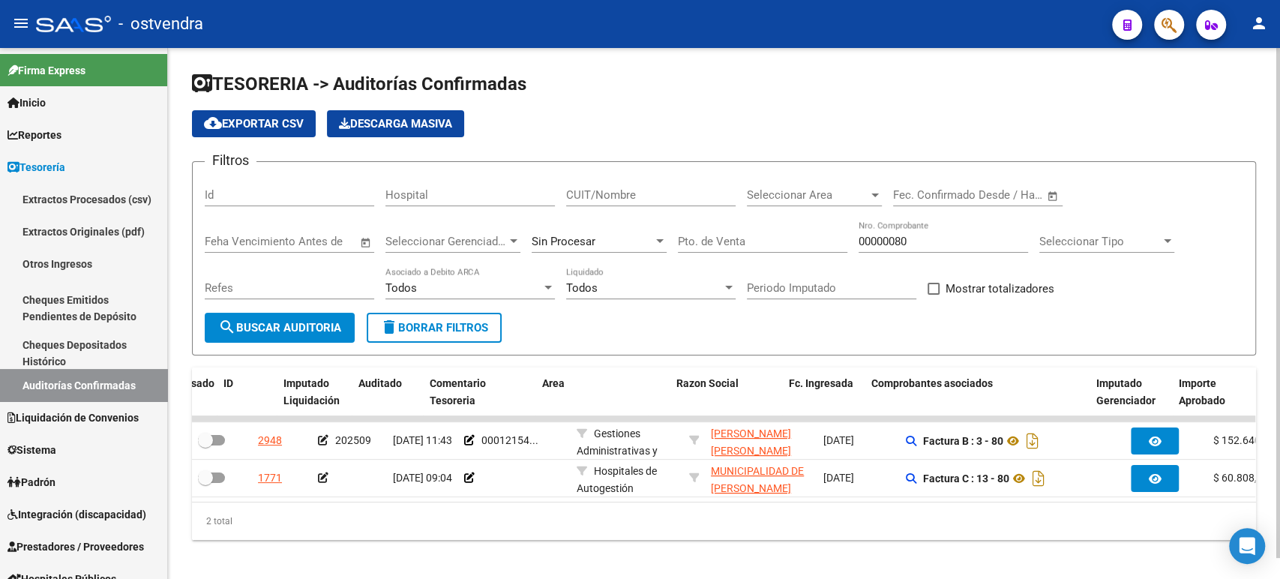
click at [886, 241] on input "00000080" at bounding box center [943, 241] width 169 height 13
paste input "70"
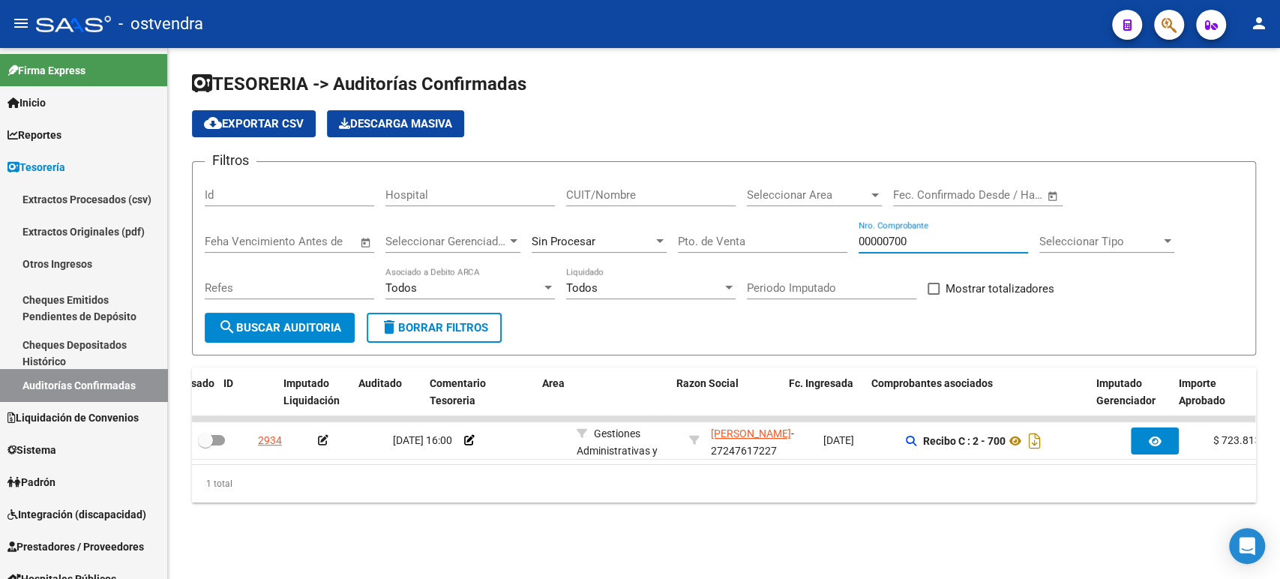
type input "00000700"
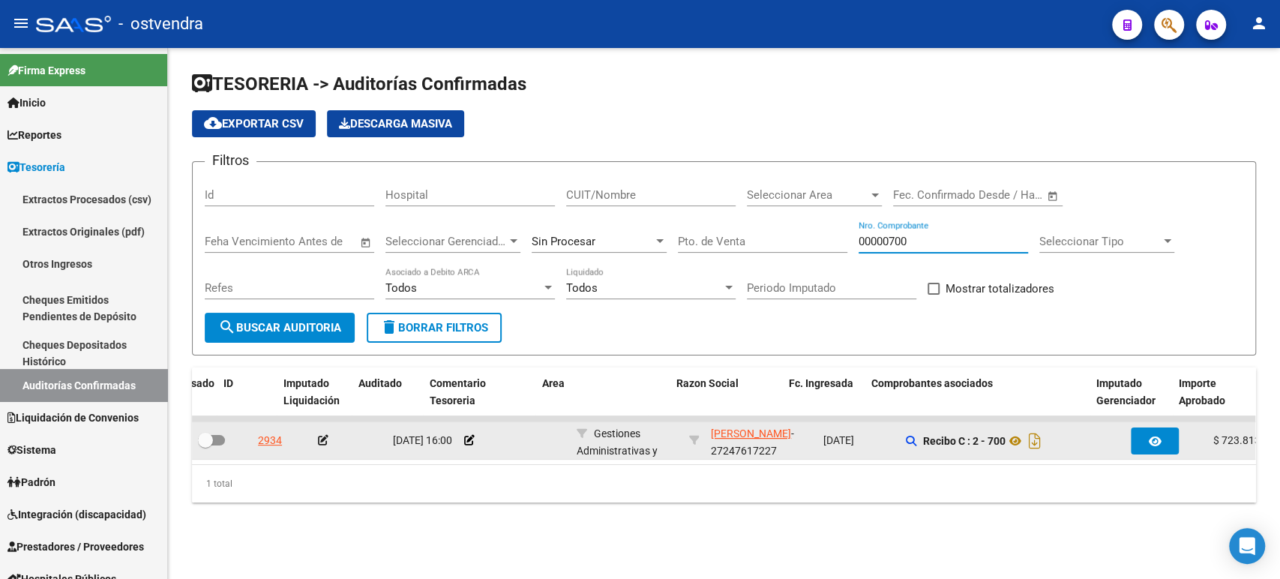
click at [319, 437] on icon at bounding box center [323, 440] width 10 height 10
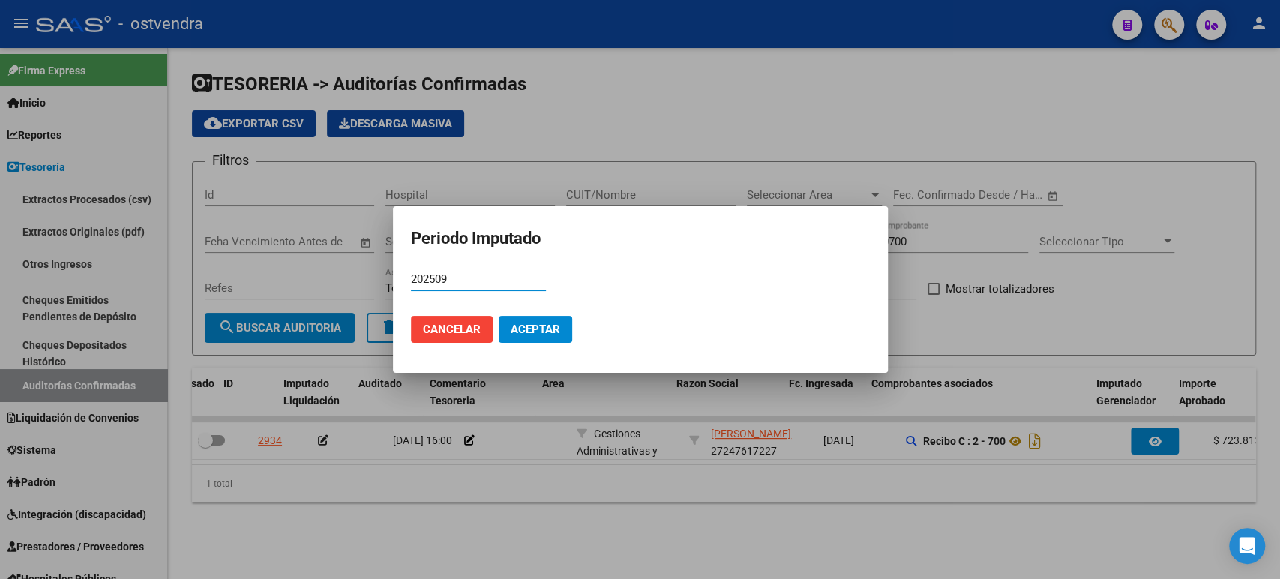
type input "202509"
click at [513, 324] on span "Aceptar" at bounding box center [535, 328] width 49 height 13
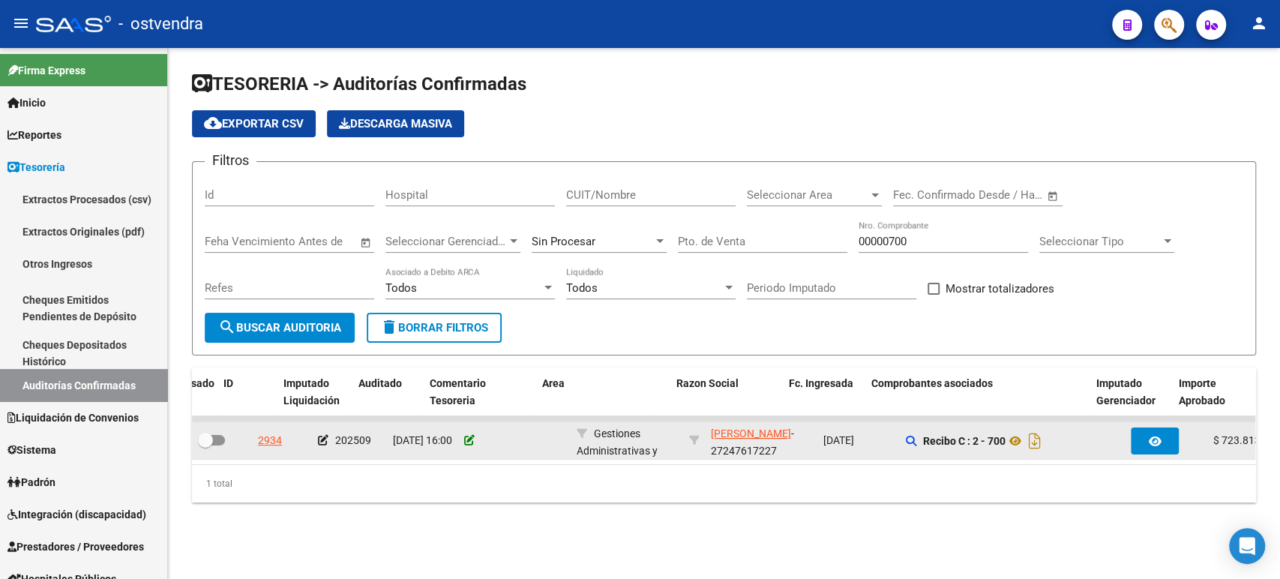
click at [469, 440] on icon at bounding box center [469, 440] width 10 height 10
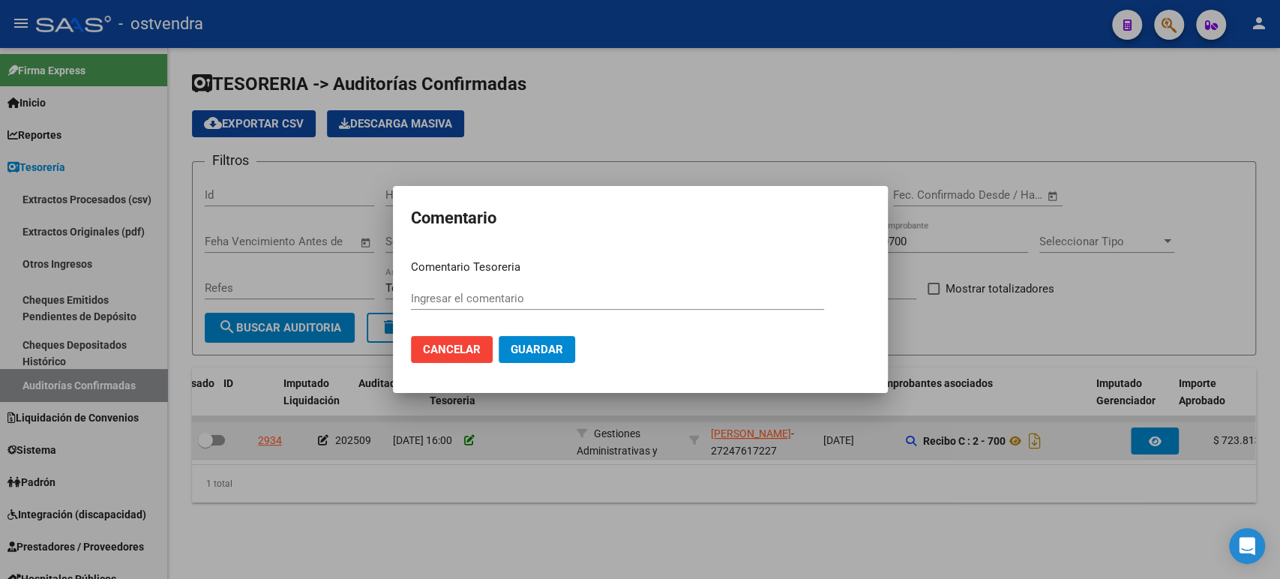
paste input "00012157"
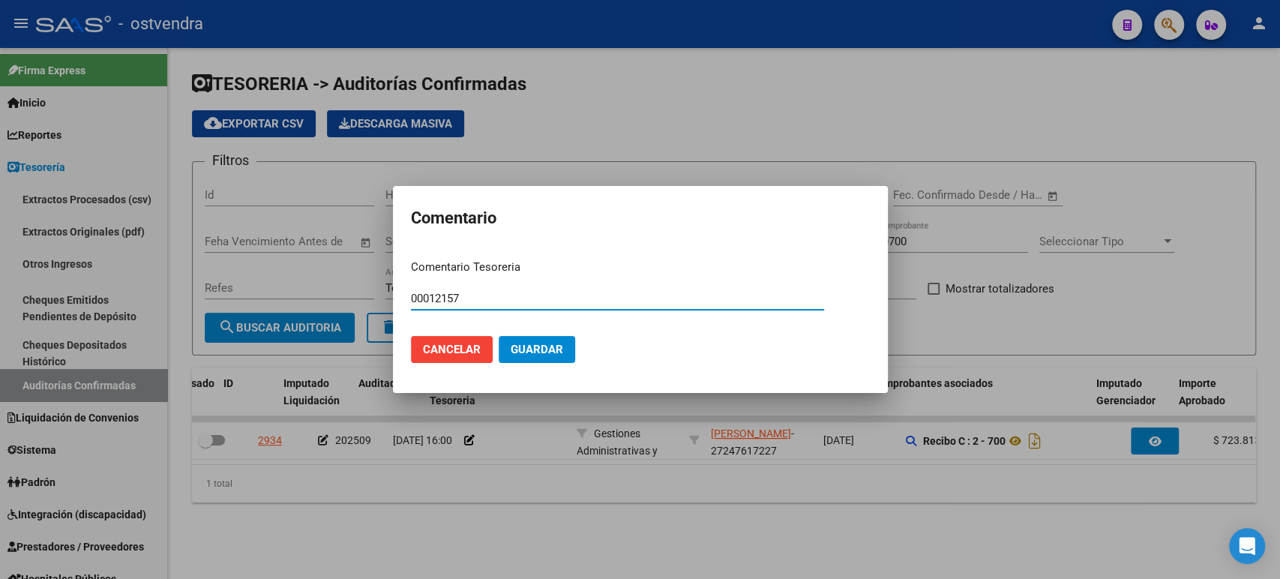
type input "00012157"
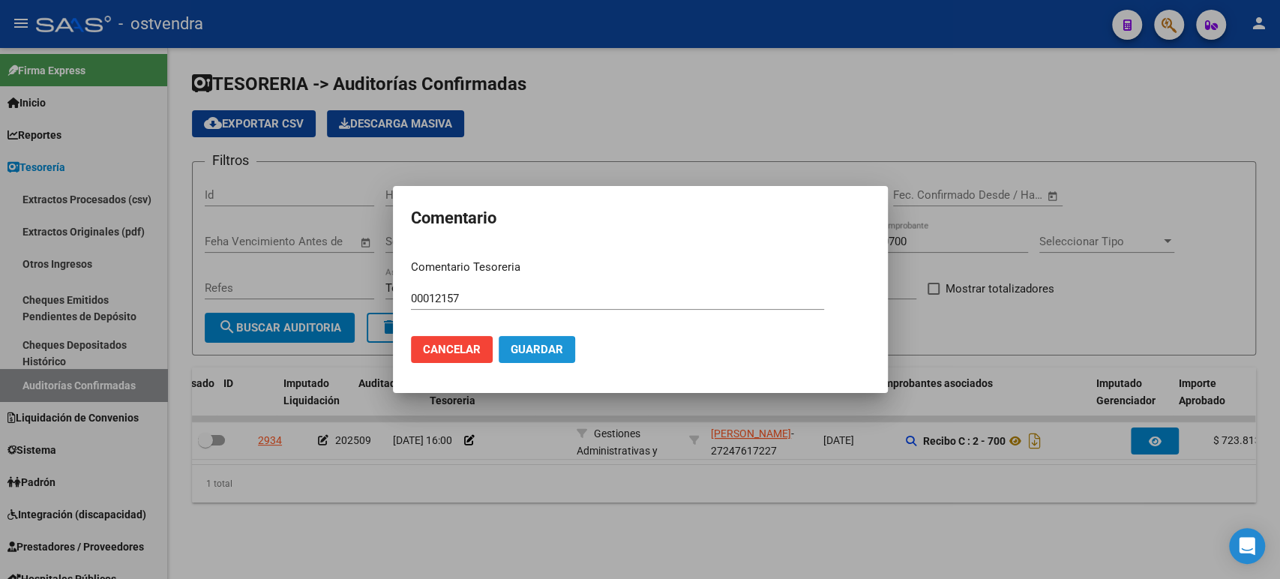
click at [523, 350] on span "Guardar" at bounding box center [537, 349] width 52 height 13
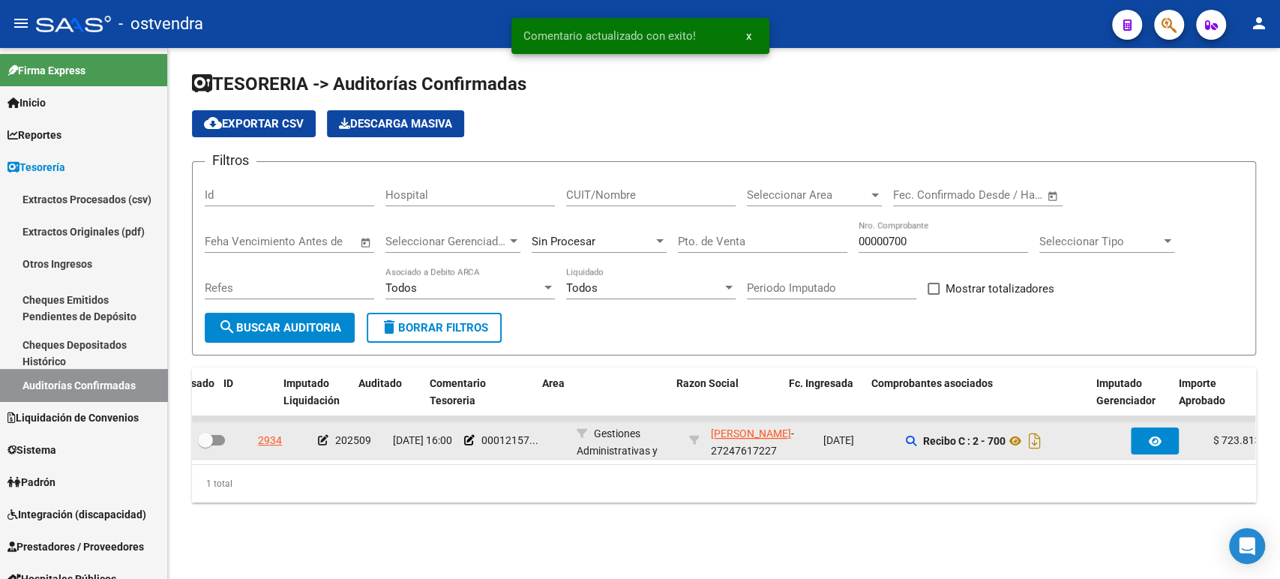
drag, startPoint x: 589, startPoint y: 463, endPoint x: 627, endPoint y: 457, distance: 38.7
click at [627, 457] on datatable-body "2934 202509 [DATE] 16:00 00012157... Gestiones Administrativas y Otros [PERSON_…" at bounding box center [723, 439] width 1063 height 49
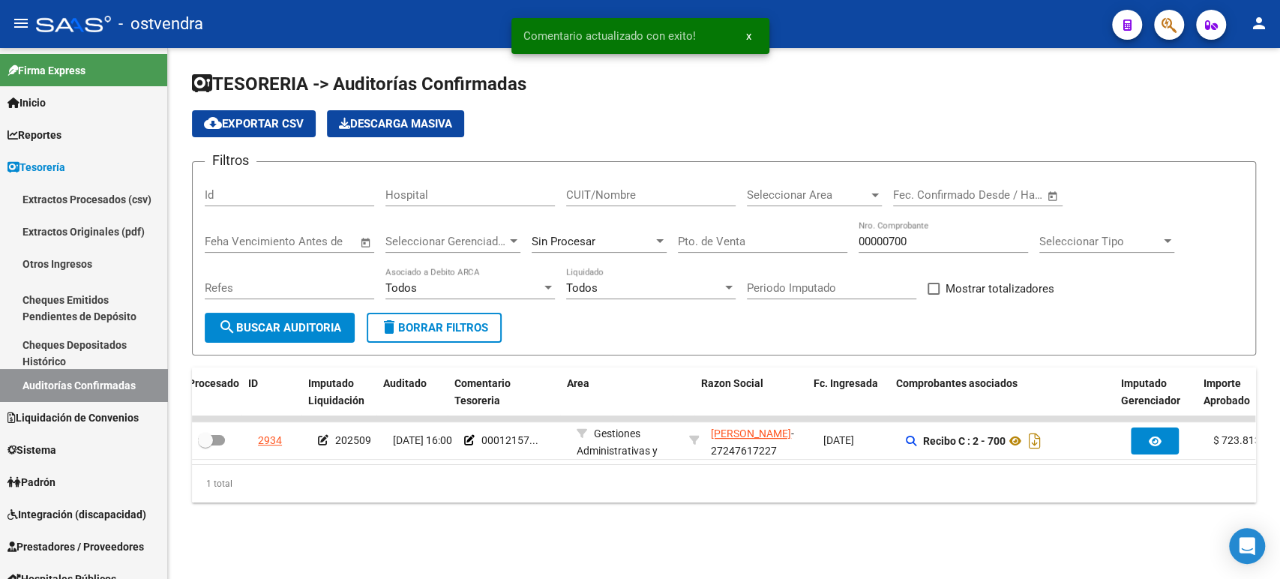
scroll to position [0, 41]
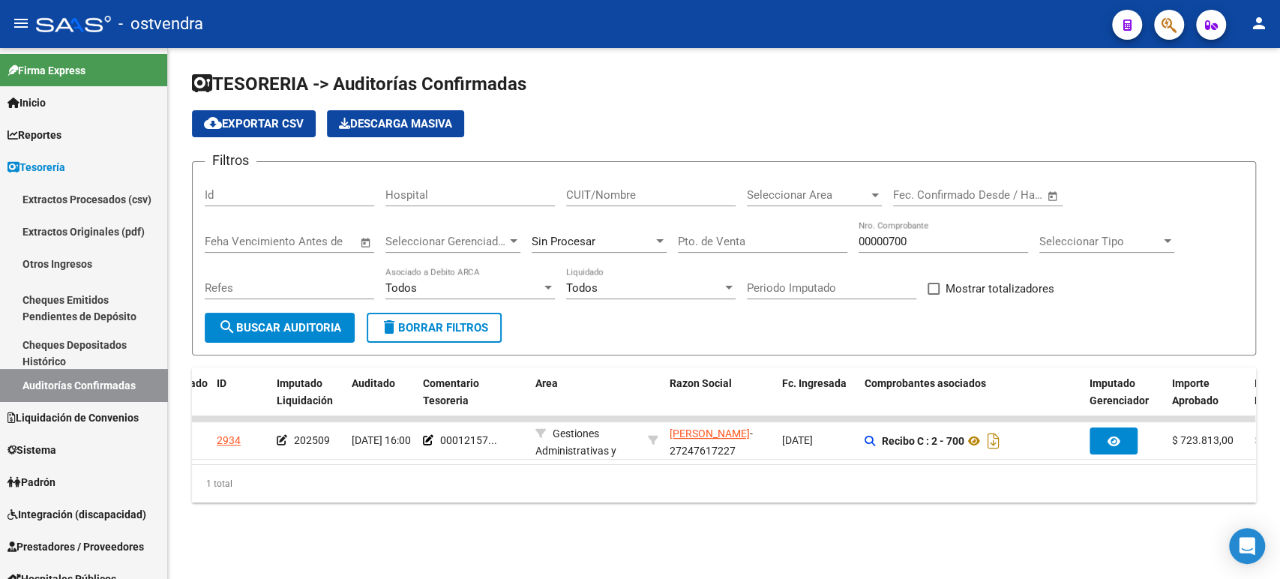
click at [616, 194] on input "CUIT/Nombre" at bounding box center [650, 194] width 169 height 13
paste input "30715080156"
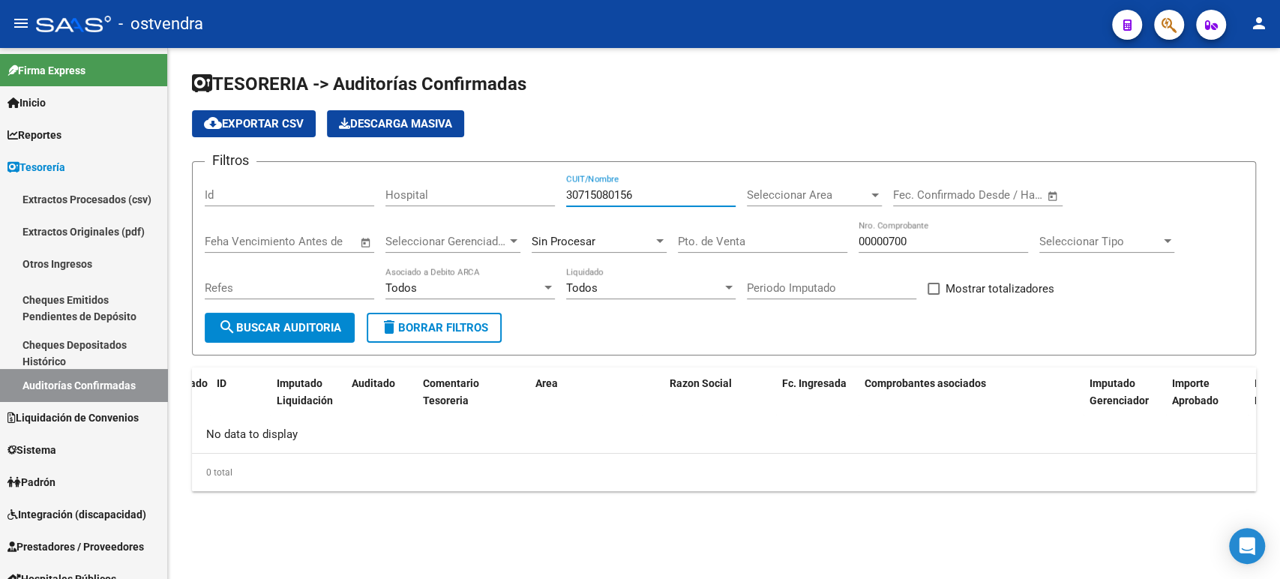
scroll to position [0, 0]
type input "30715080156"
click at [876, 229] on div "00000700 Nro. Comprobante" at bounding box center [943, 236] width 169 height 32
click at [876, 238] on input "00000700" at bounding box center [943, 241] width 169 height 13
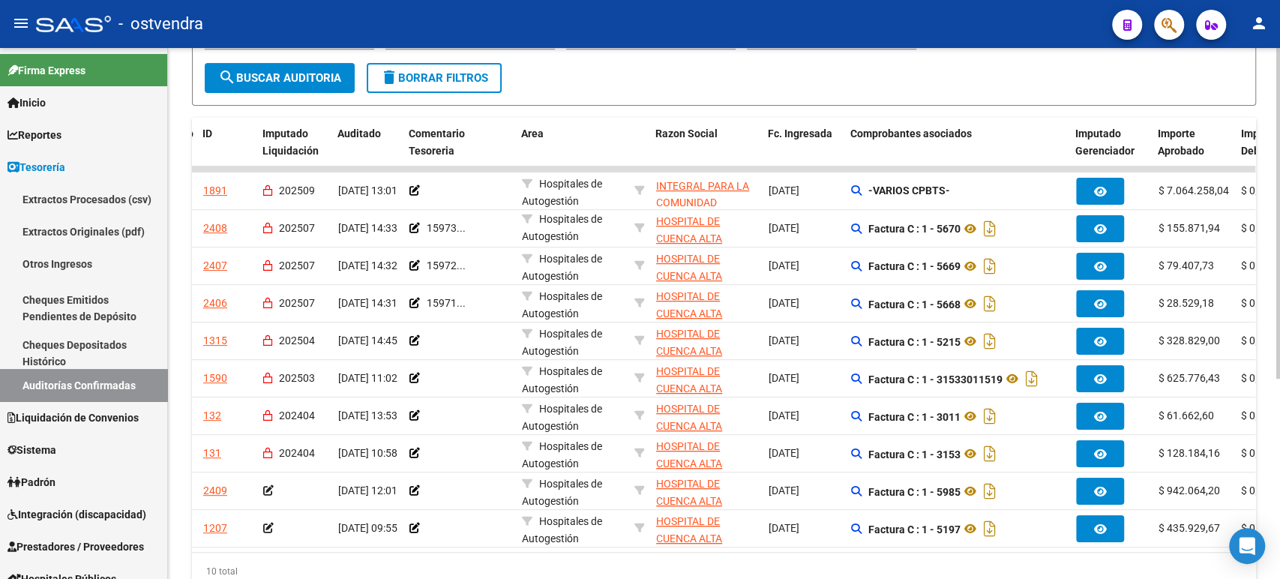
scroll to position [0, 57]
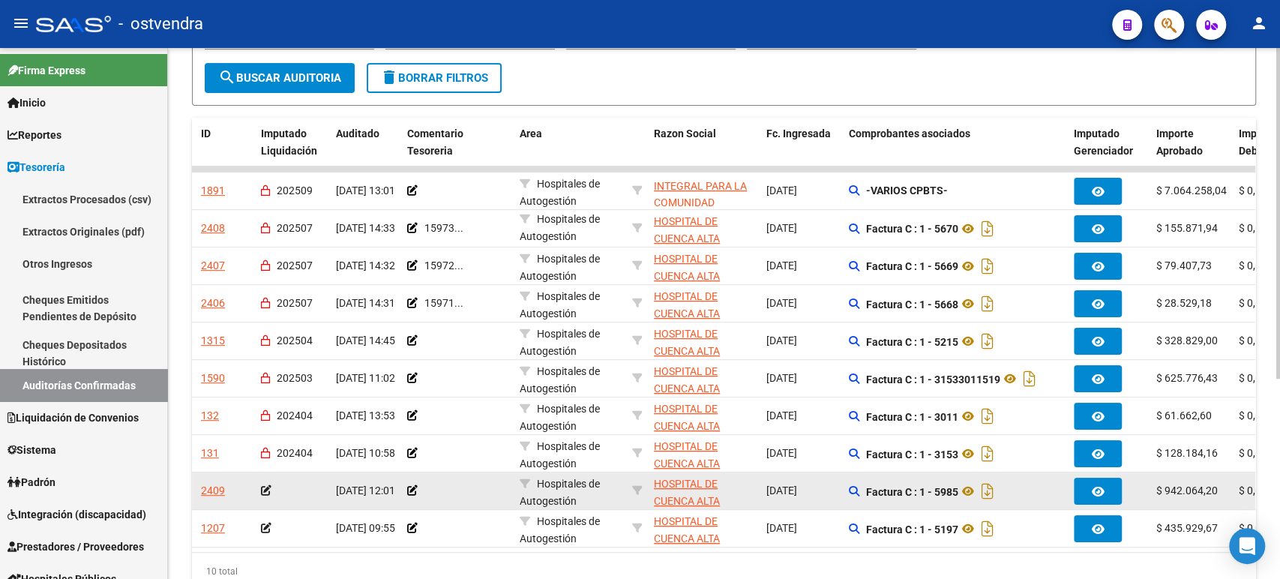
click at [264, 490] on icon at bounding box center [266, 490] width 10 height 10
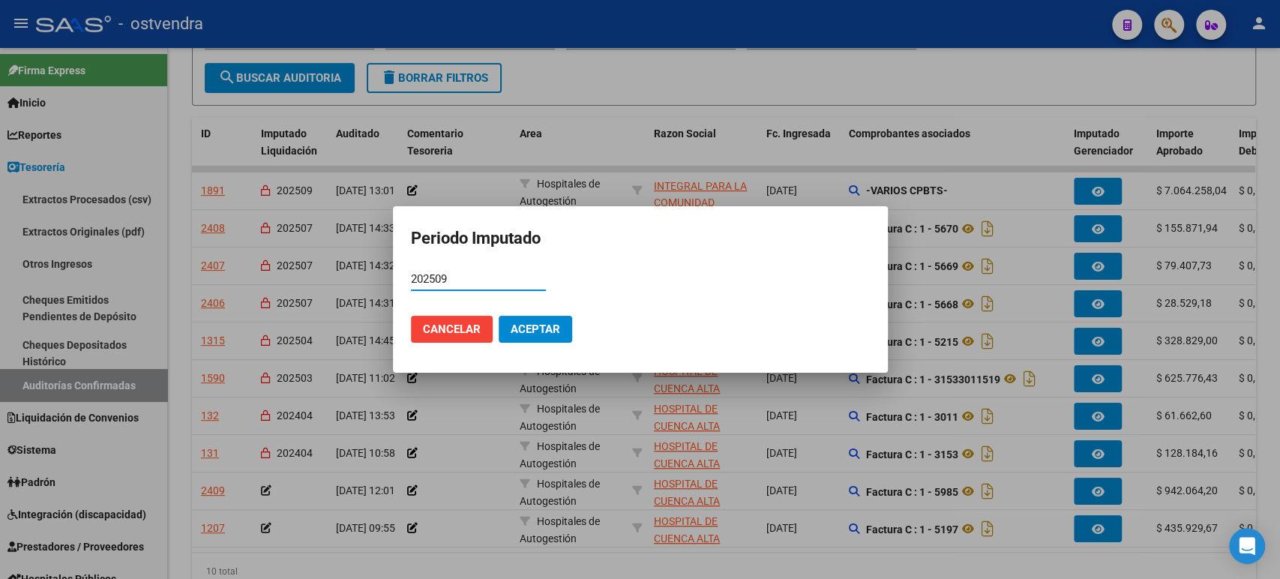
type input "202509"
click at [564, 328] on button "Aceptar" at bounding box center [535, 329] width 73 height 27
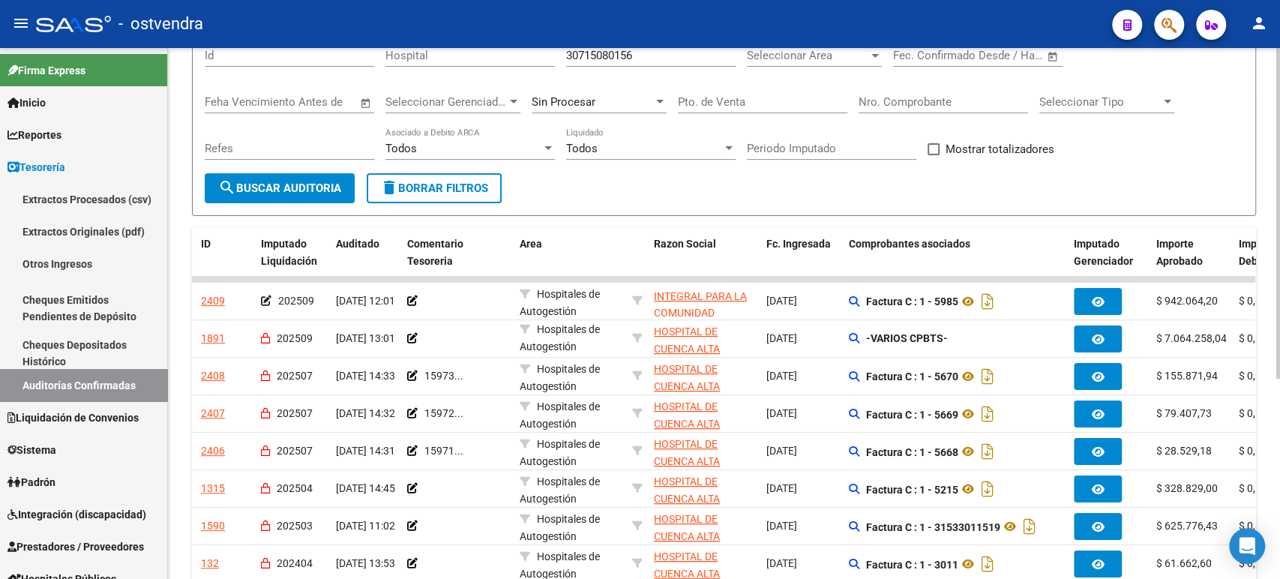
scroll to position [0, 0]
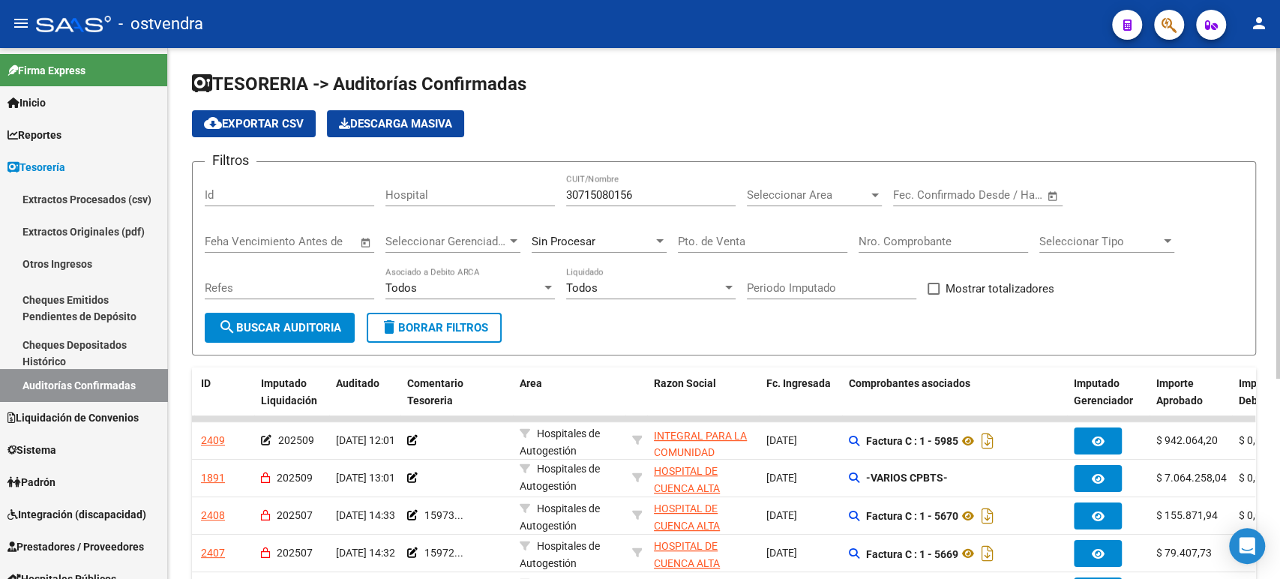
click at [600, 203] on div "30715080156 CUIT/Nombre" at bounding box center [650, 190] width 169 height 32
click at [937, 242] on input "Nro. Comprobante" at bounding box center [943, 241] width 169 height 13
paste input "00025303"
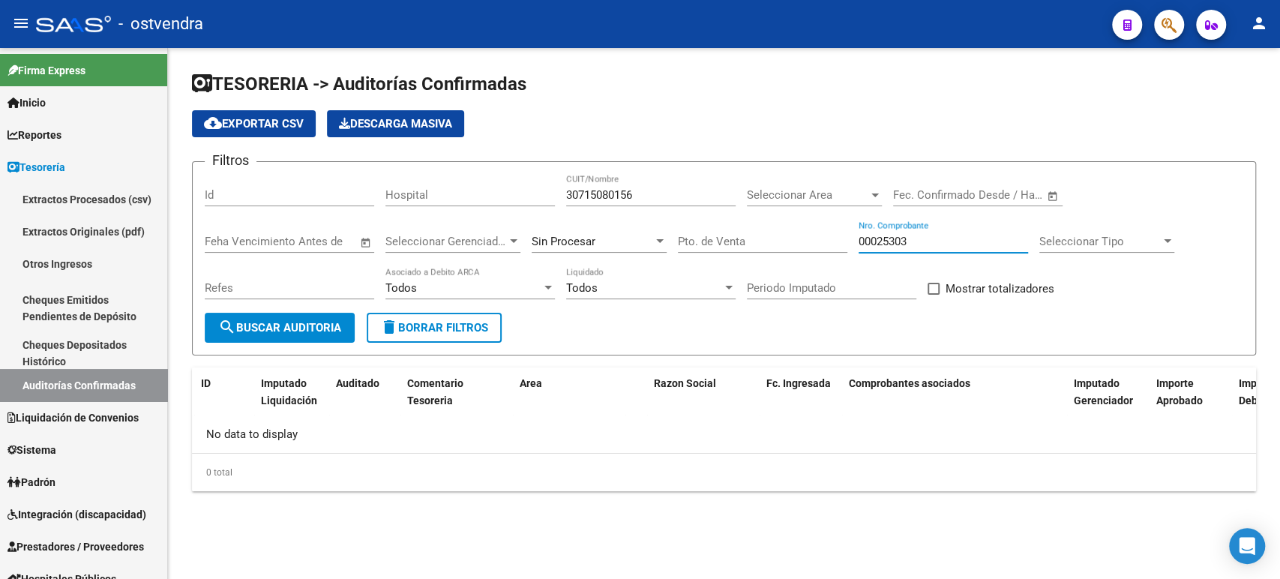
type input "00025303"
click at [685, 196] on input "30715080156" at bounding box center [650, 194] width 169 height 13
click at [682, 195] on input "30715080156" at bounding box center [650, 194] width 169 height 13
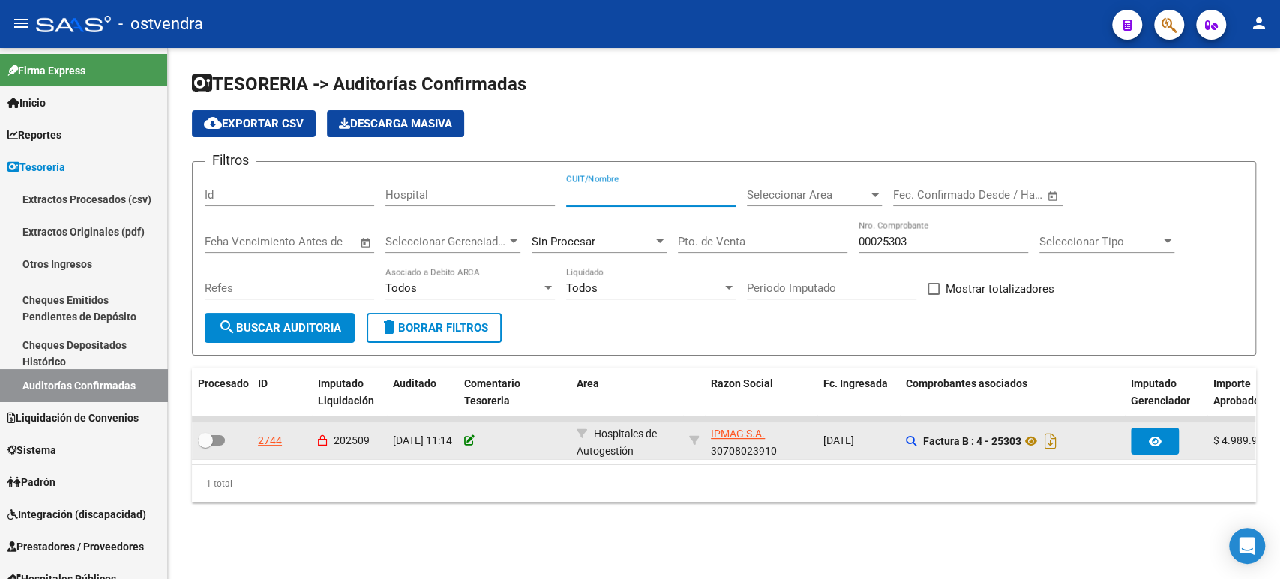
click at [469, 436] on icon at bounding box center [469, 440] width 10 height 10
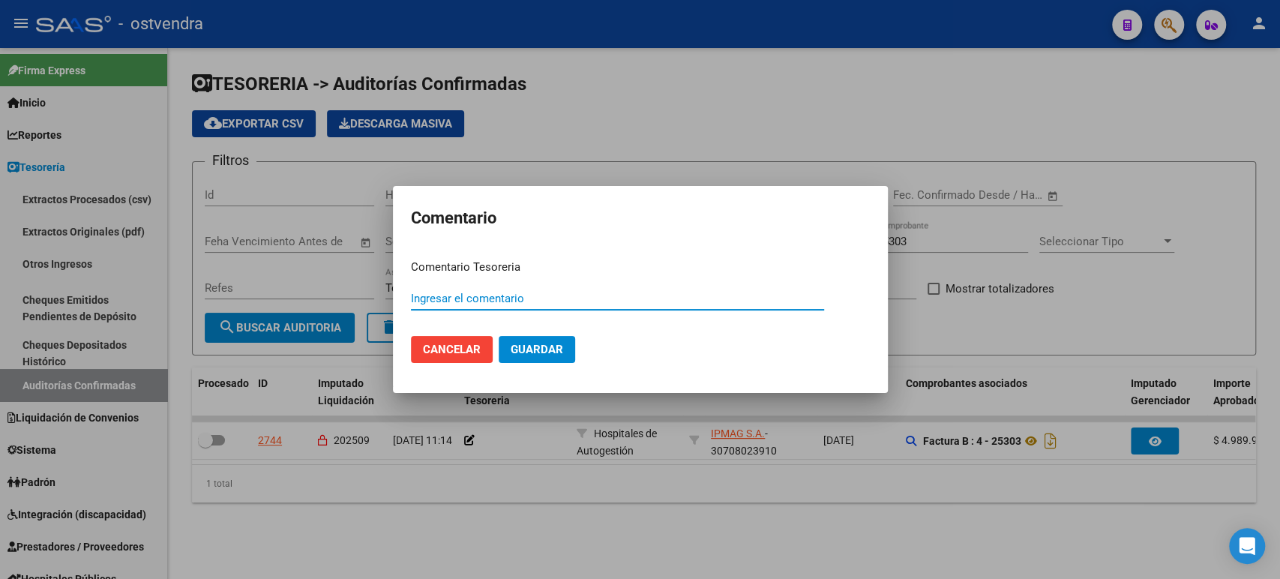
paste input "00012162"
type input "00012162"
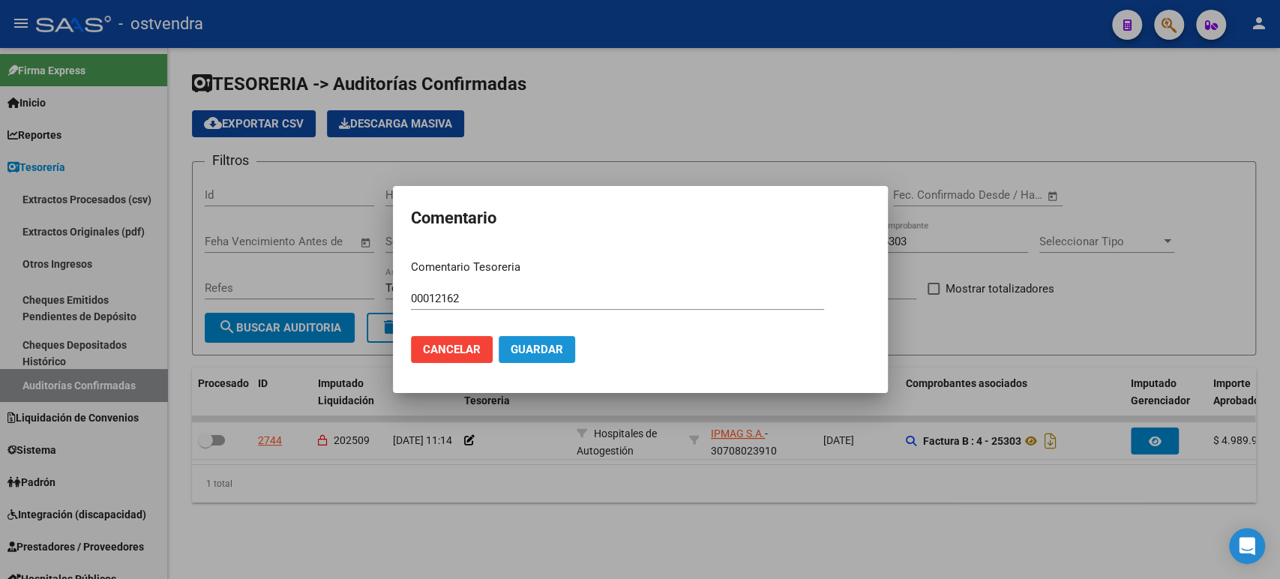
click at [539, 356] on button "Guardar" at bounding box center [537, 349] width 76 height 27
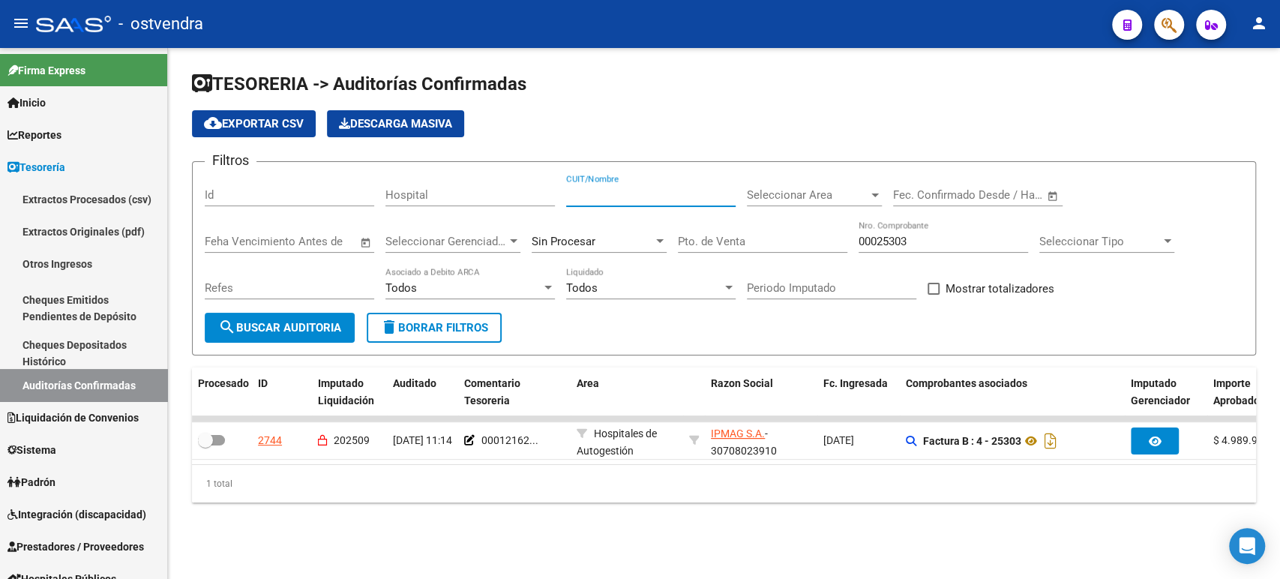
click at [640, 197] on input "CUIT/Nombre" at bounding box center [650, 194] width 169 height 13
paste input "30710309163"
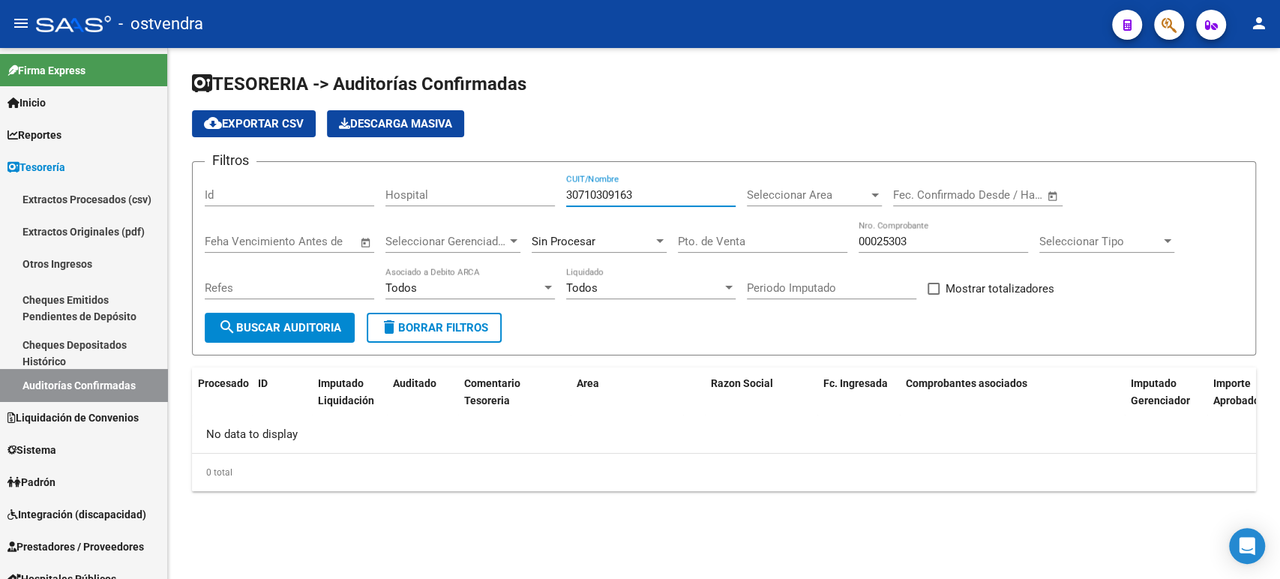
type input "30710309163"
click at [876, 246] on input "00025303" at bounding box center [943, 241] width 169 height 13
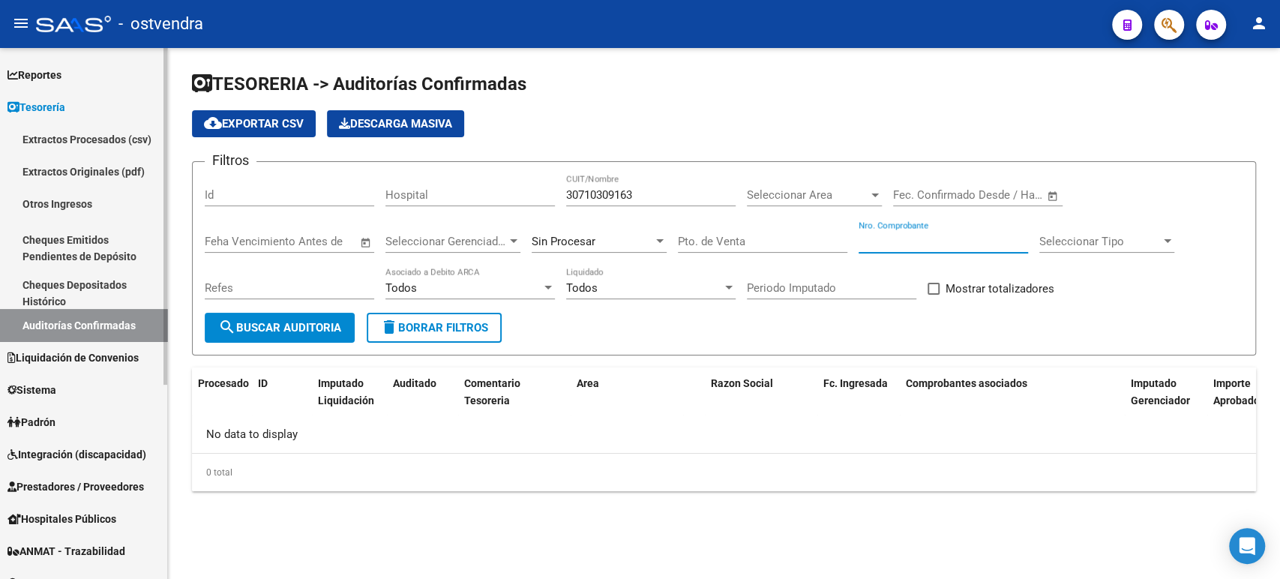
scroll to position [83, 0]
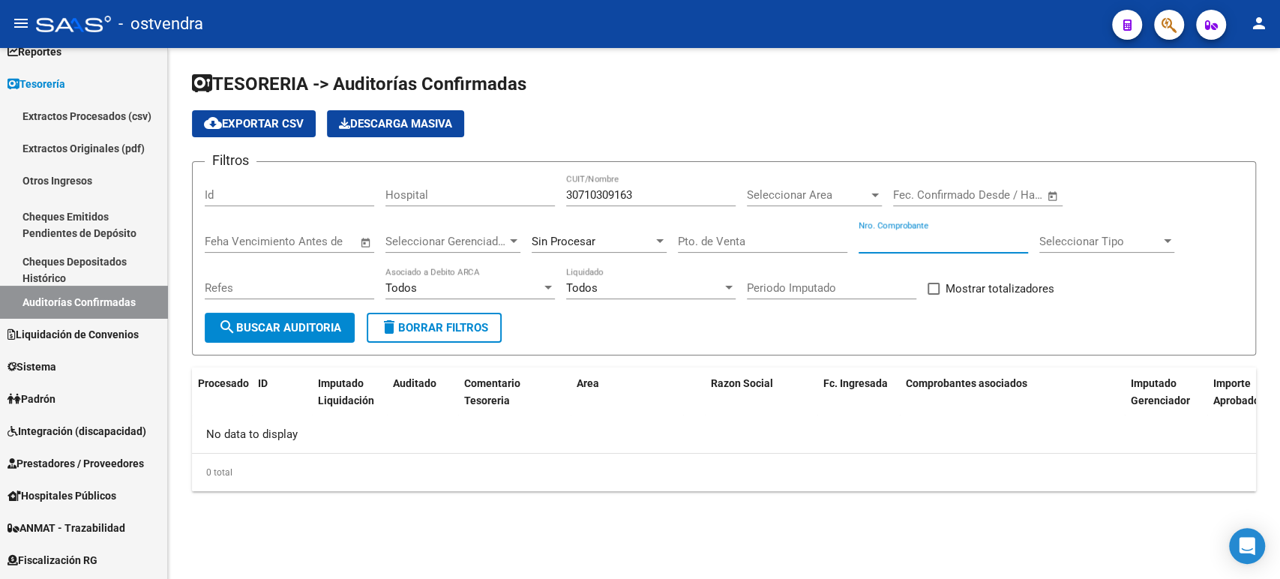
click at [593, 190] on input "30710309163" at bounding box center [650, 194] width 169 height 13
click at [599, 197] on input "30710309163" at bounding box center [650, 194] width 169 height 13
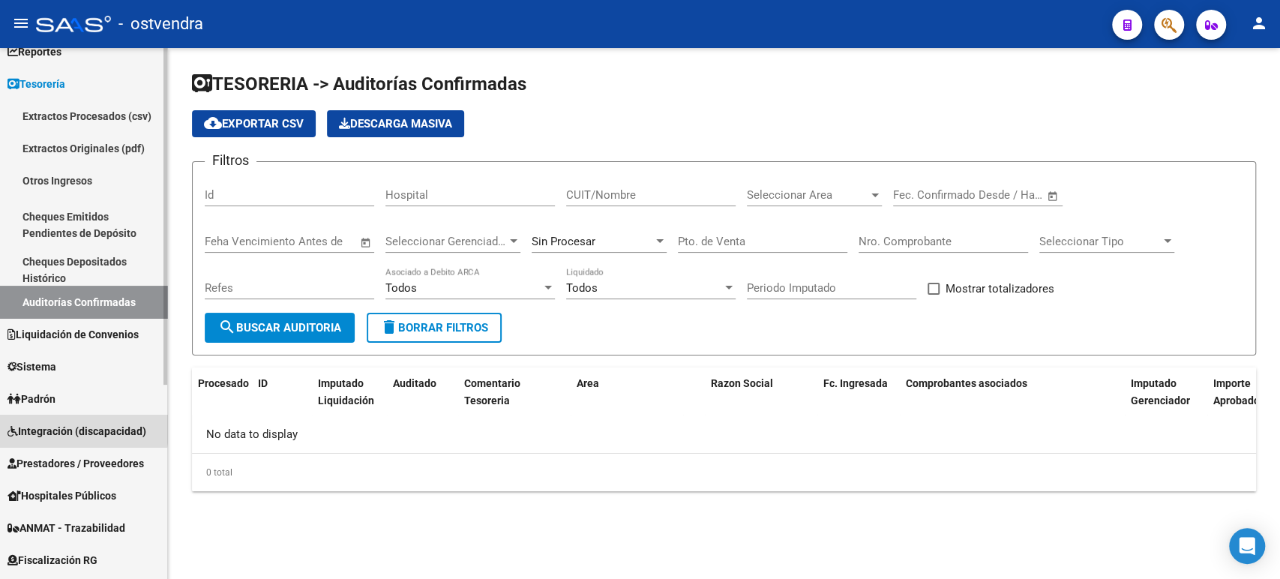
click at [53, 425] on span "Integración (discapacidad)" at bounding box center [76, 431] width 139 height 16
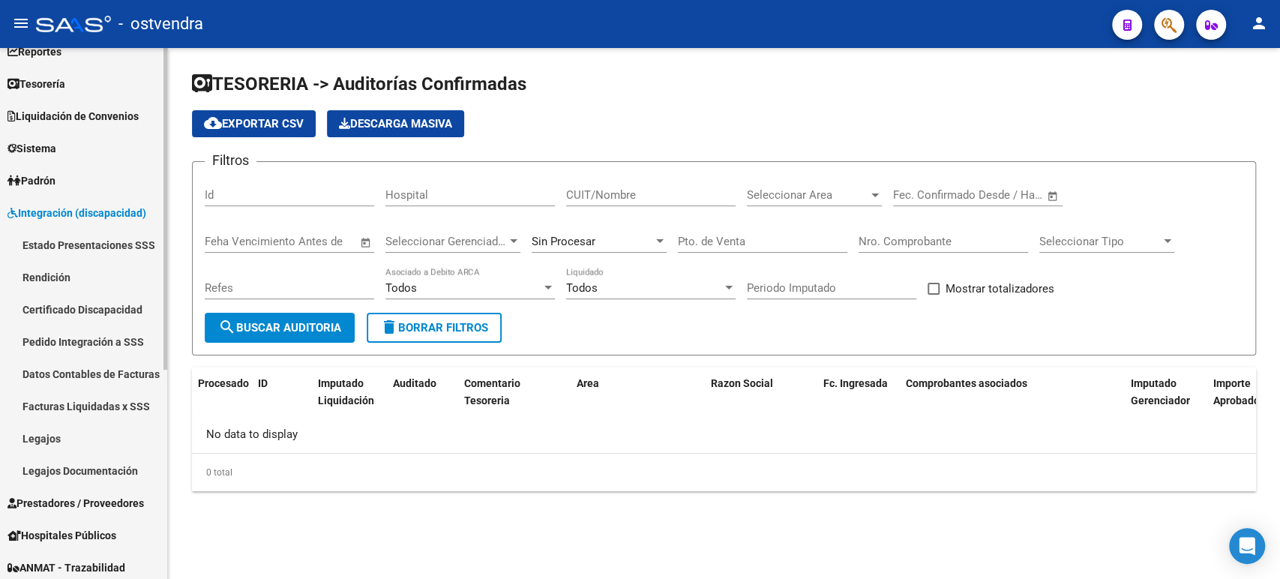
click at [53, 489] on link "Prestadores / Proveedores" at bounding box center [83, 503] width 167 height 32
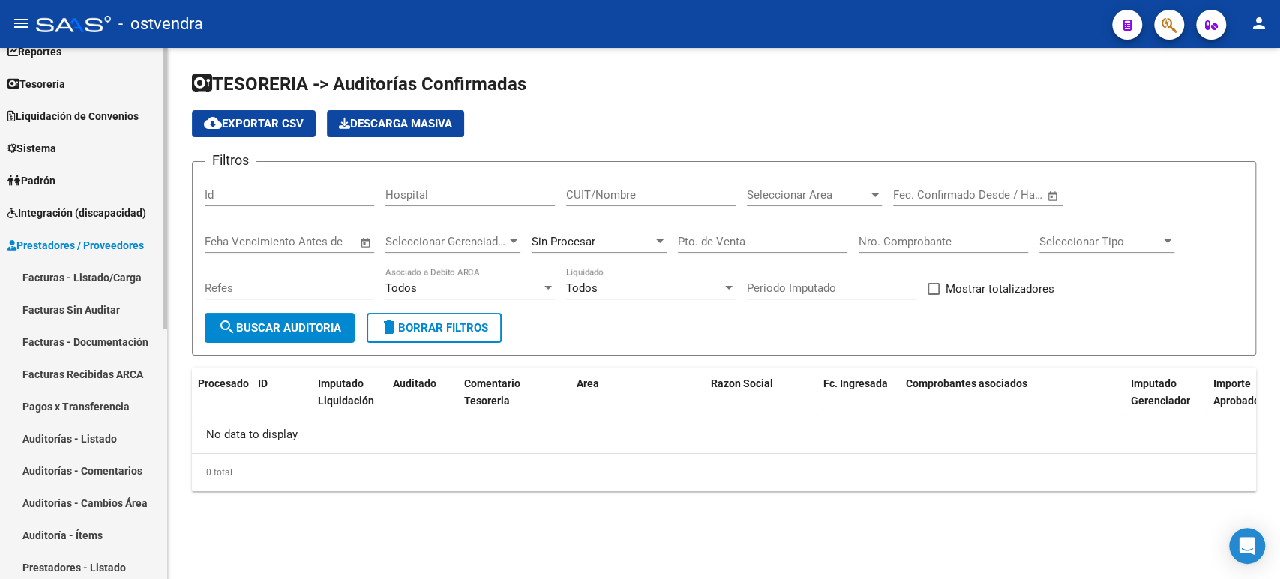
click at [90, 297] on link "Facturas Sin Auditar" at bounding box center [83, 309] width 167 height 32
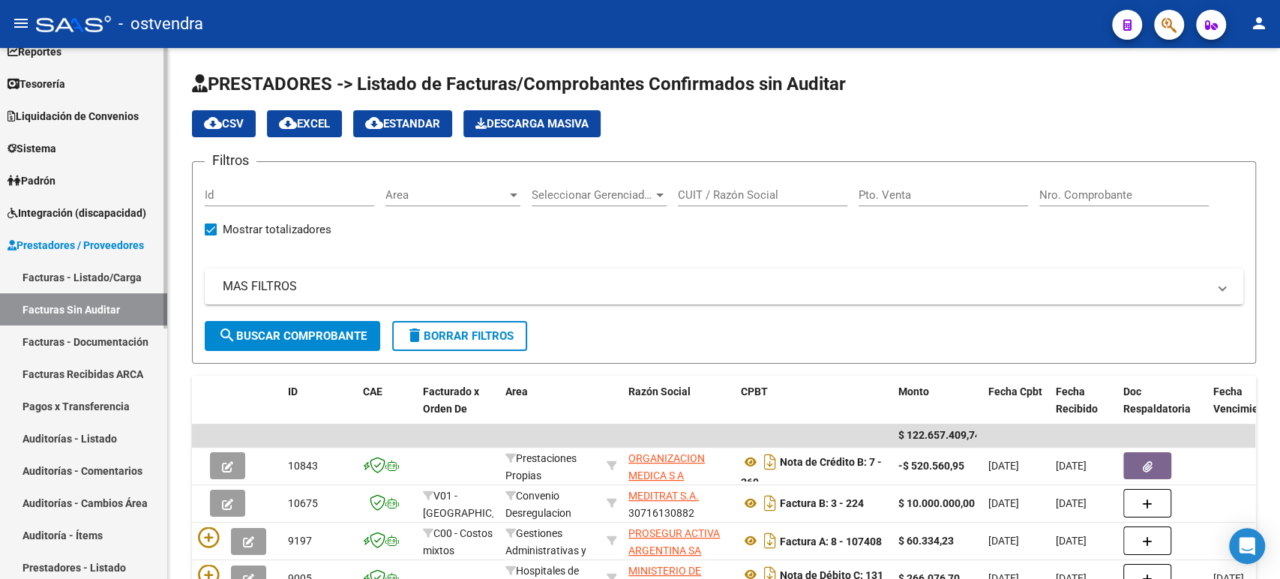
click at [72, 282] on link "Facturas - Listado/Carga" at bounding box center [83, 277] width 167 height 32
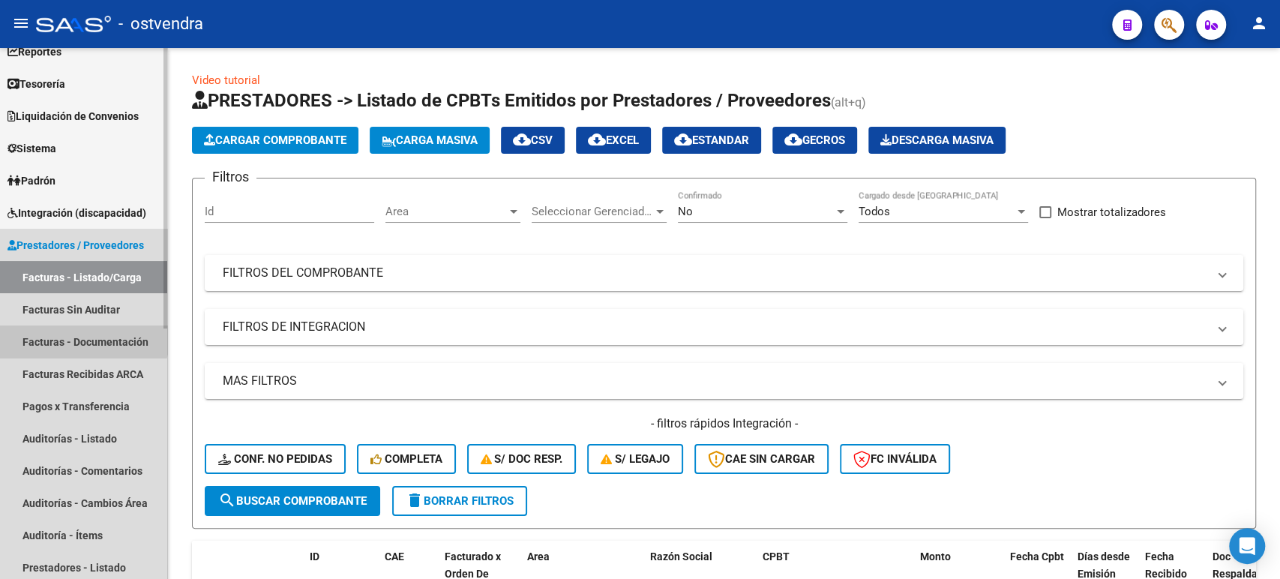
click at [64, 329] on link "Facturas - Documentación" at bounding box center [83, 341] width 167 height 32
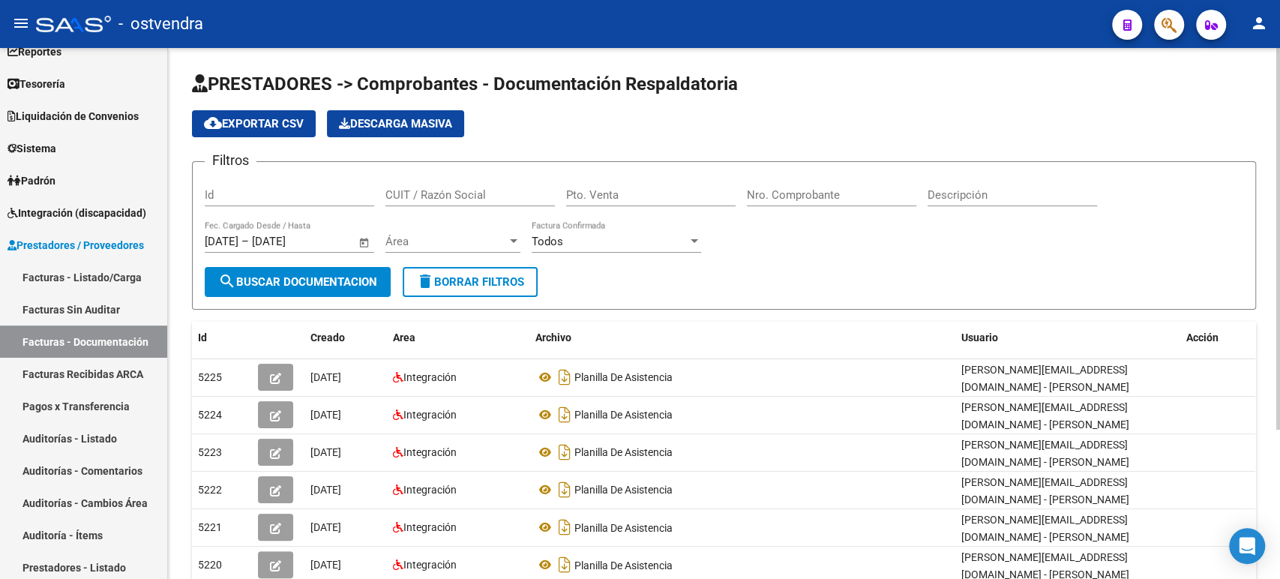
click at [440, 195] on input "CUIT / Razón Social" at bounding box center [469, 194] width 169 height 13
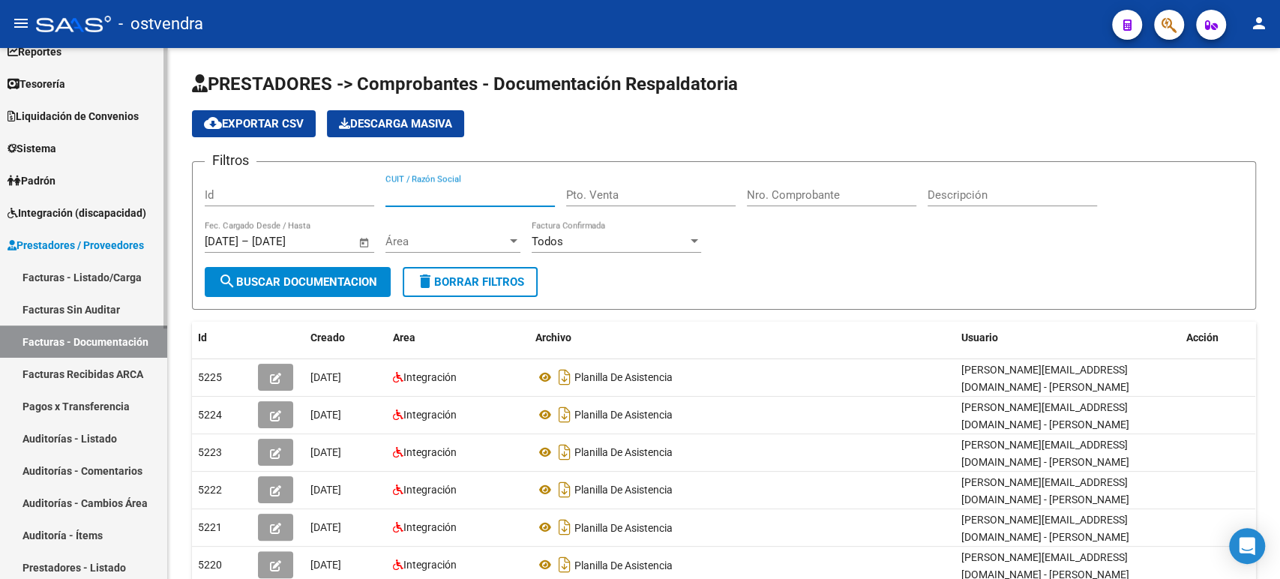
click at [83, 310] on link "Facturas Sin Auditar" at bounding box center [83, 309] width 167 height 32
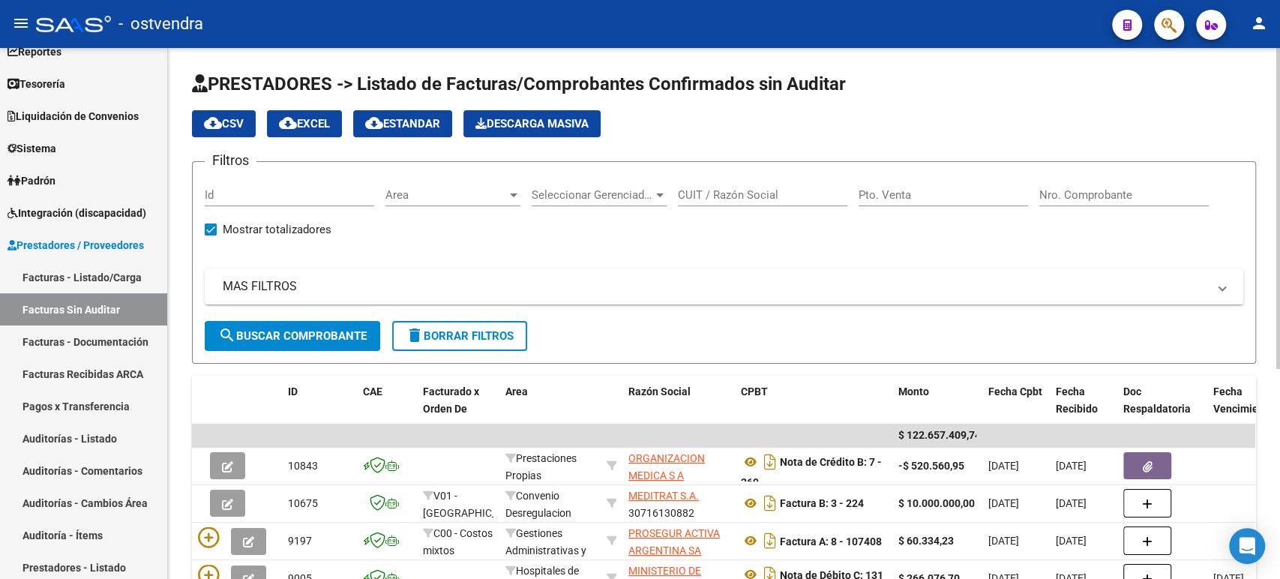
click at [711, 196] on input "CUIT / Razón Social" at bounding box center [762, 194] width 169 height 13
paste input "30710309163"
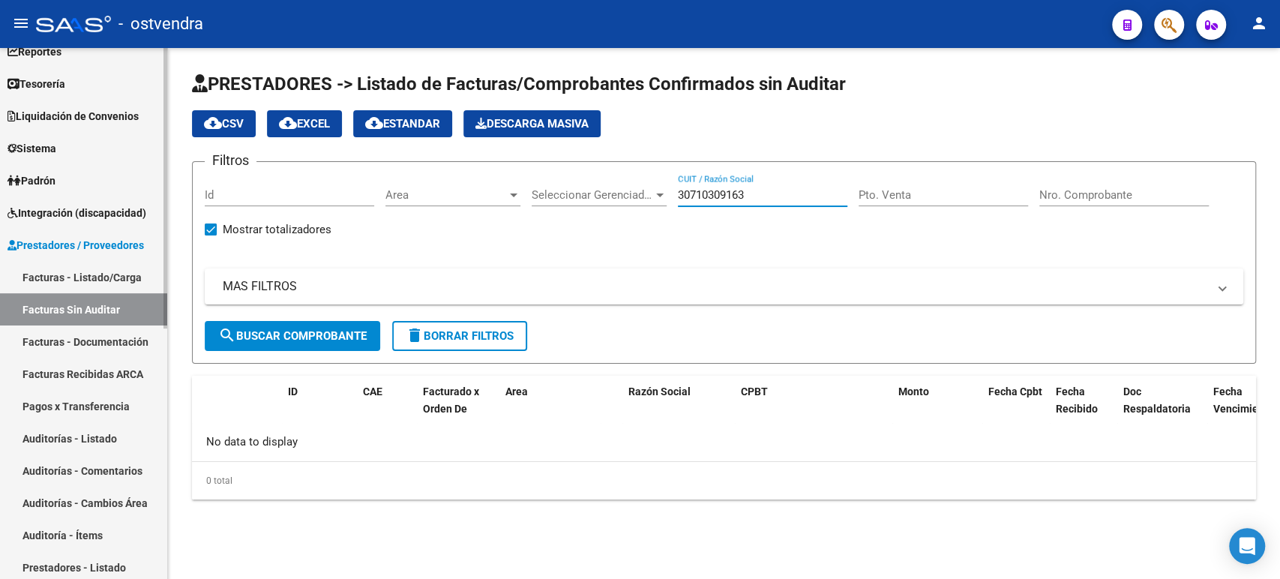
type input "30710309163"
click at [94, 289] on link "Facturas - Listado/Carga" at bounding box center [83, 277] width 167 height 32
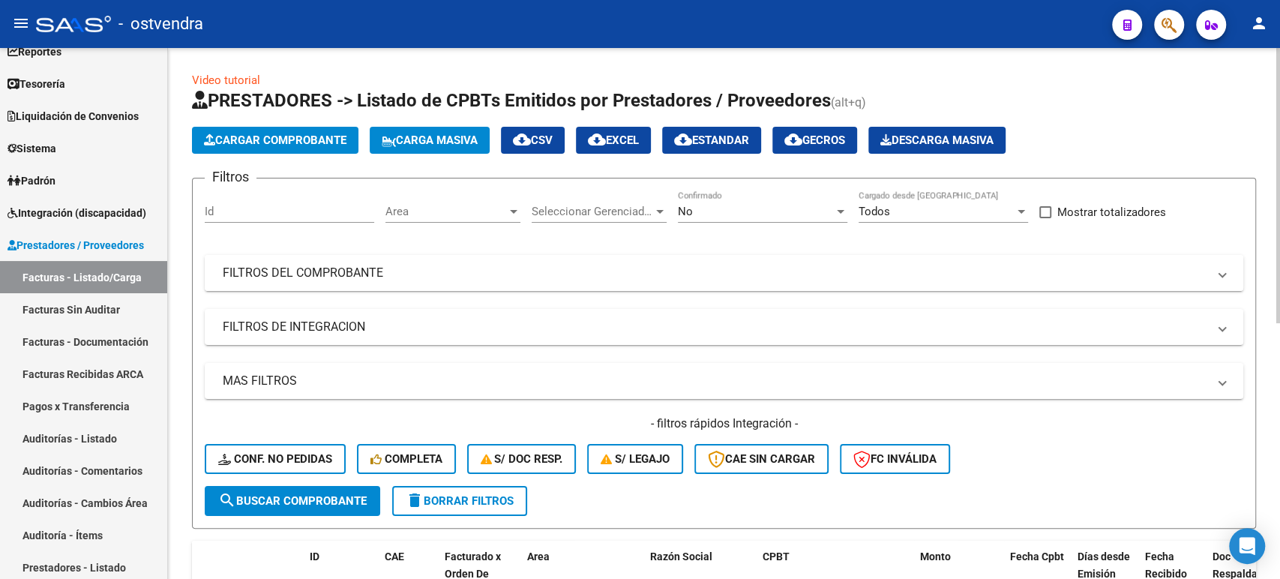
click at [379, 267] on mat-panel-title "FILTROS DEL COMPROBANTE" at bounding box center [715, 273] width 985 height 16
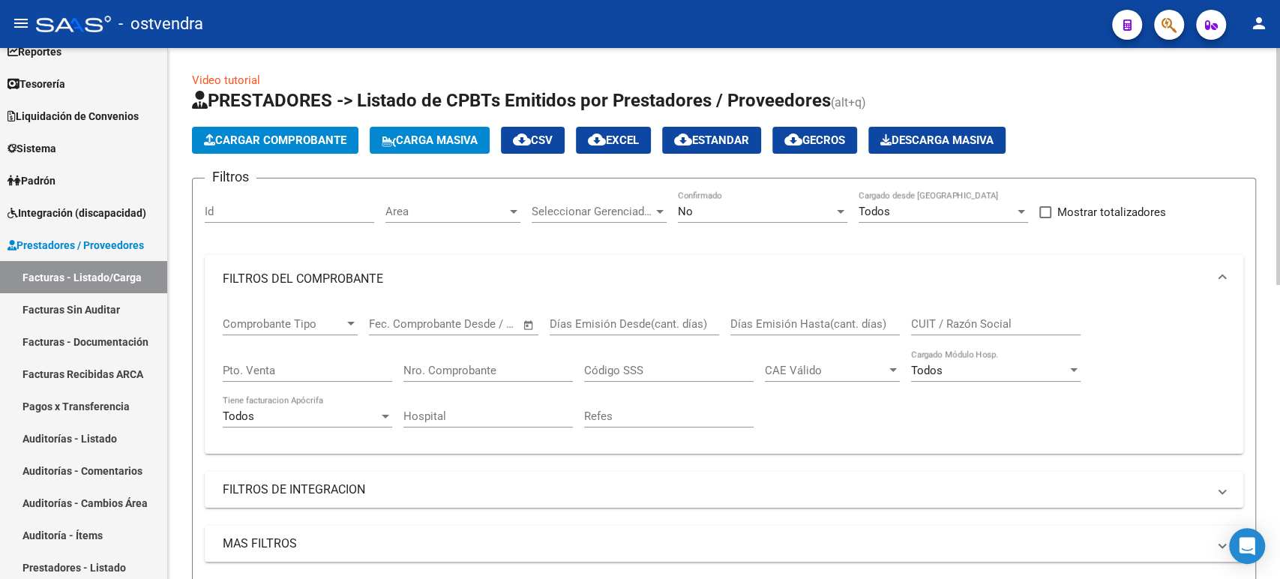
drag, startPoint x: 960, startPoint y: 309, endPoint x: 961, endPoint y: 325, distance: 16.6
click at [960, 312] on div "CUIT / Razón Social" at bounding box center [995, 319] width 169 height 32
paste input "30710309163"
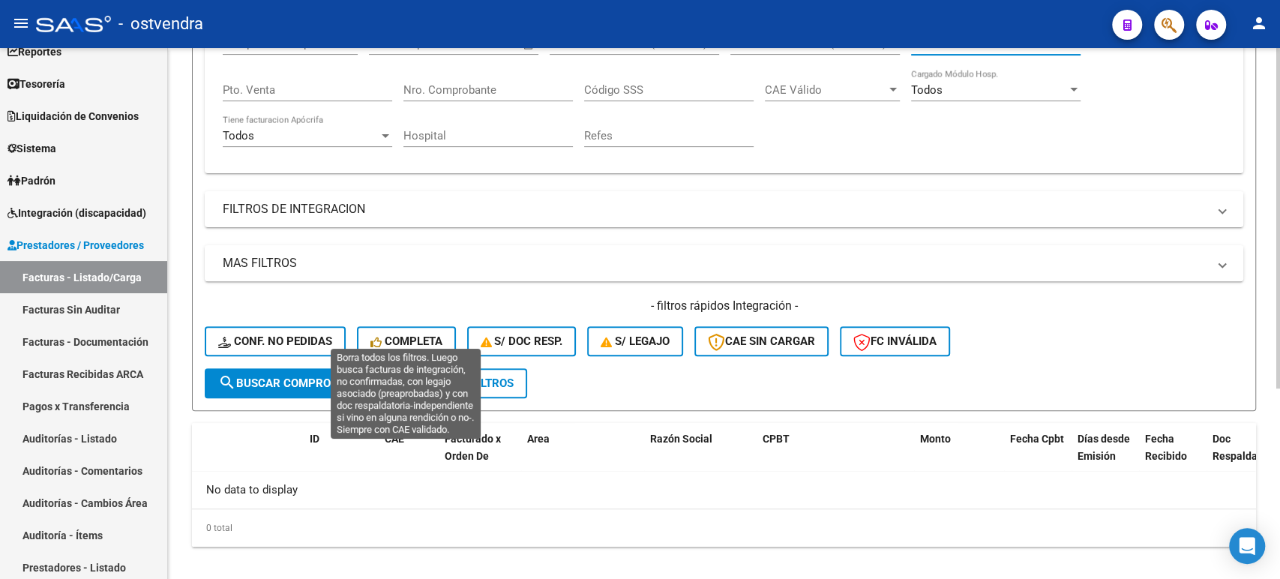
scroll to position [295, 0]
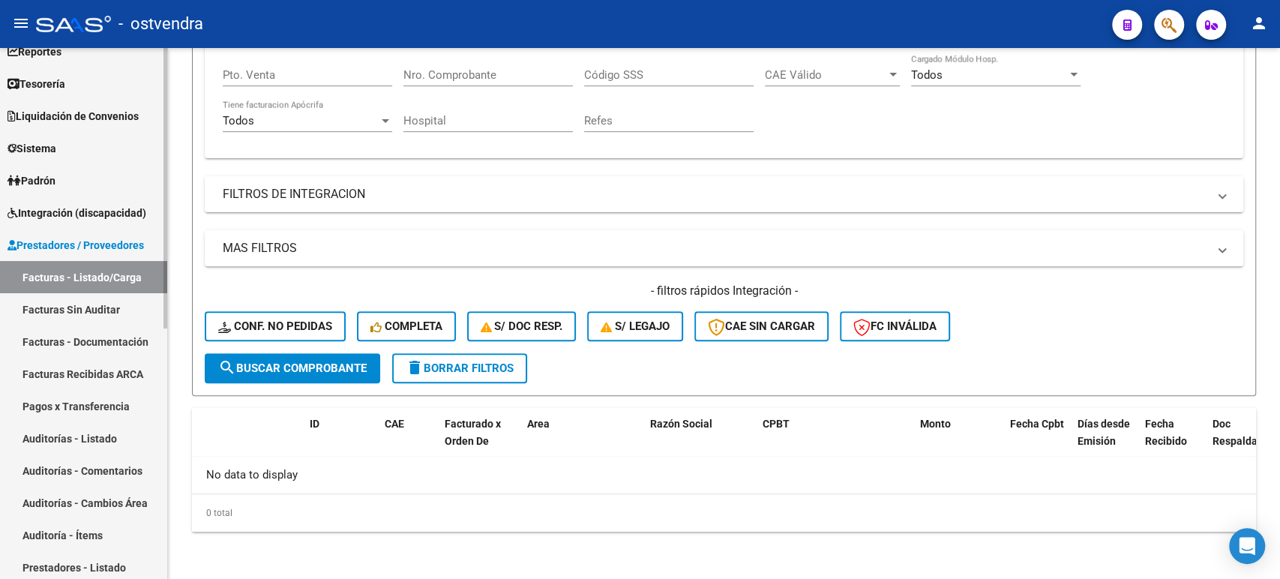
type input "30710309163"
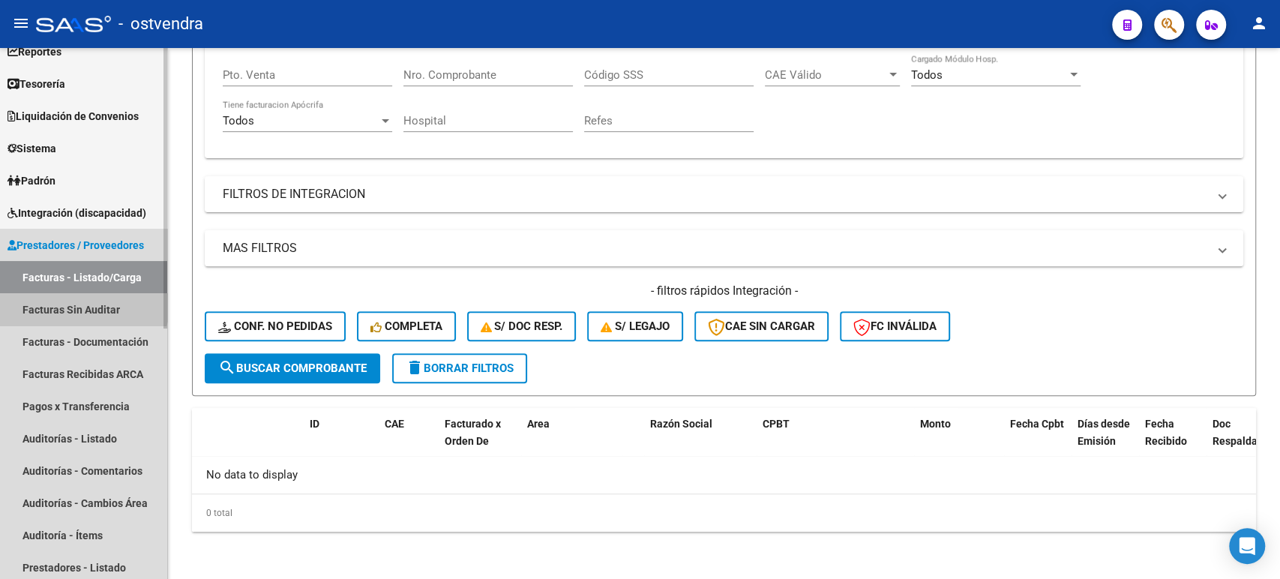
click at [55, 295] on link "Facturas Sin Auditar" at bounding box center [83, 309] width 167 height 32
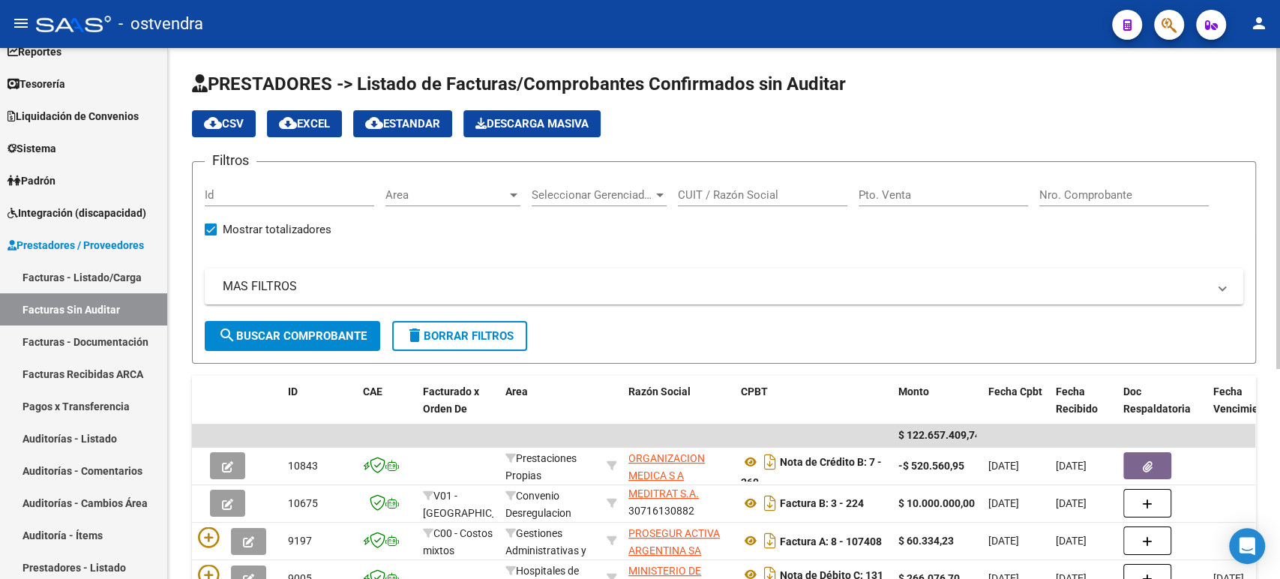
click at [482, 206] on div "Area Area" at bounding box center [452, 197] width 135 height 46
click at [483, 202] on div "Area Area" at bounding box center [452, 190] width 135 height 32
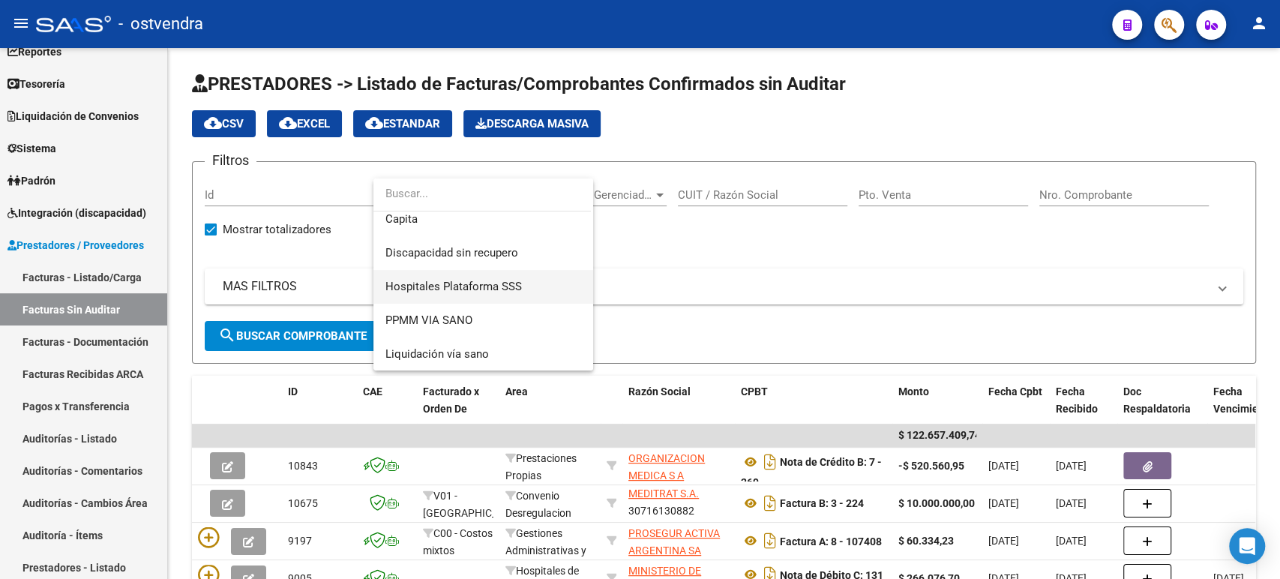
scroll to position [250, 0]
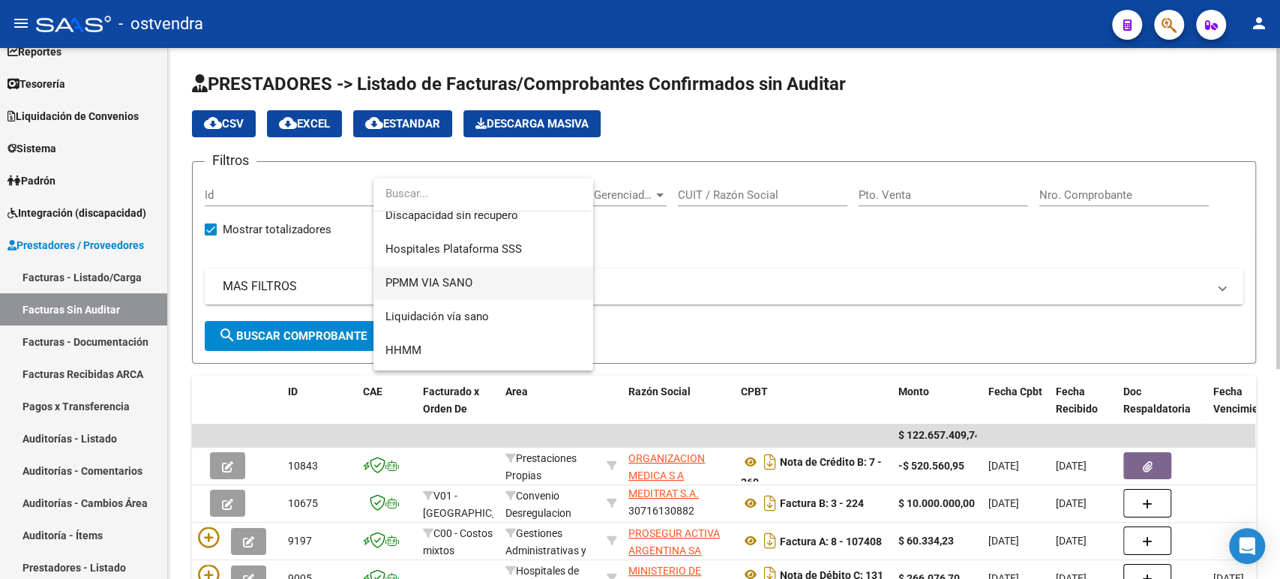
click at [448, 291] on span "PPMM VIA SANO" at bounding box center [483, 283] width 196 height 34
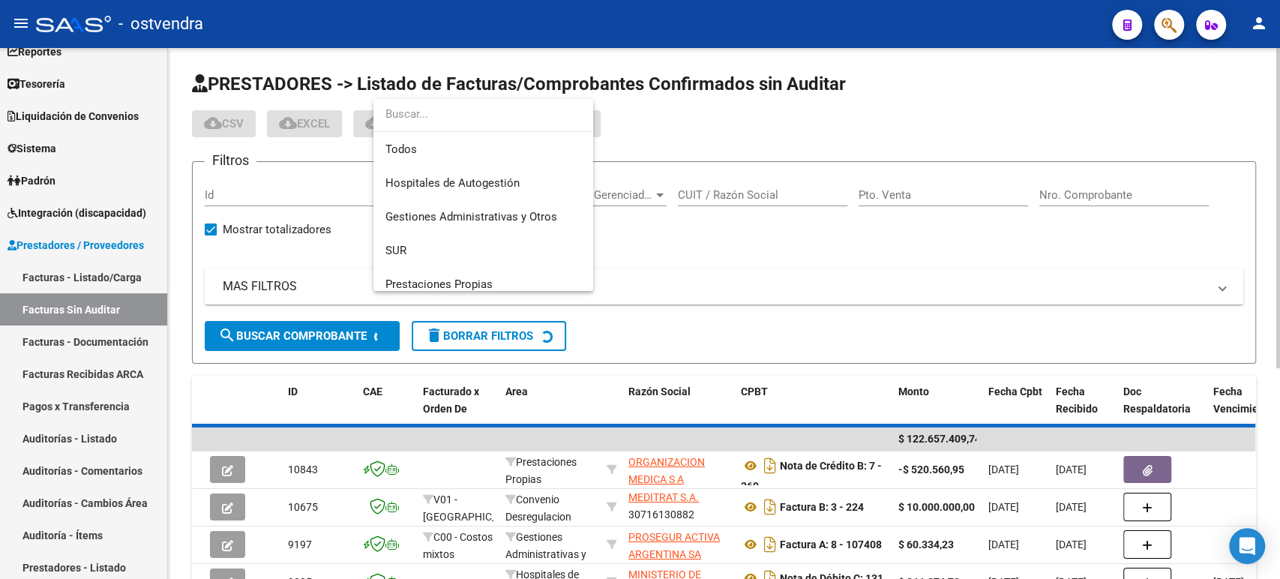
scroll to position [258, 0]
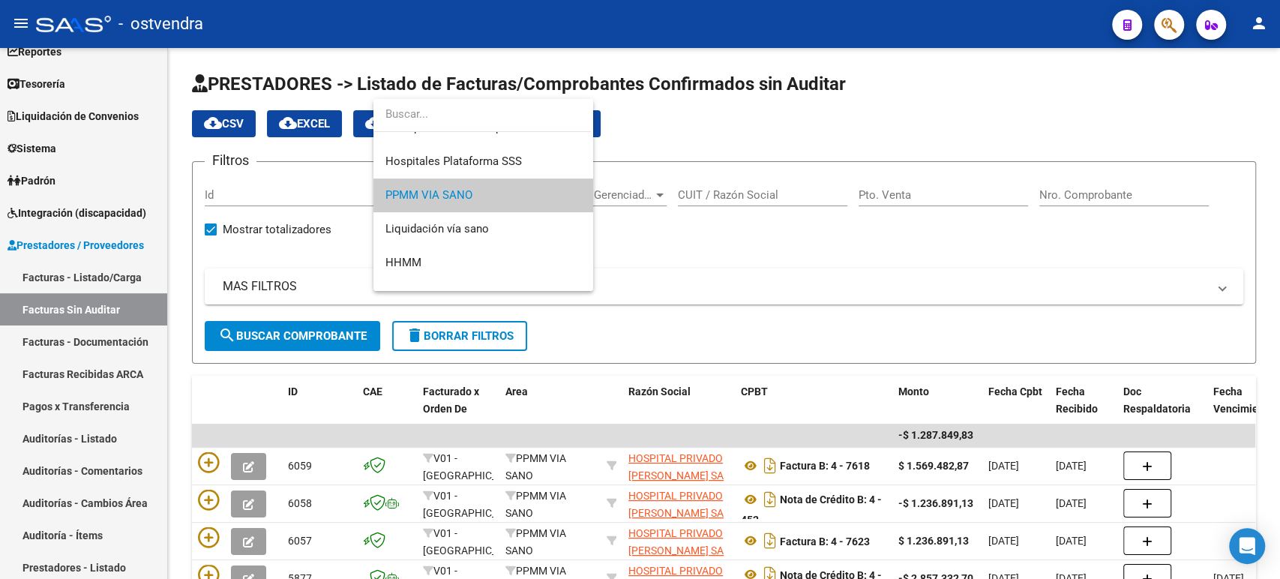
click at [842, 268] on div at bounding box center [640, 289] width 1280 height 579
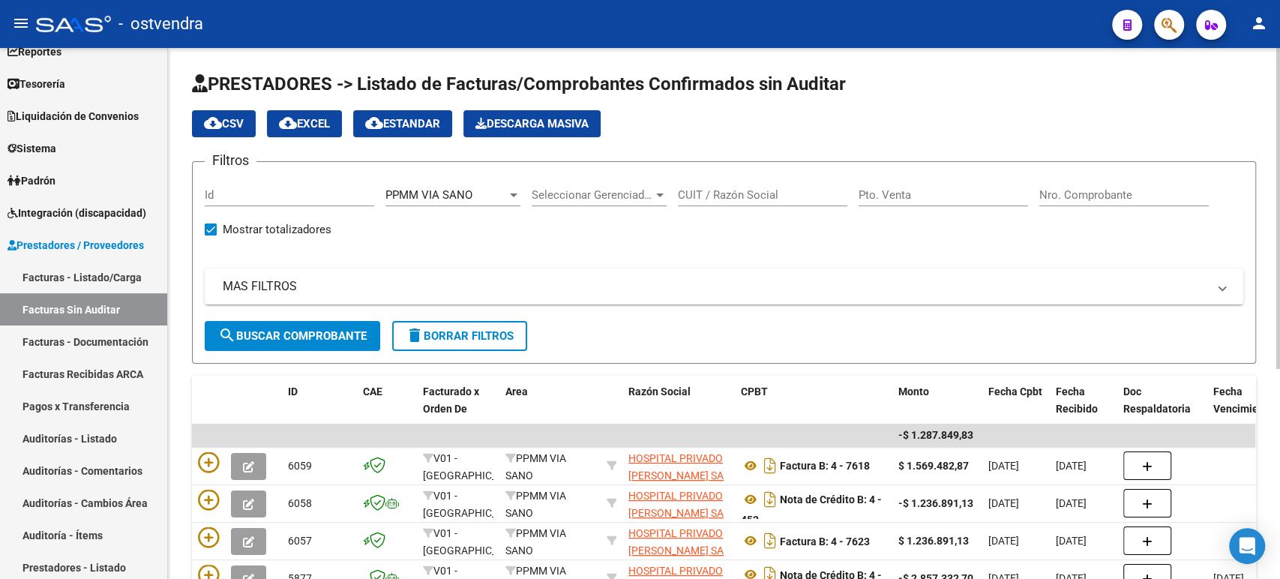
click at [731, 198] on input "CUIT / Razón Social" at bounding box center [762, 194] width 169 height 13
paste input "30710309163"
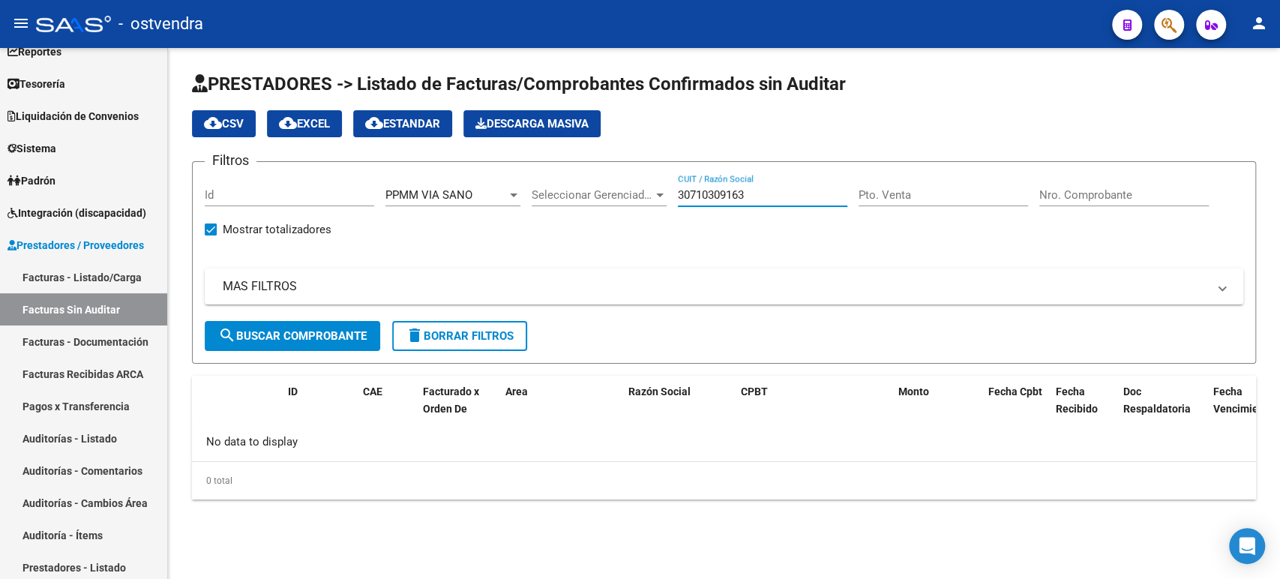
type input "30710309163"
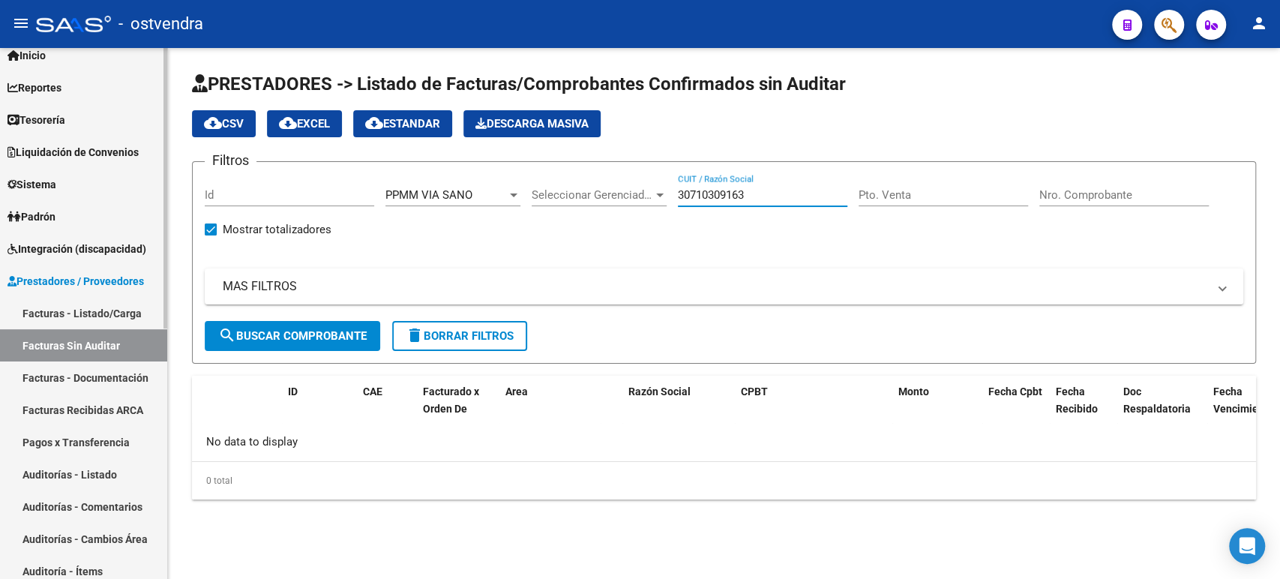
scroll to position [0, 0]
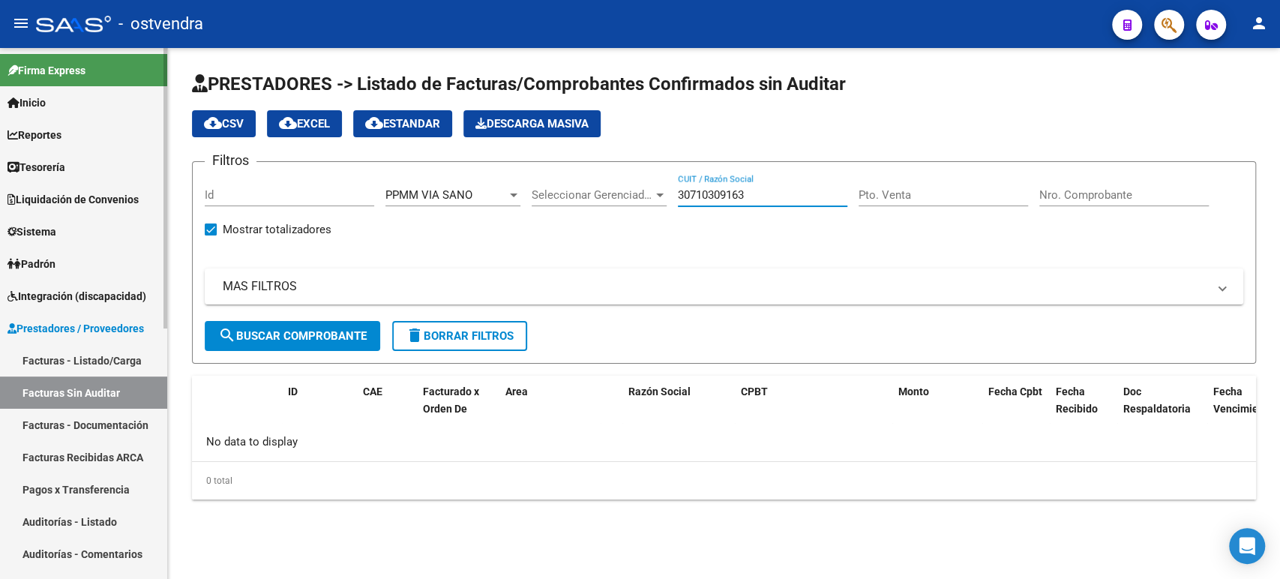
click at [78, 166] on link "Tesorería" at bounding box center [83, 167] width 167 height 32
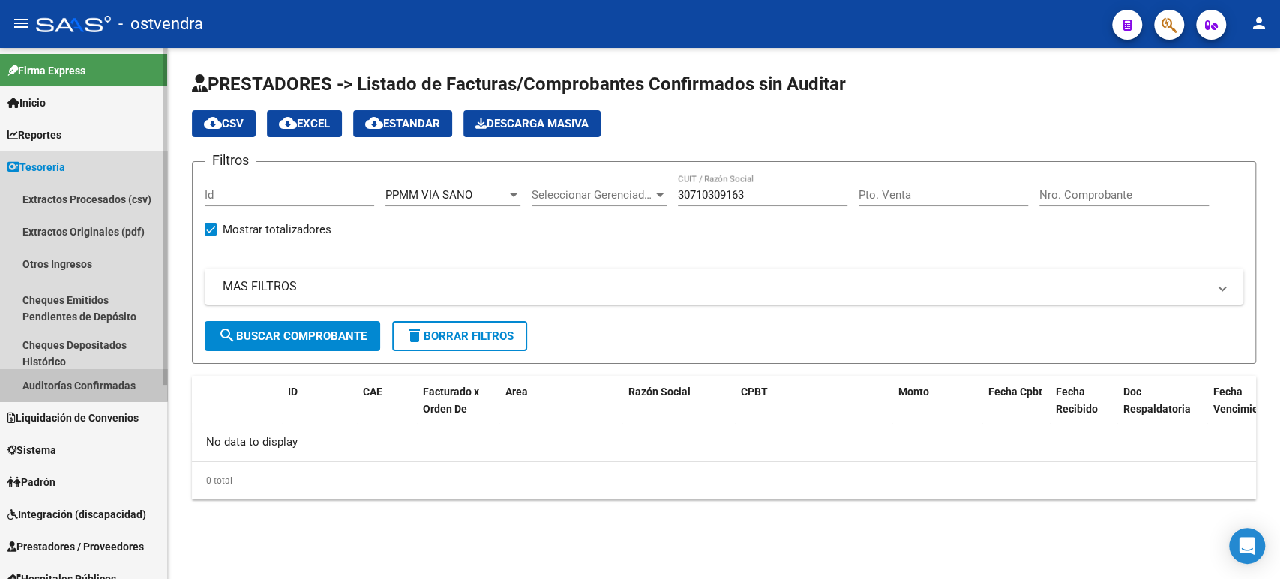
click at [81, 376] on link "Auditorías Confirmadas" at bounding box center [83, 385] width 167 height 32
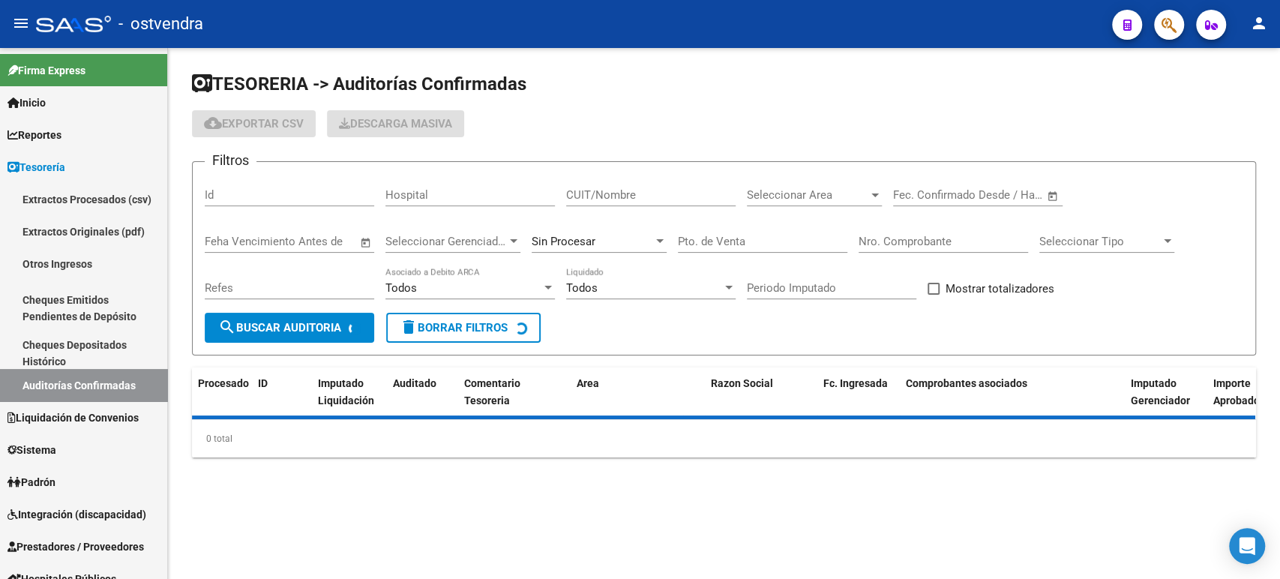
click at [613, 196] on input "CUIT/Nombre" at bounding box center [650, 194] width 169 height 13
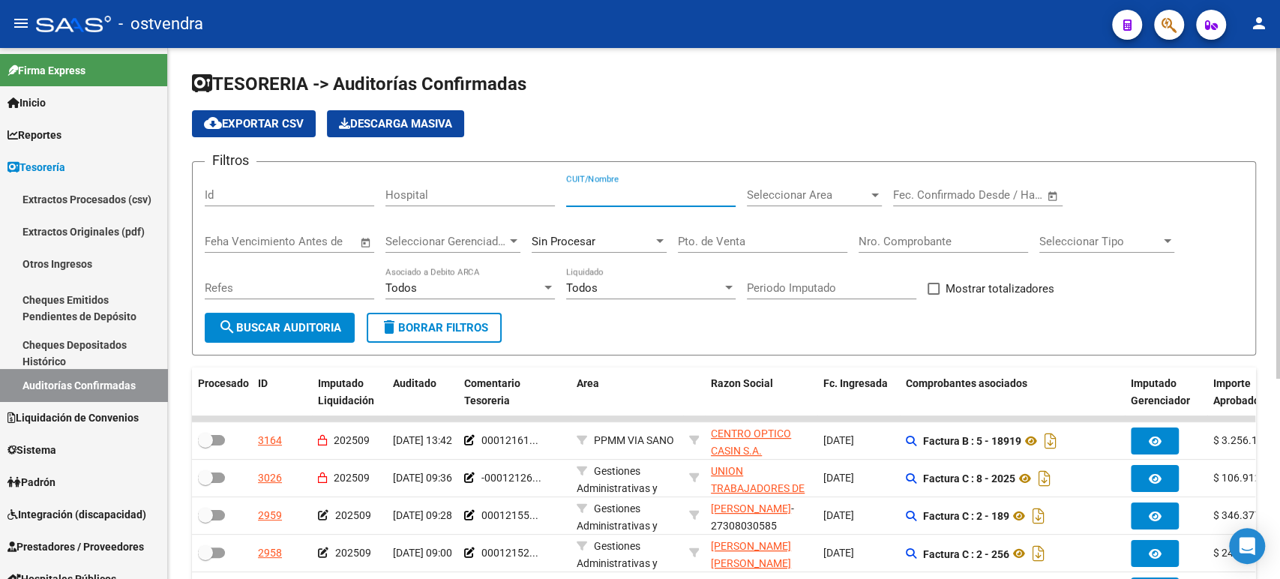
paste input "30718595513"
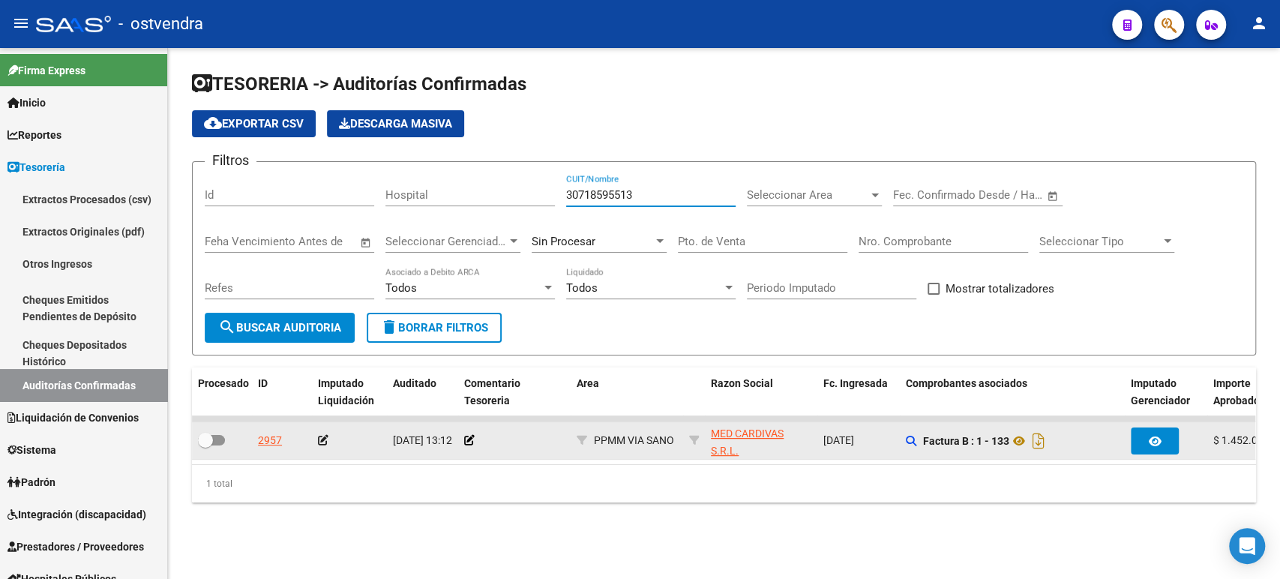
type input "30718595513"
click at [328, 445] on div at bounding box center [349, 440] width 63 height 17
click at [328, 437] on icon at bounding box center [323, 440] width 10 height 10
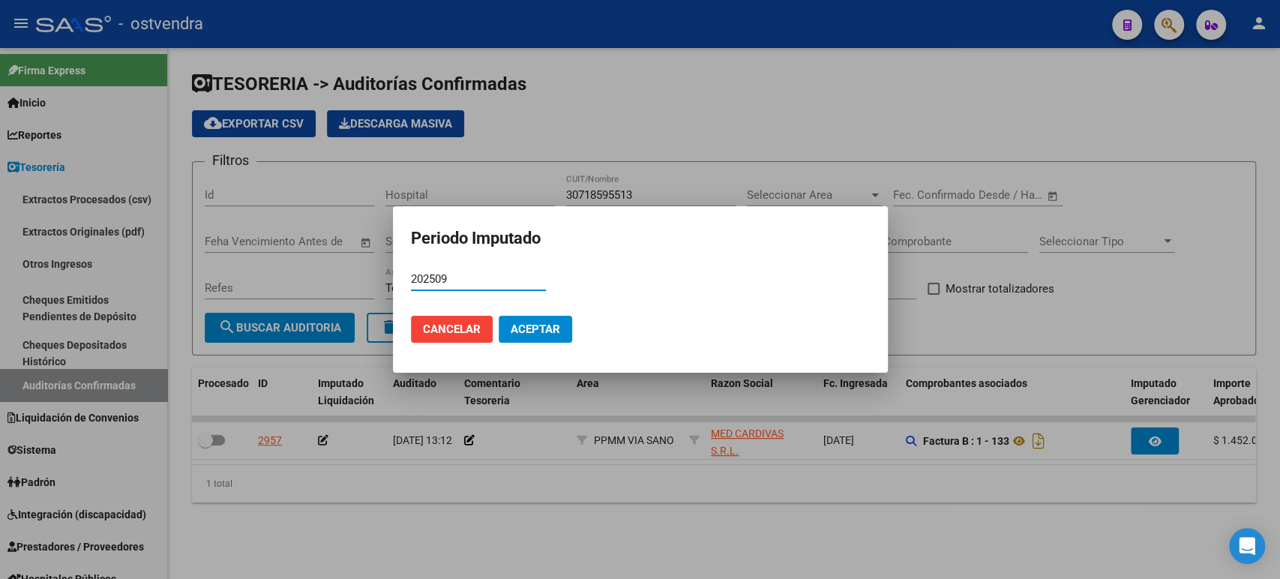
type input "202509"
click at [540, 322] on span "Aceptar" at bounding box center [535, 328] width 49 height 13
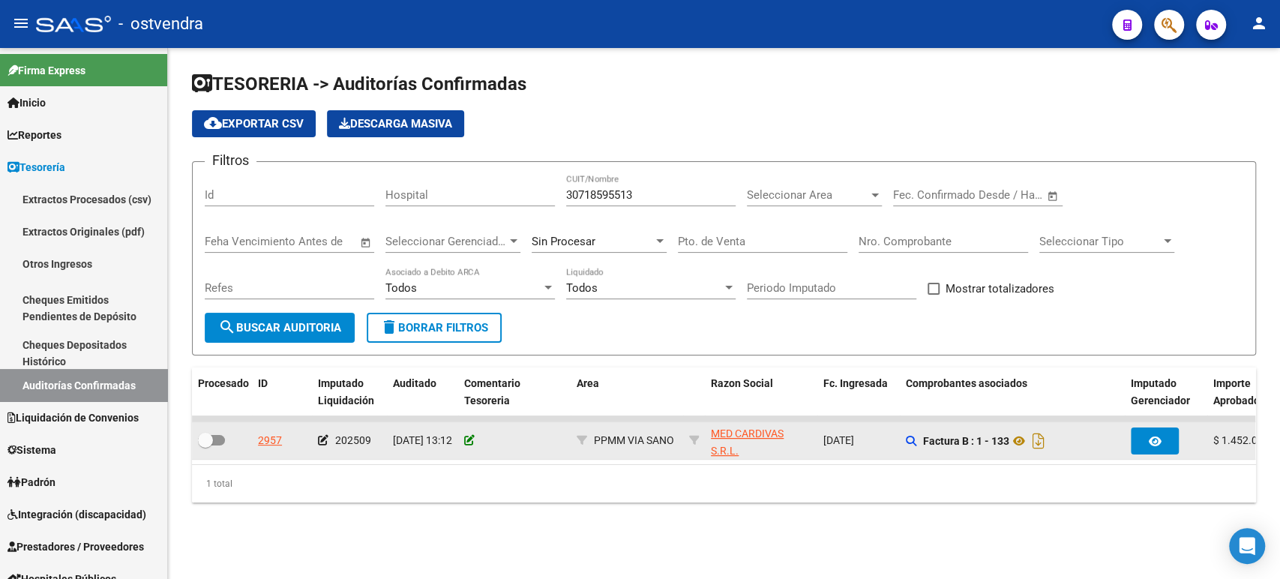
click at [471, 444] on icon at bounding box center [469, 440] width 10 height 10
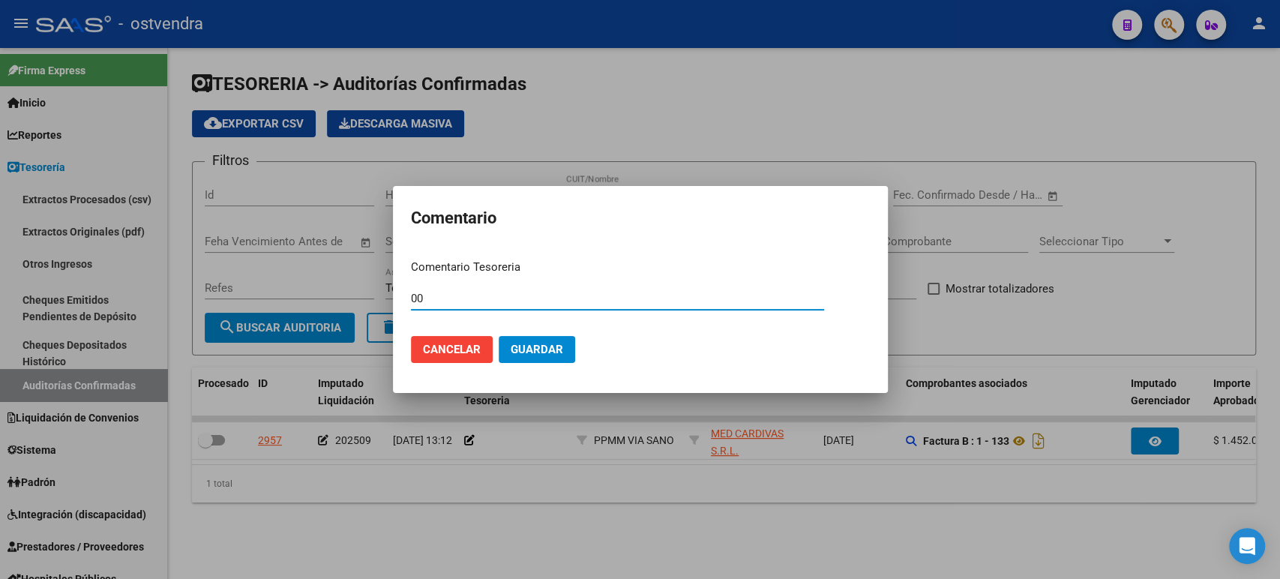
type input "0"
type input "12167"
click at [532, 350] on span "Guardar" at bounding box center [537, 349] width 52 height 13
